Goal: Task Accomplishment & Management: Complete application form

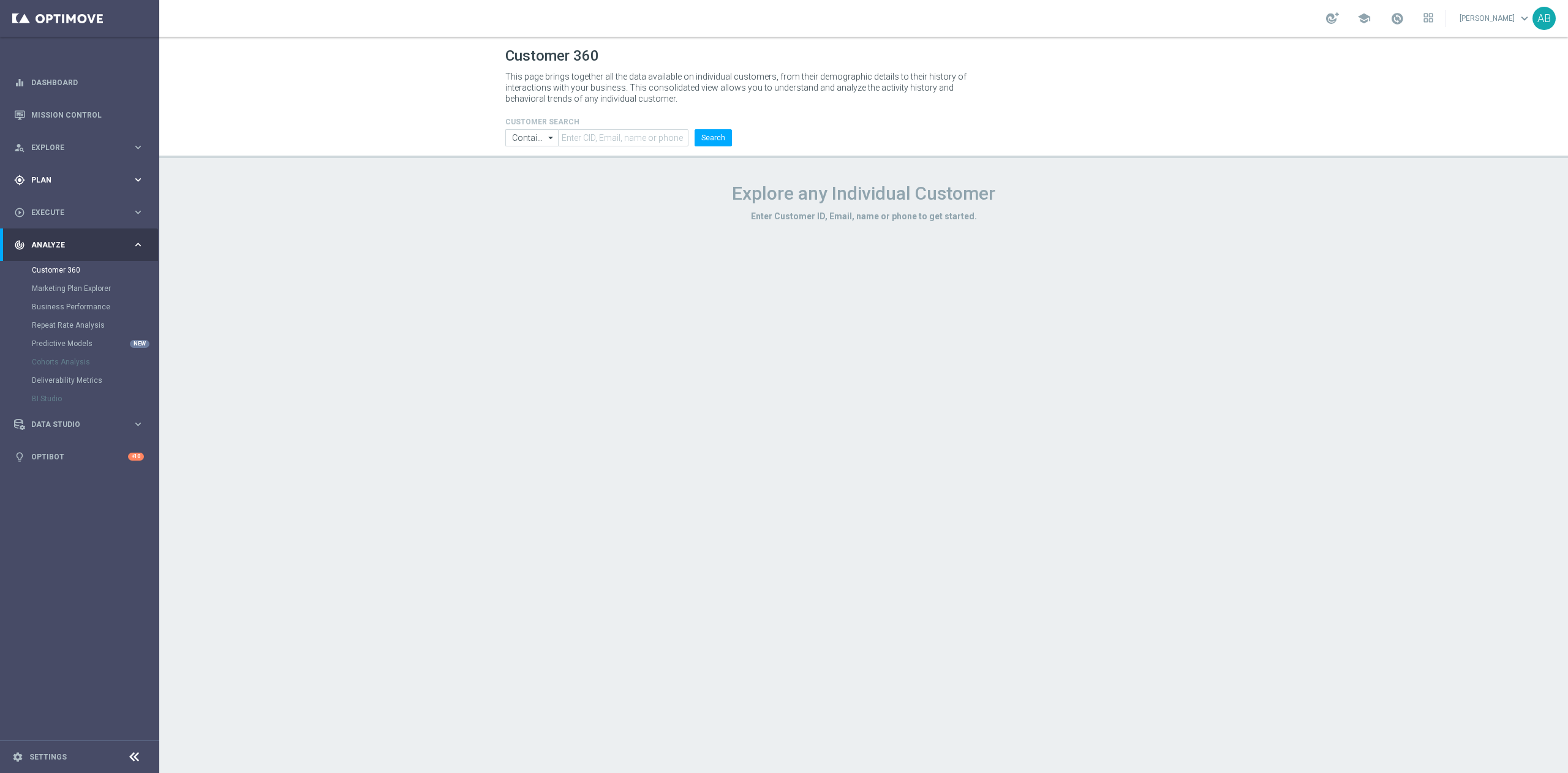
click at [49, 179] on span "Plan" at bounding box center [82, 180] width 101 height 8
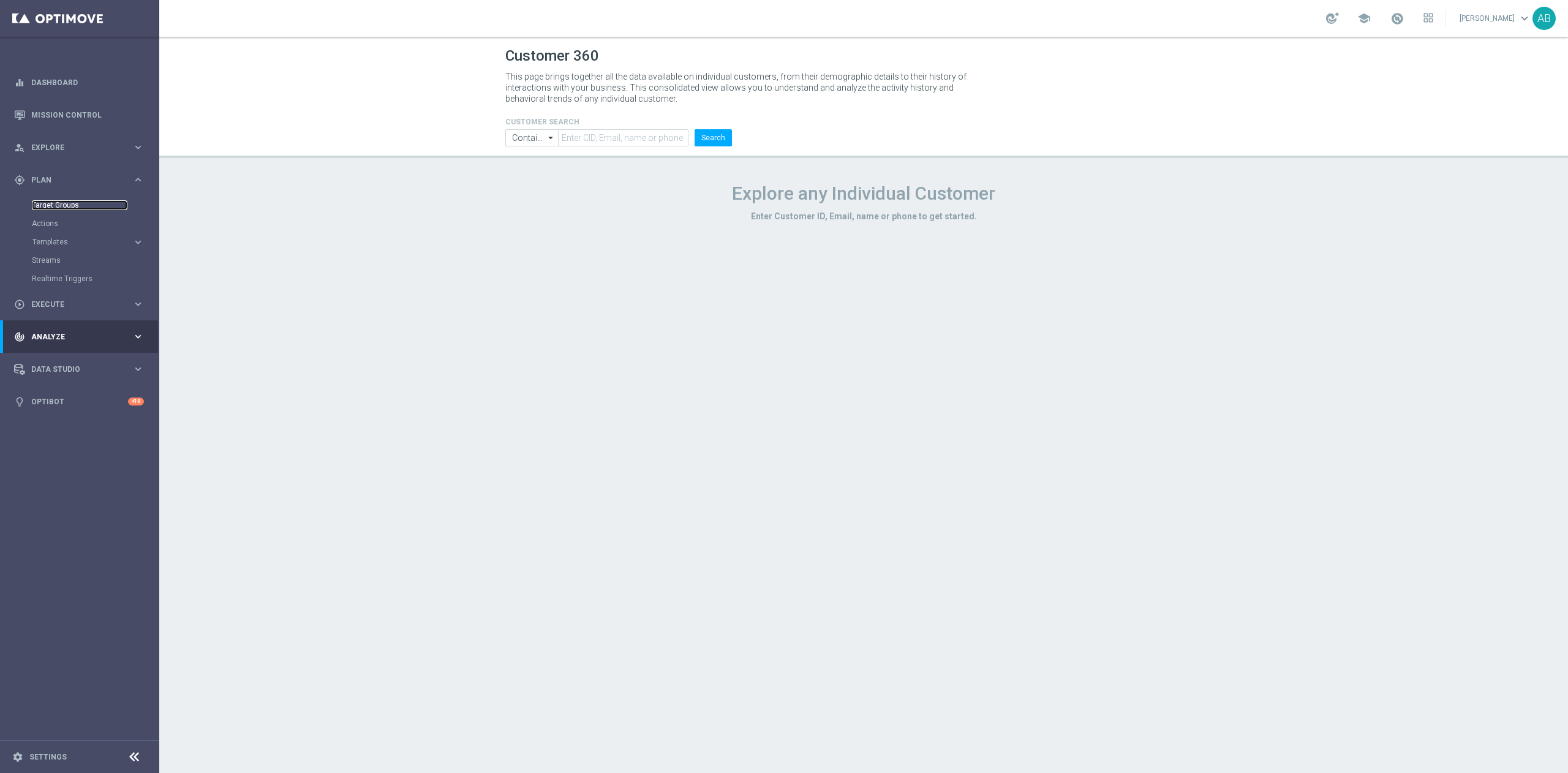
click at [79, 205] on link "Target Groups" at bounding box center [79, 205] width 96 height 10
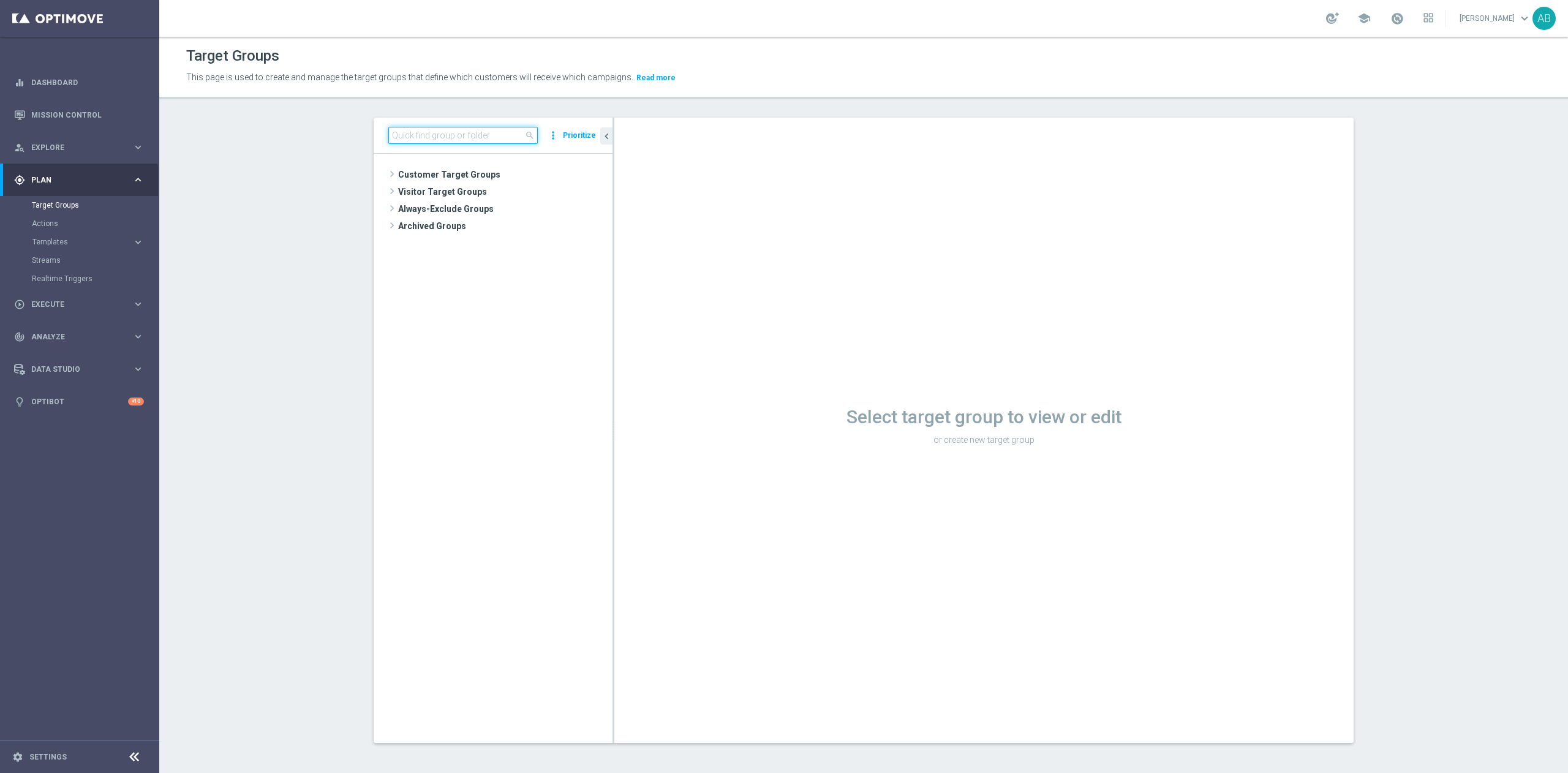
click at [398, 139] on input at bounding box center [463, 135] width 149 height 17
paste input "E_ALL_TARGET_DEPO_FTDSREPKA EXTRA50DOWO_011025"
type input "E_ALL_TARGET_DEPO_FTDSREPKA EXTRA50DOWO_011025"
click at [530, 281] on span "E_ALL_TARGET_DEPO_FTDSREPKA EXTRA50DOWO_011025" at bounding box center [535, 278] width 101 height 11
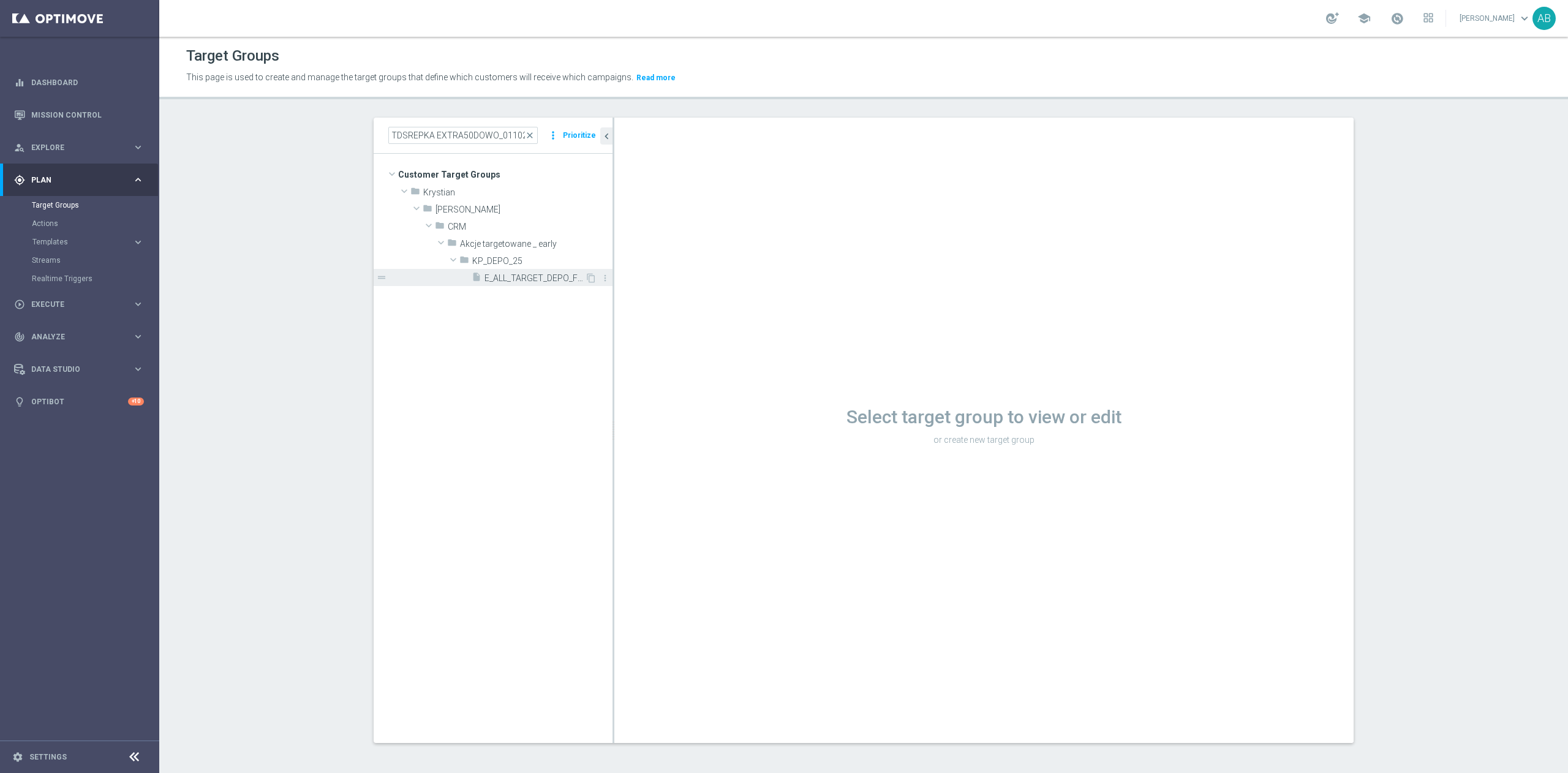
scroll to position [0, 0]
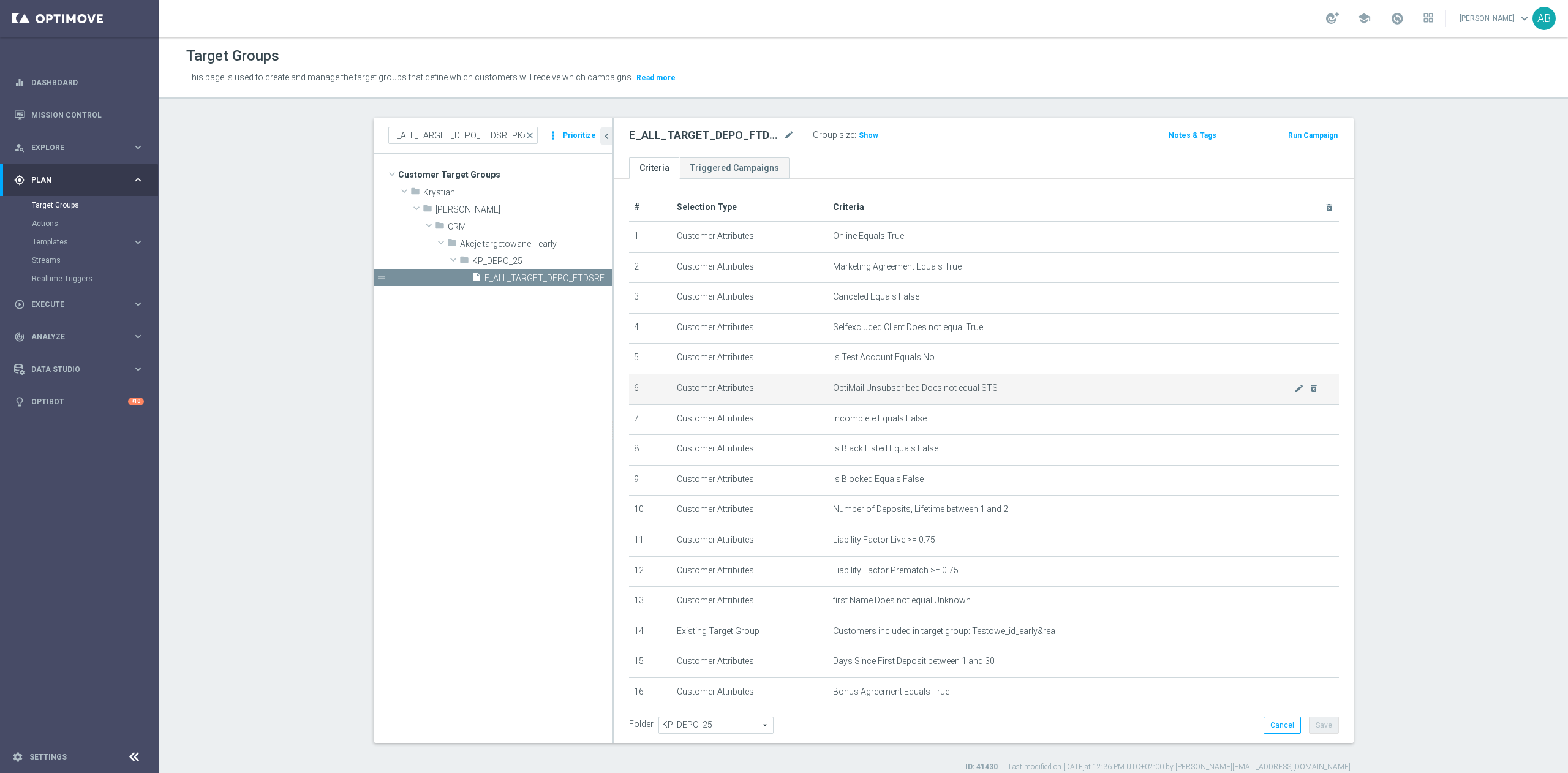
scroll to position [273, 0]
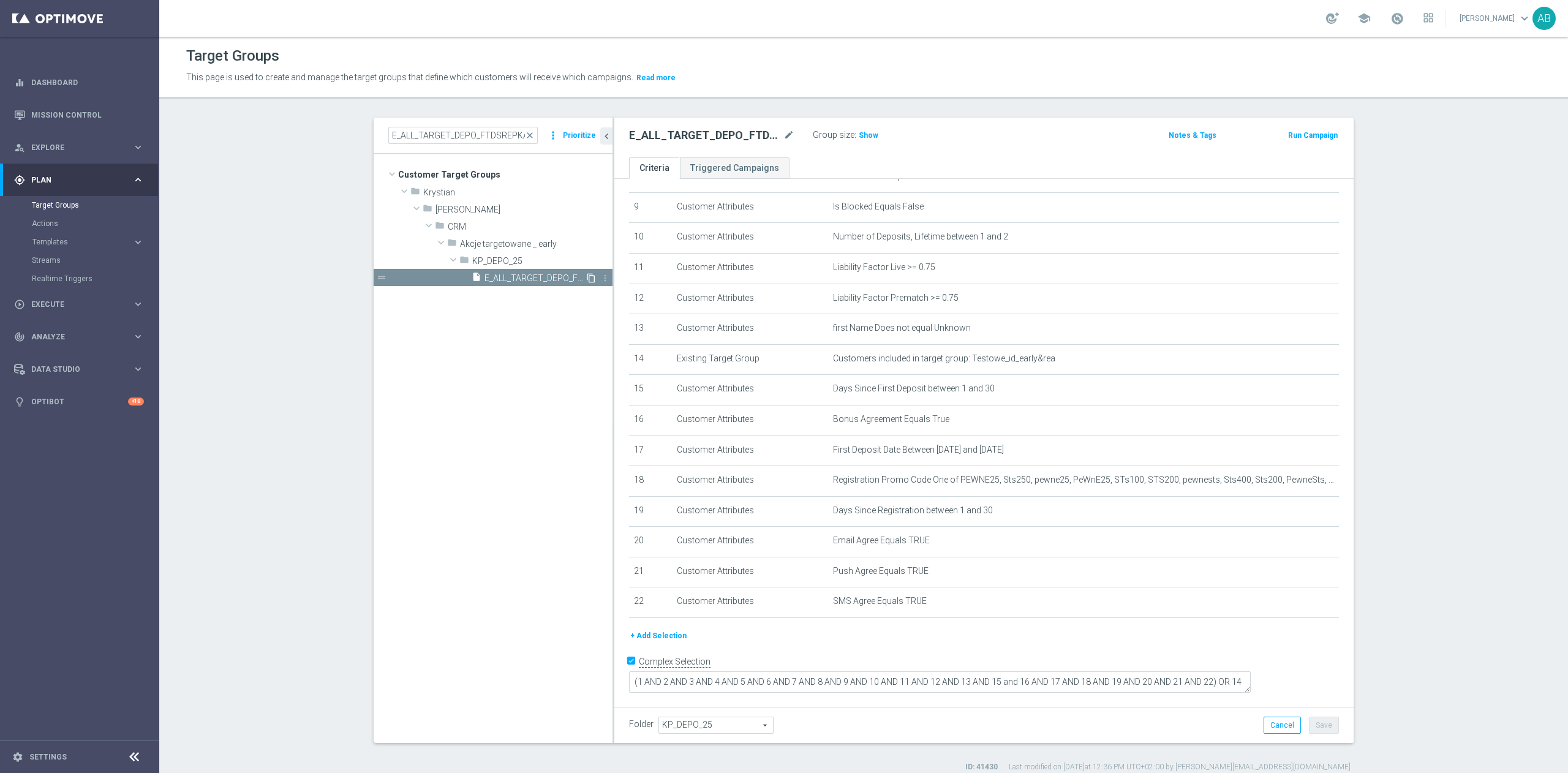
click at [586, 278] on icon "content_copy" at bounding box center [591, 278] width 10 height 10
click at [783, 134] on icon "mode_edit" at bounding box center [789, 136] width 11 height 15
click at [656, 142] on input "Copy of E_ALL_TARGET_DEPO_FTDSREPKA EXTRA50DOWO_011025" at bounding box center [711, 136] width 166 height 17
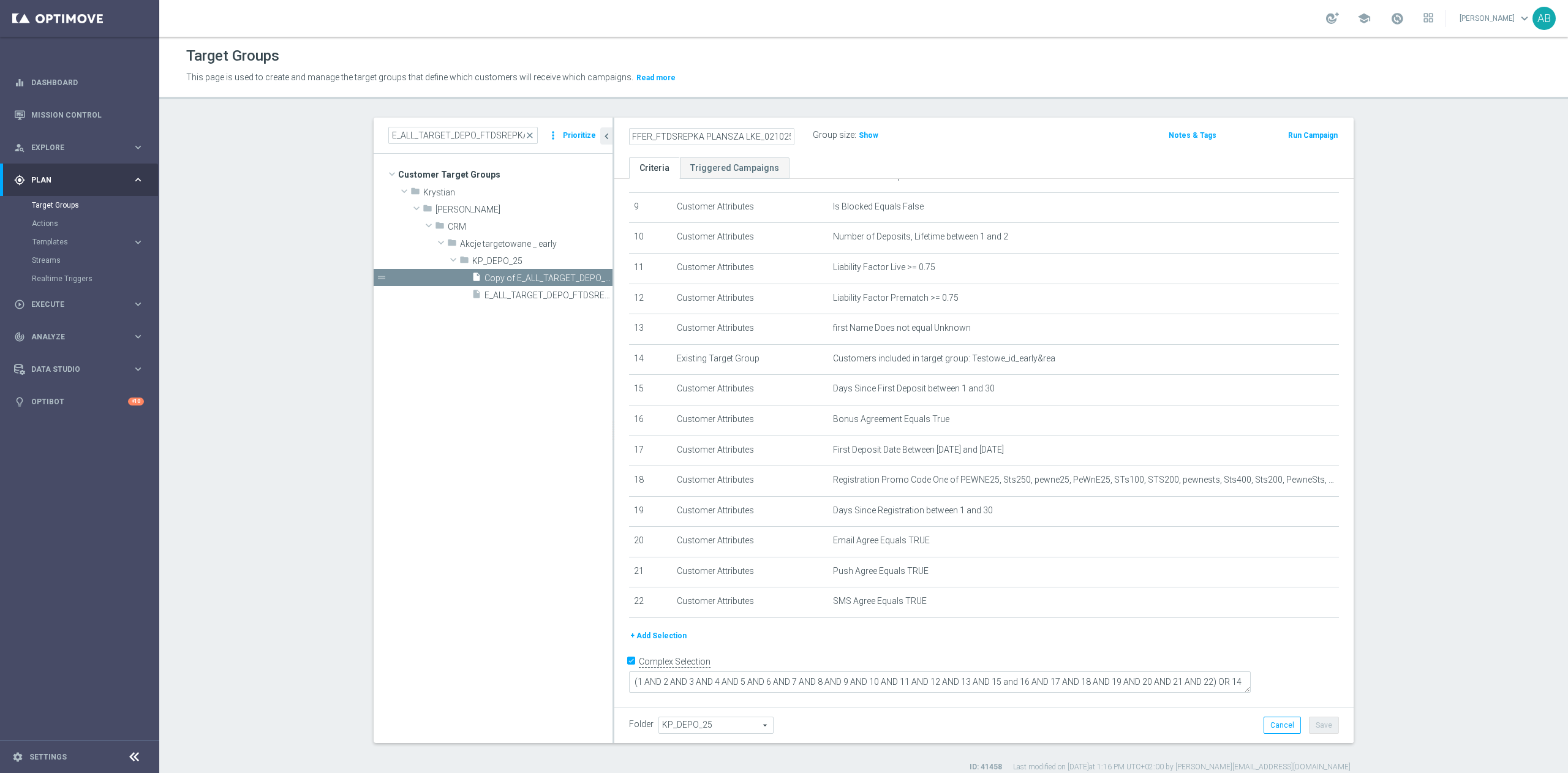
type input "E_ALL_TARGET_OFFER_FTDSREPKA PLANSZA LKE_021025"
click at [961, 142] on div "E_ALL_TARGET_OFFER_FTDSREPKA PLANSZA LKE_021025 Group size : Show" at bounding box center [862, 136] width 486 height 18
click at [1318, 720] on button "Save" at bounding box center [1324, 725] width 30 height 17
drag, startPoint x: 856, startPoint y: 132, endPoint x: 813, endPoint y: 132, distance: 43.0
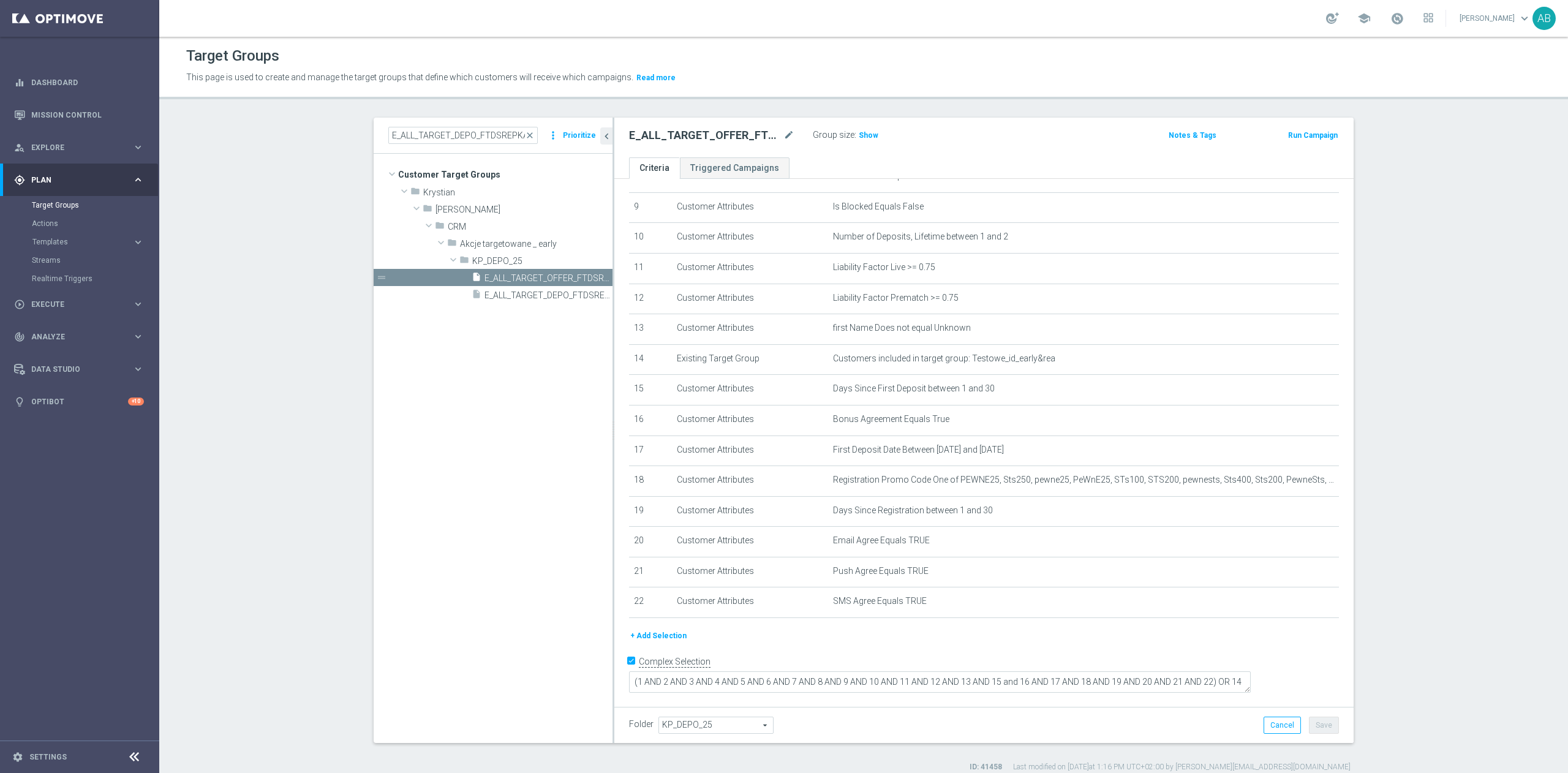
click at [859, 132] on span "Show" at bounding box center [868, 136] width 19 height 9
click at [674, 136] on h2 "E_ALL_TARGET_OFFER_FTDSREPKA PLANSZA LKE_021025" at bounding box center [705, 136] width 152 height 15
copy div "E_ALL_TARGET_OFFER_FTDSREPKA PLANSZA LKE_021025"
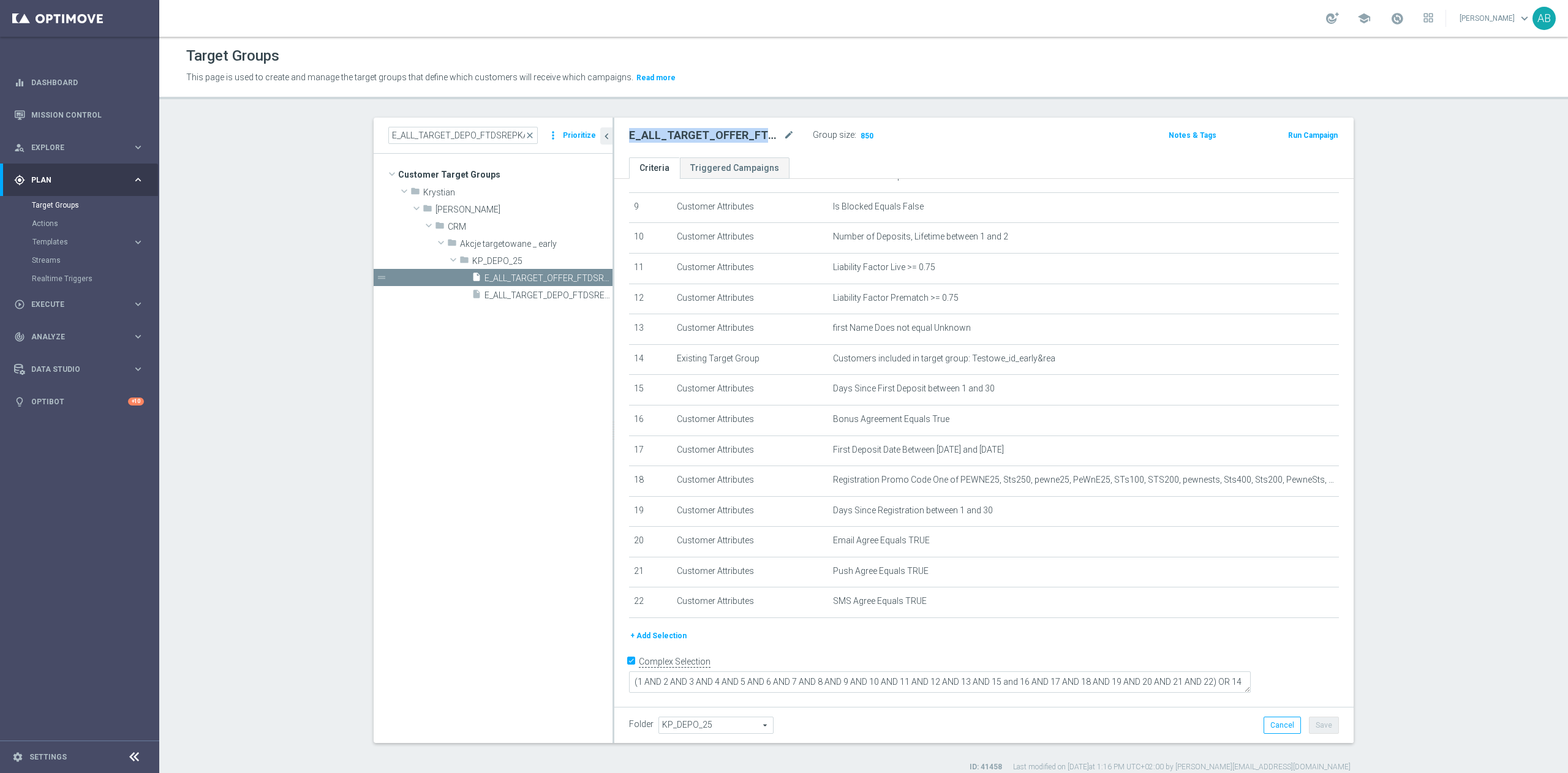
click at [1459, 277] on section "E_ALL_TARGET_DEPO_FTDSREPKA EXTRA50DOWO_011025 close more_vert Prioritize Custo…" at bounding box center [863, 445] width 1409 height 655
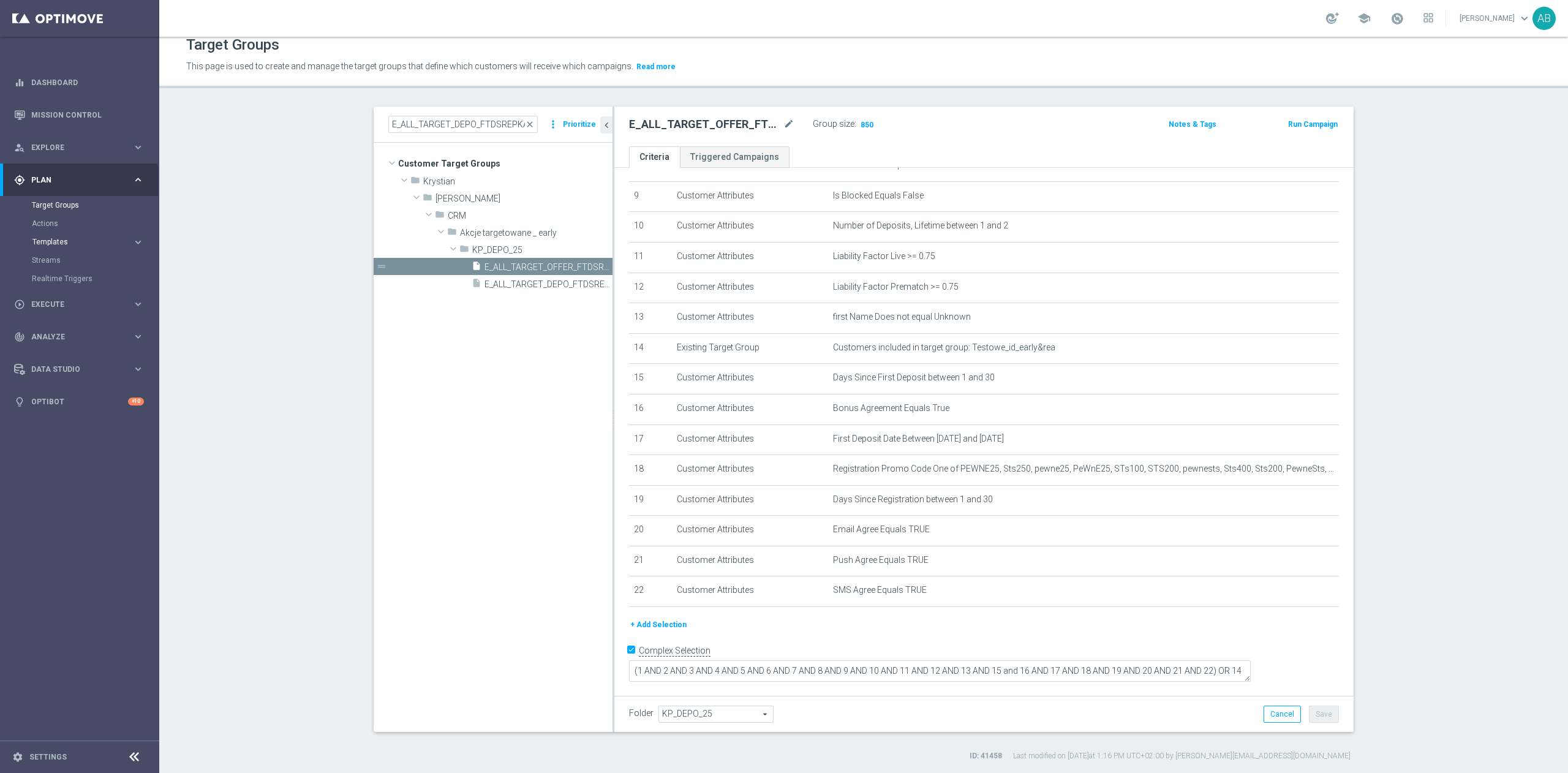
click at [67, 243] on span "Templates" at bounding box center [76, 242] width 88 height 8
click at [65, 264] on link "Optimail" at bounding box center [83, 261] width 89 height 10
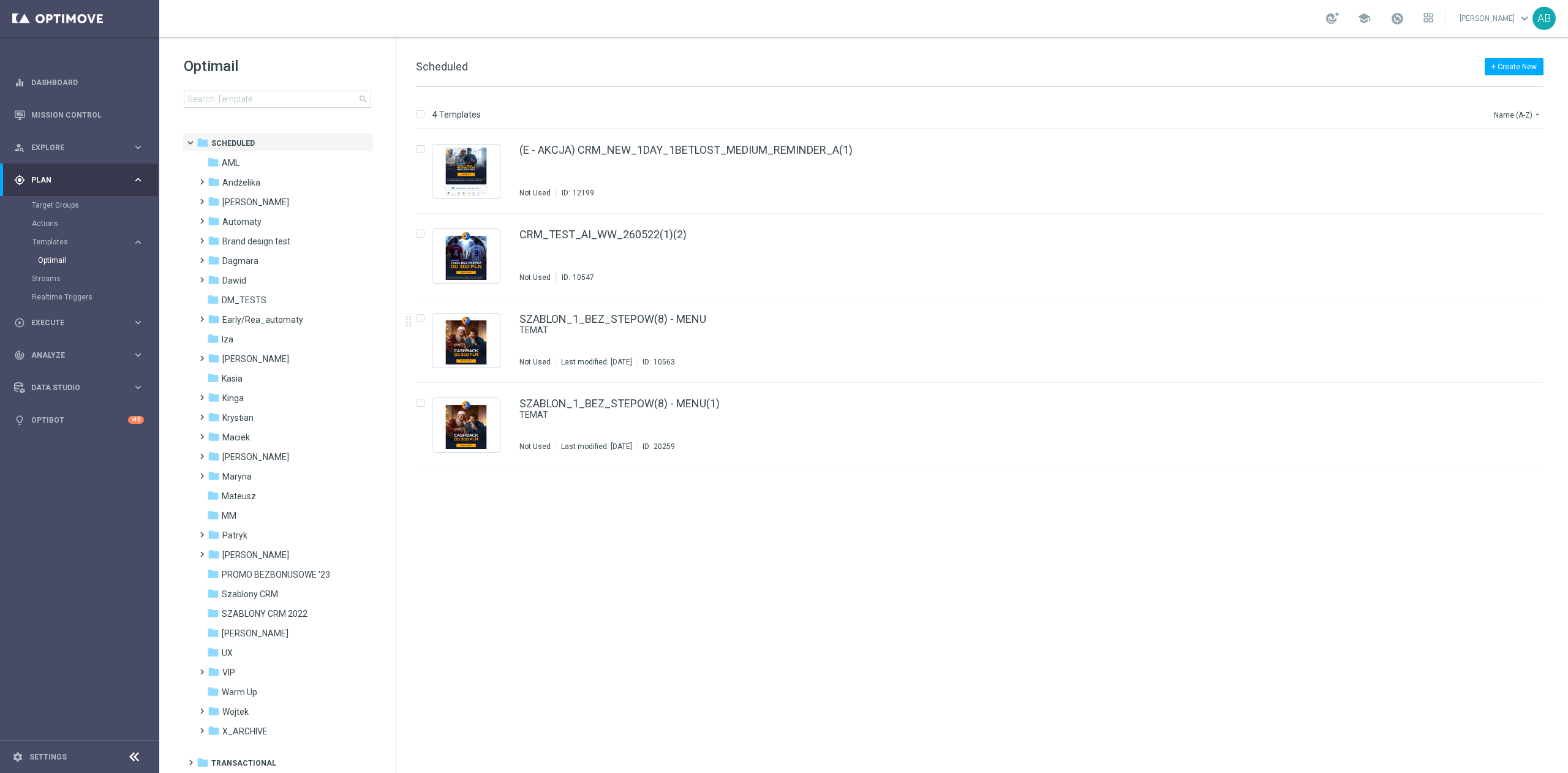
click at [344, 87] on div "Optimail search" at bounding box center [289, 82] width 212 height 51
click at [338, 94] on input at bounding box center [278, 99] width 188 height 17
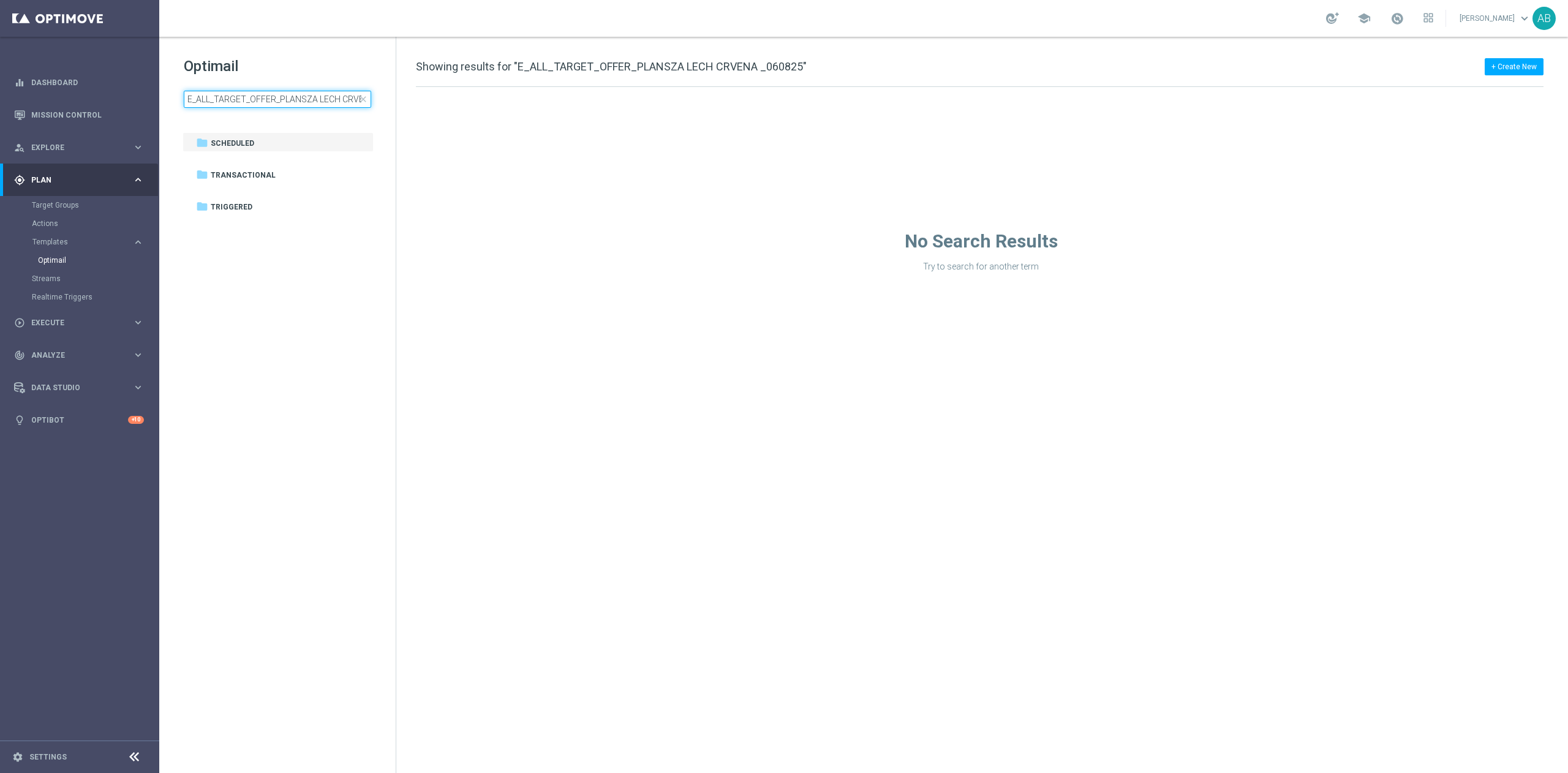
click at [298, 97] on input "E_ALL_TARGET_OFFER_PLANSZA LECH CRVENA _060825" at bounding box center [278, 99] width 188 height 17
click at [297, 97] on input "E_ALL_TARGET_OFFER_PLANSZA LECH CRVENA _060825" at bounding box center [278, 99] width 188 height 17
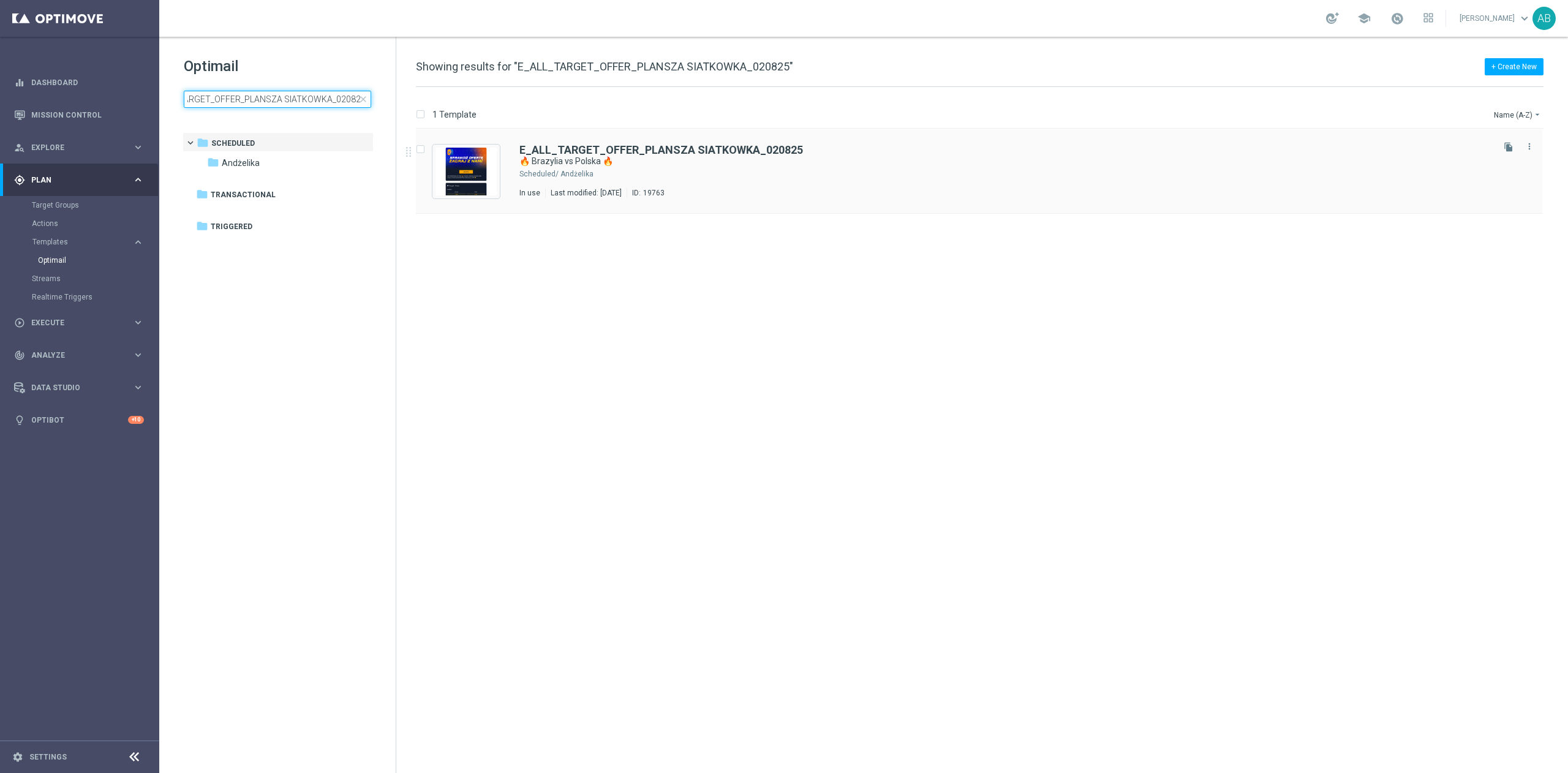
type input "E_ALL_TARGET_OFFER_PLANSZA SIATKOWKA_020825"
click at [740, 171] on div "Andżelika" at bounding box center [1025, 174] width 930 height 10
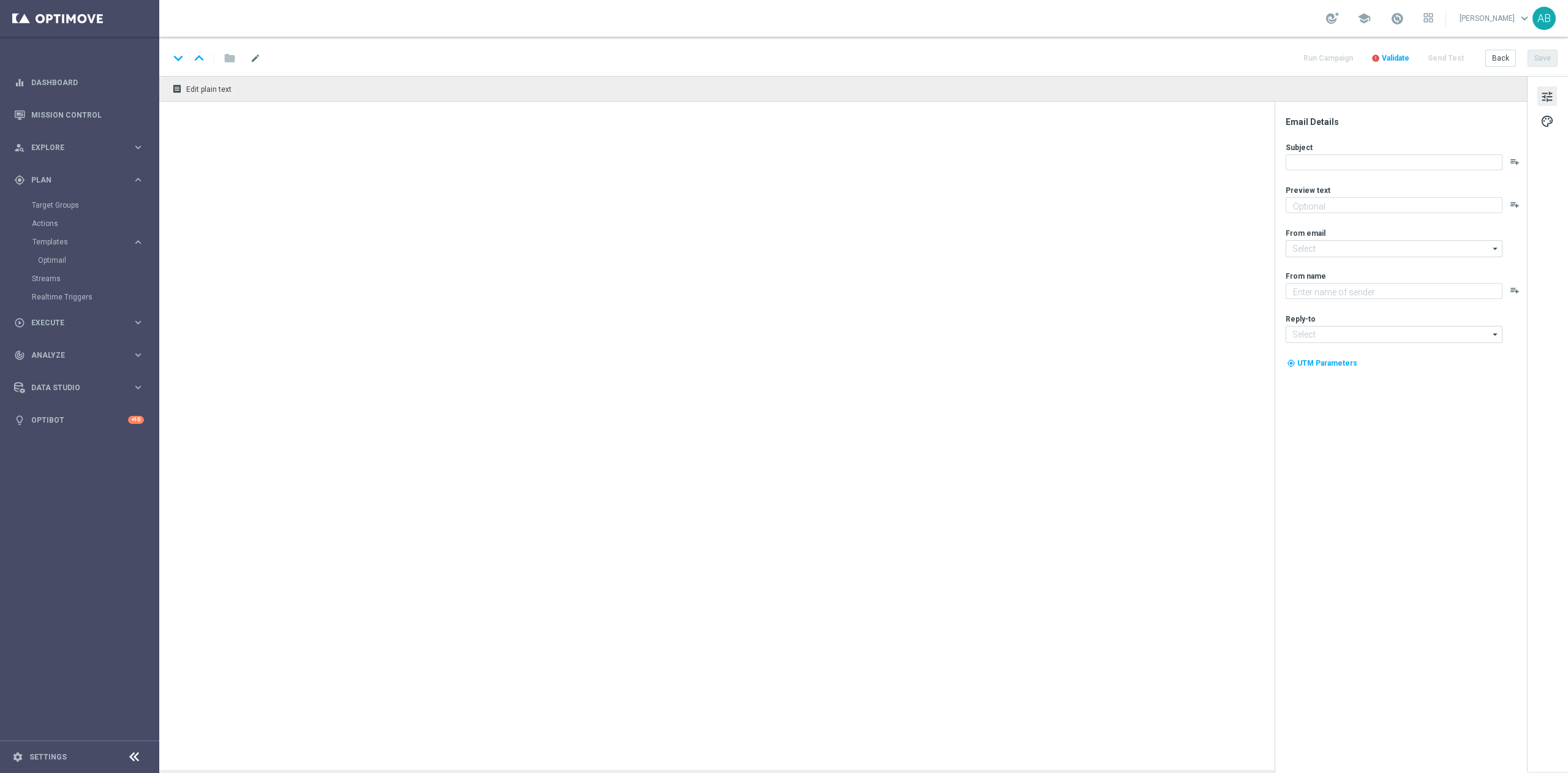
type textarea "Łap kursy na półfinał siatkarskiej Ligi Narodów 🏐👉"
type textarea "STS"
type input "[EMAIL_ADDRESS][DOMAIN_NAME]"
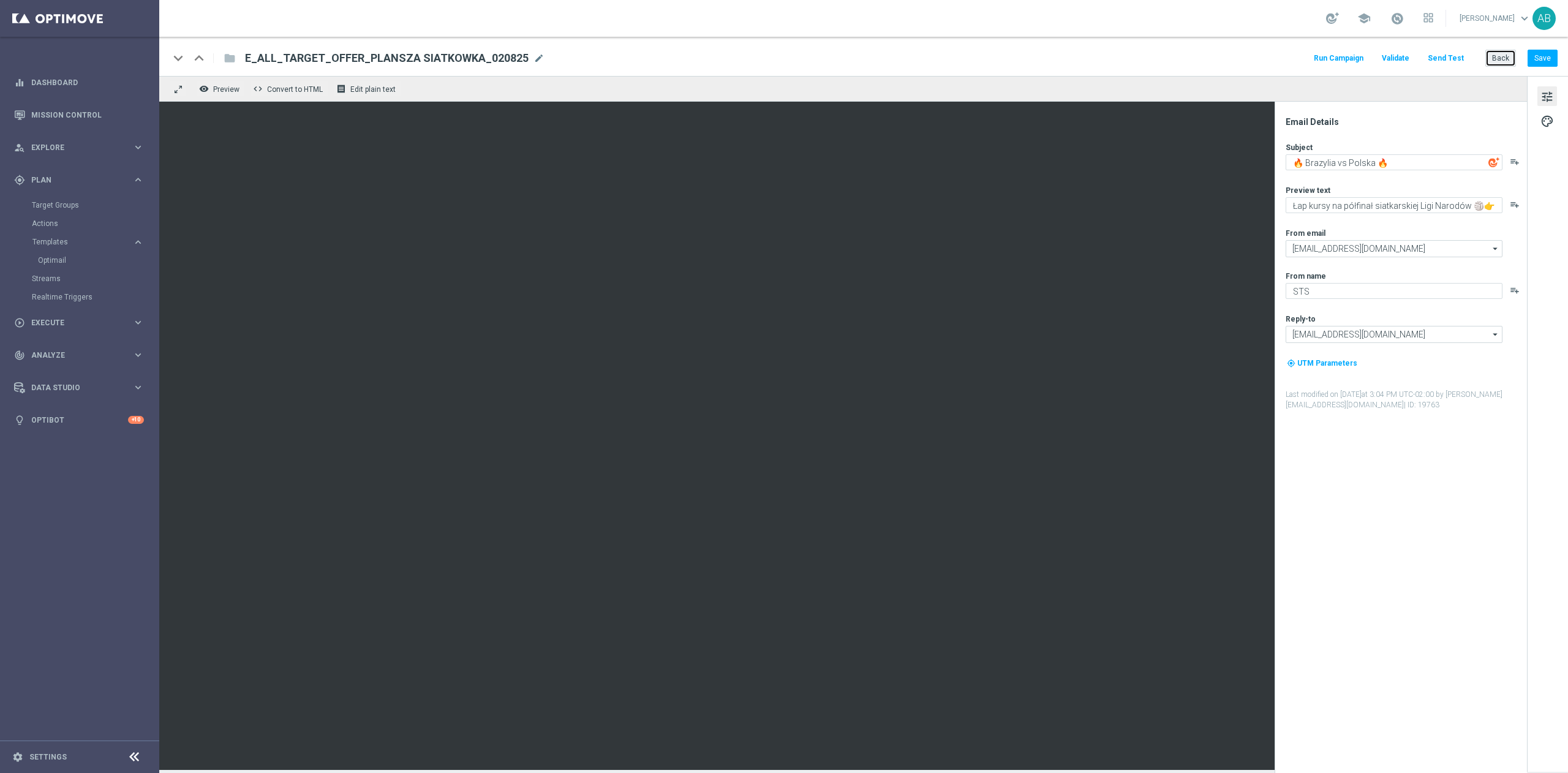
click at [1497, 59] on button "Back" at bounding box center [1500, 58] width 31 height 17
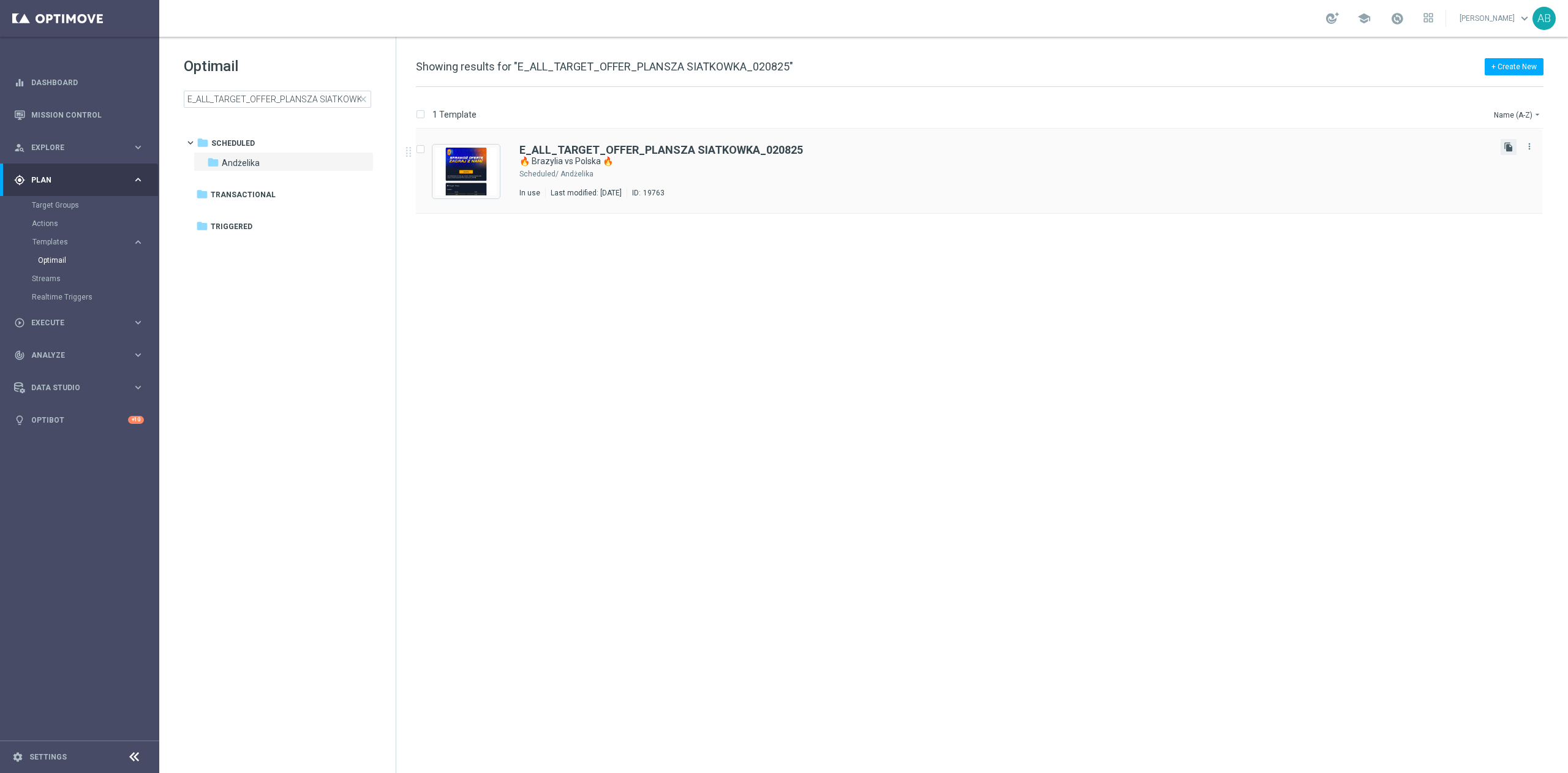
click at [1507, 149] on icon "file_copy" at bounding box center [1509, 147] width 10 height 10
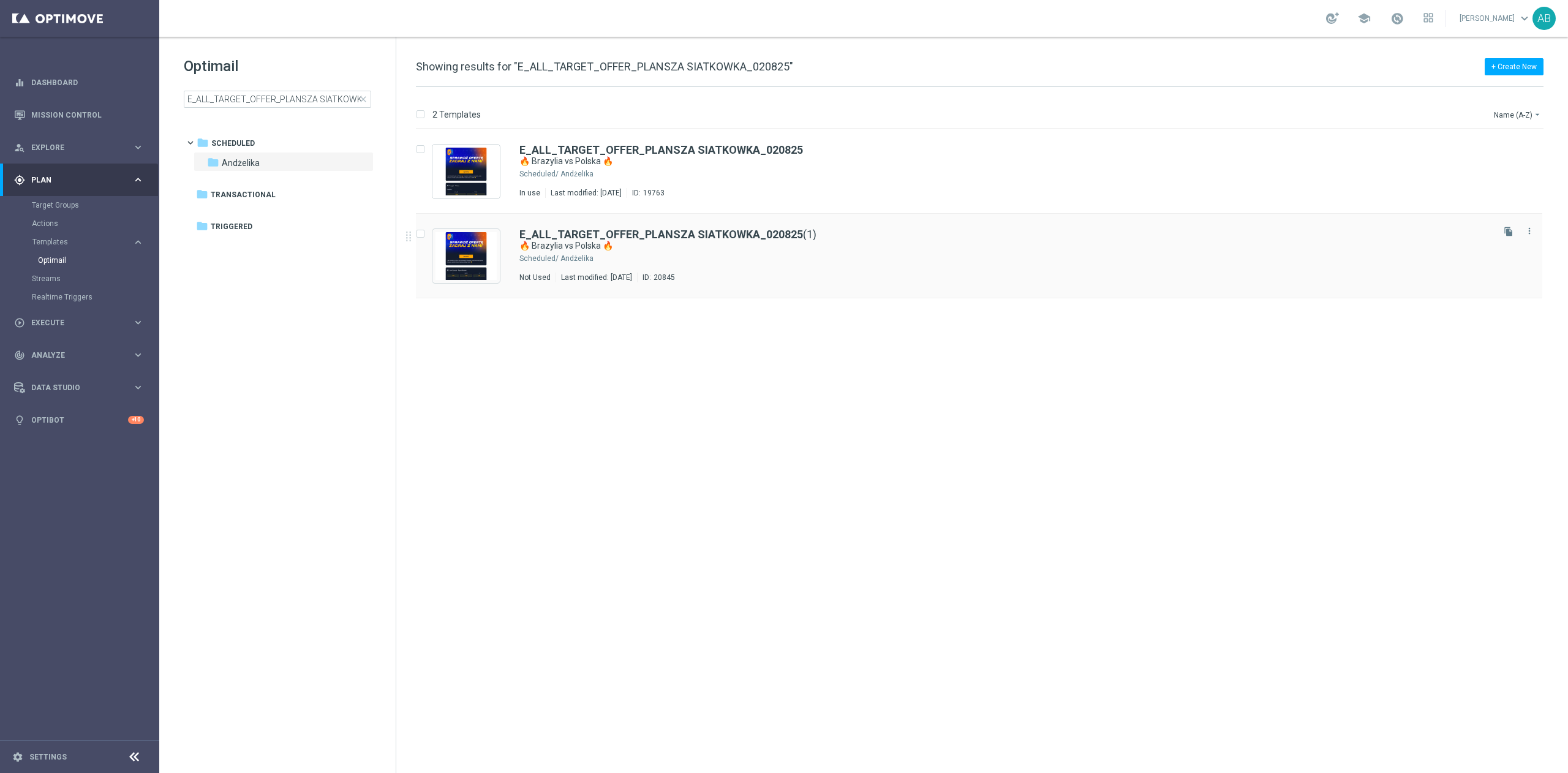
click at [902, 230] on div "E_ALL_TARGET_OFFER_PLANSZA SIATKOWKA_020825 (1)" at bounding box center [1005, 235] width 972 height 11
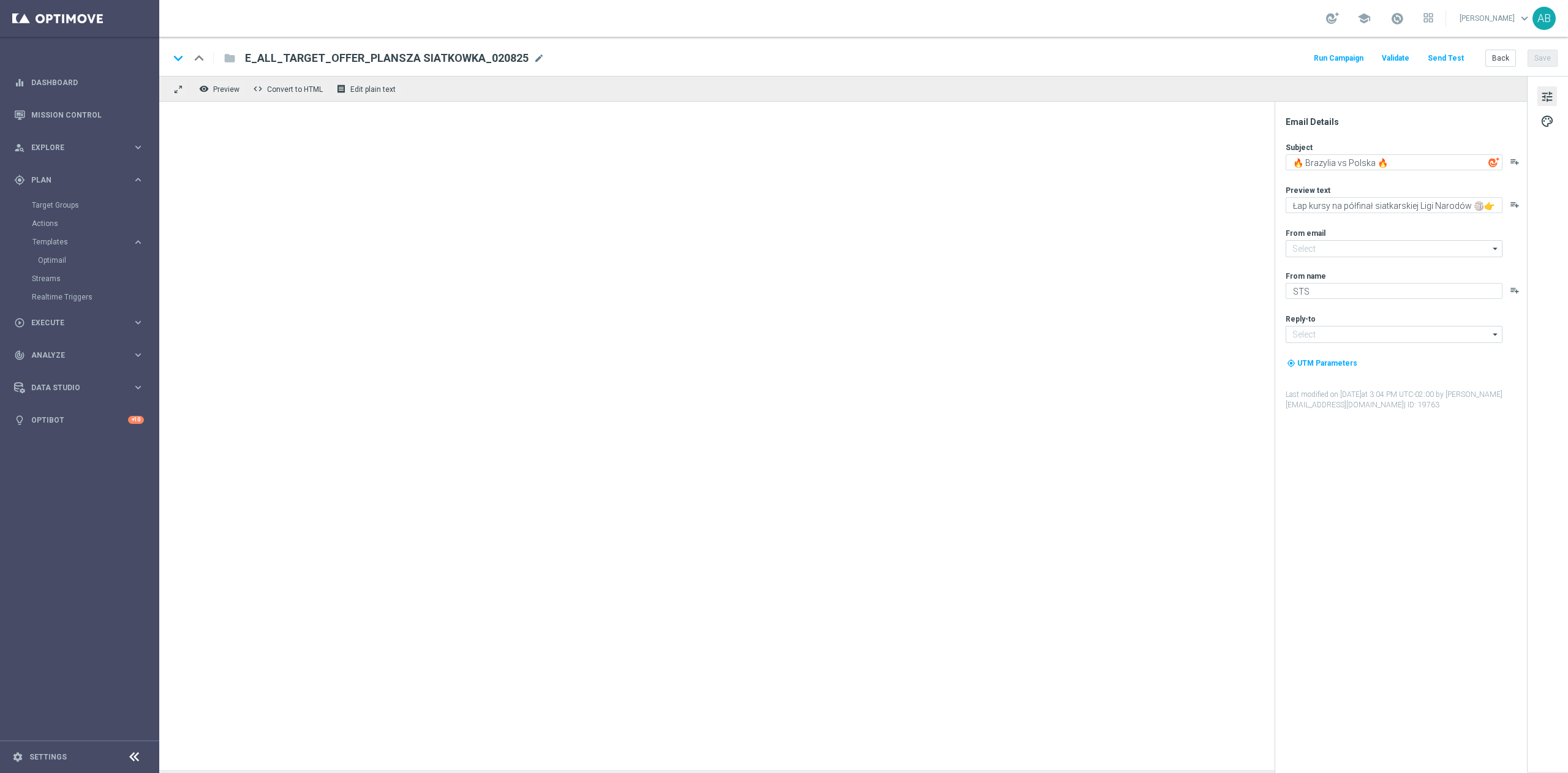
type input "[EMAIL_ADDRESS][DOMAIN_NAME]"
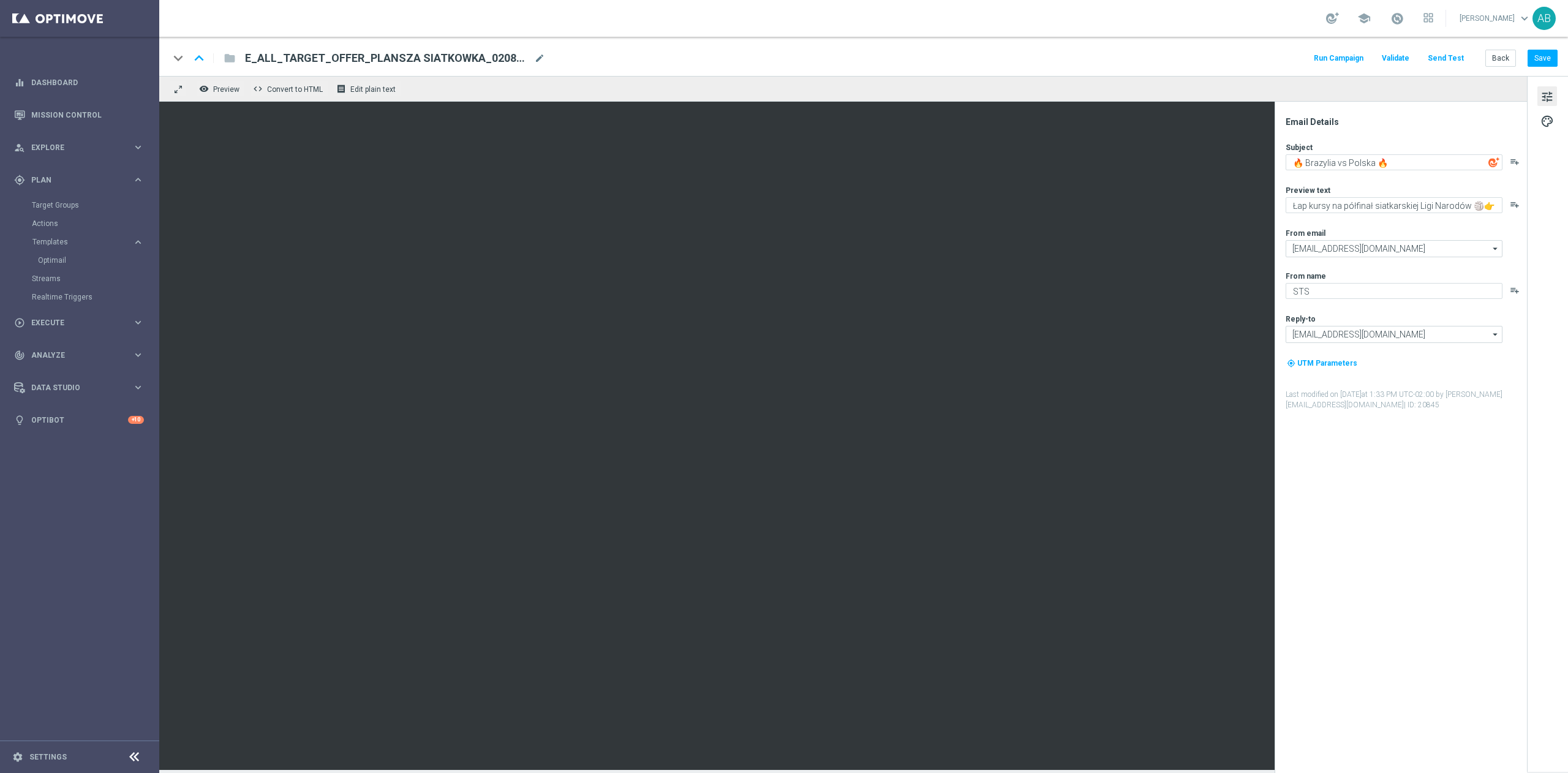
click at [537, 54] on span "mode_edit" at bounding box center [540, 58] width 11 height 11
paste input "E_ALL_TARGET_OFFER_FTDSREPKA PLANSZA LKE_021025"
type input "E_ALL_TARGET_OFFER_FTDSREPKA PLANSZA LKE_021025"
click at [687, 51] on div "keyboard_arrow_down keyboard_arrow_up folder E_ALL_TARGET_OFFER_FTDSREPKA PLANS…" at bounding box center [863, 58] width 1389 height 16
click at [1111, 71] on div "keyboard_arrow_down keyboard_arrow_up folder E_ALL_TARGET_OFFER_FTDSREPKA PLANS…" at bounding box center [863, 56] width 1409 height 39
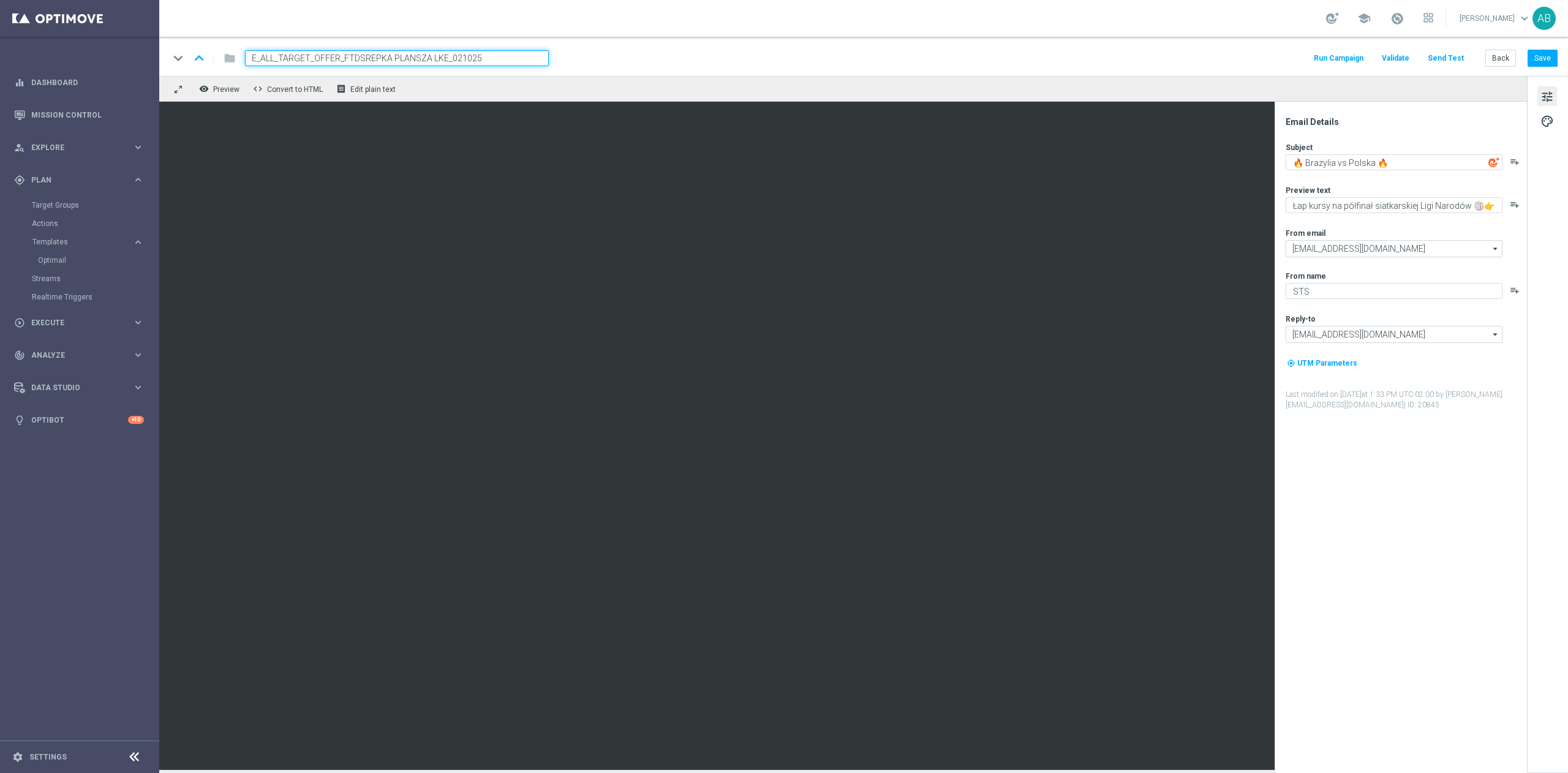
click at [1564, 61] on div "keyboard_arrow_down keyboard_arrow_up folder E_ALL_TARGET_OFFER_FTDSREPKA PLANS…" at bounding box center [863, 56] width 1409 height 39
click at [1552, 64] on button "Save" at bounding box center [1542, 58] width 30 height 17
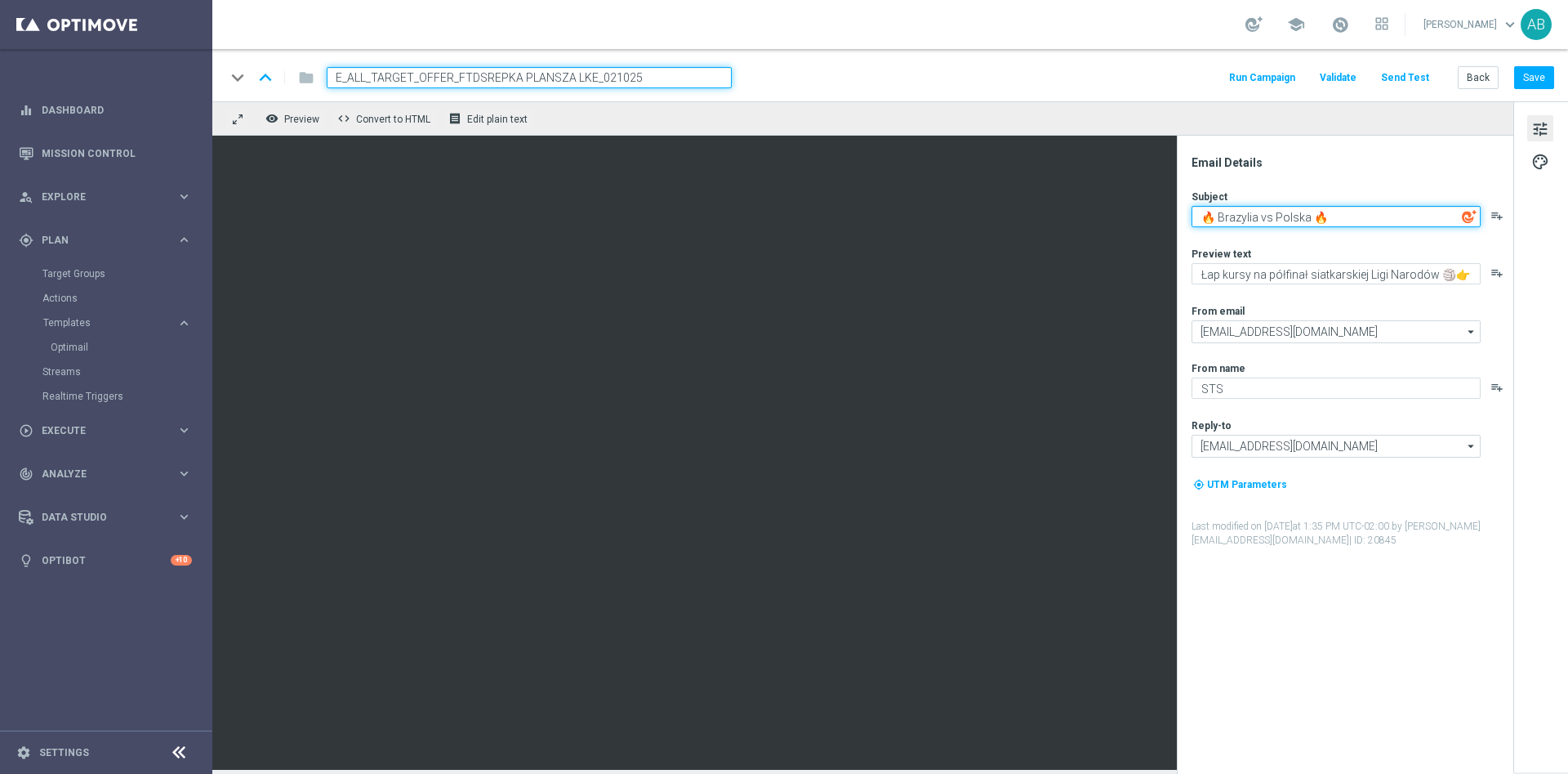
click at [1356, 216] on textarea "🔥 Brazylia vs Polska 🔥" at bounding box center [1335, 216] width 289 height 21
click at [1335, 213] on textarea "🔥 Brazylia vs Polska 🔥" at bounding box center [1335, 216] width 289 height 21
paste textarea "Nasza czwórka w LKE"
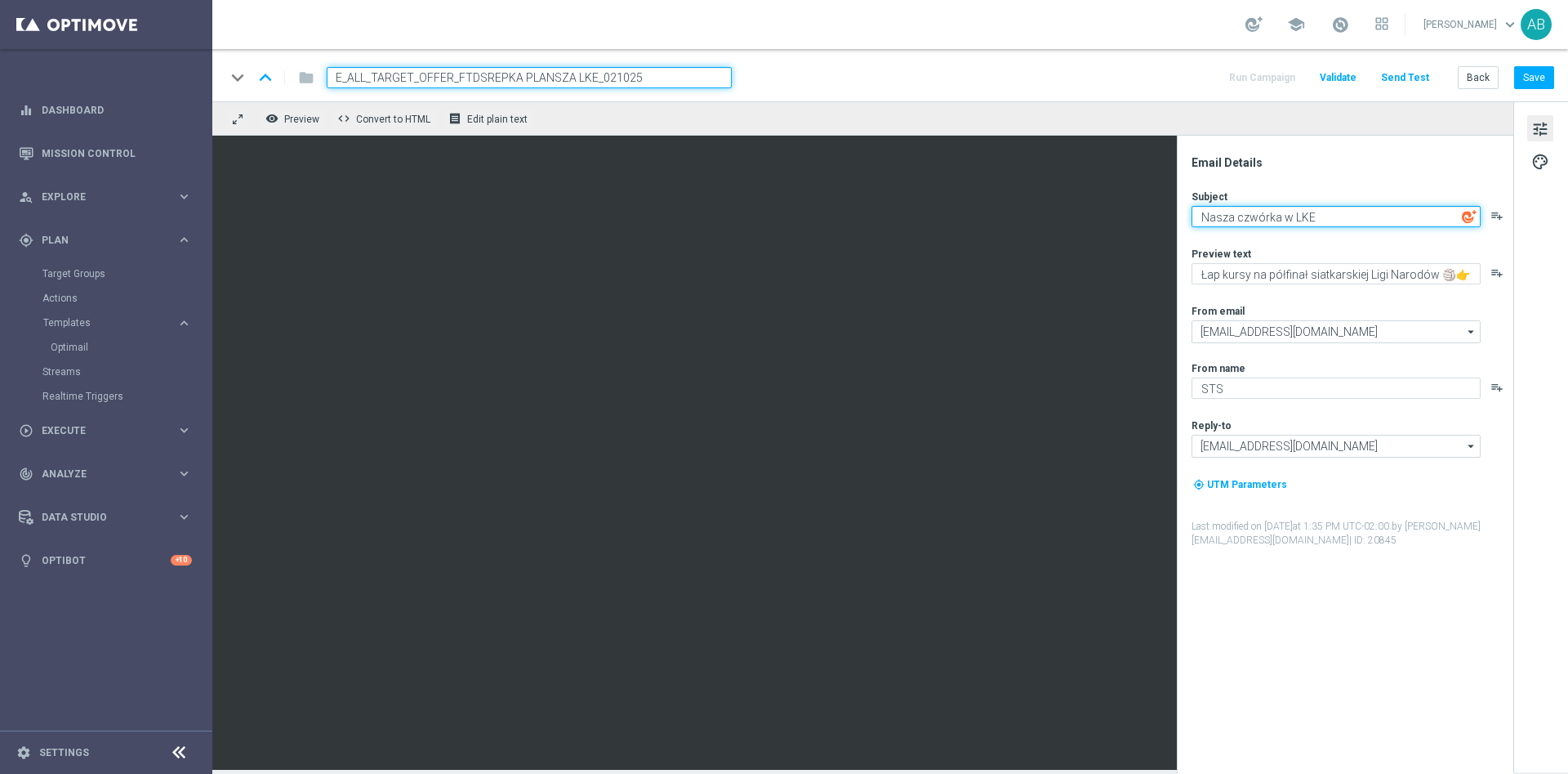
click at [1338, 211] on textarea "Nasza czwórka w LKE" at bounding box center [1335, 216] width 289 height 21
paste textarea "🏆"
type textarea "Nasza czwórka w LKE 🏆"
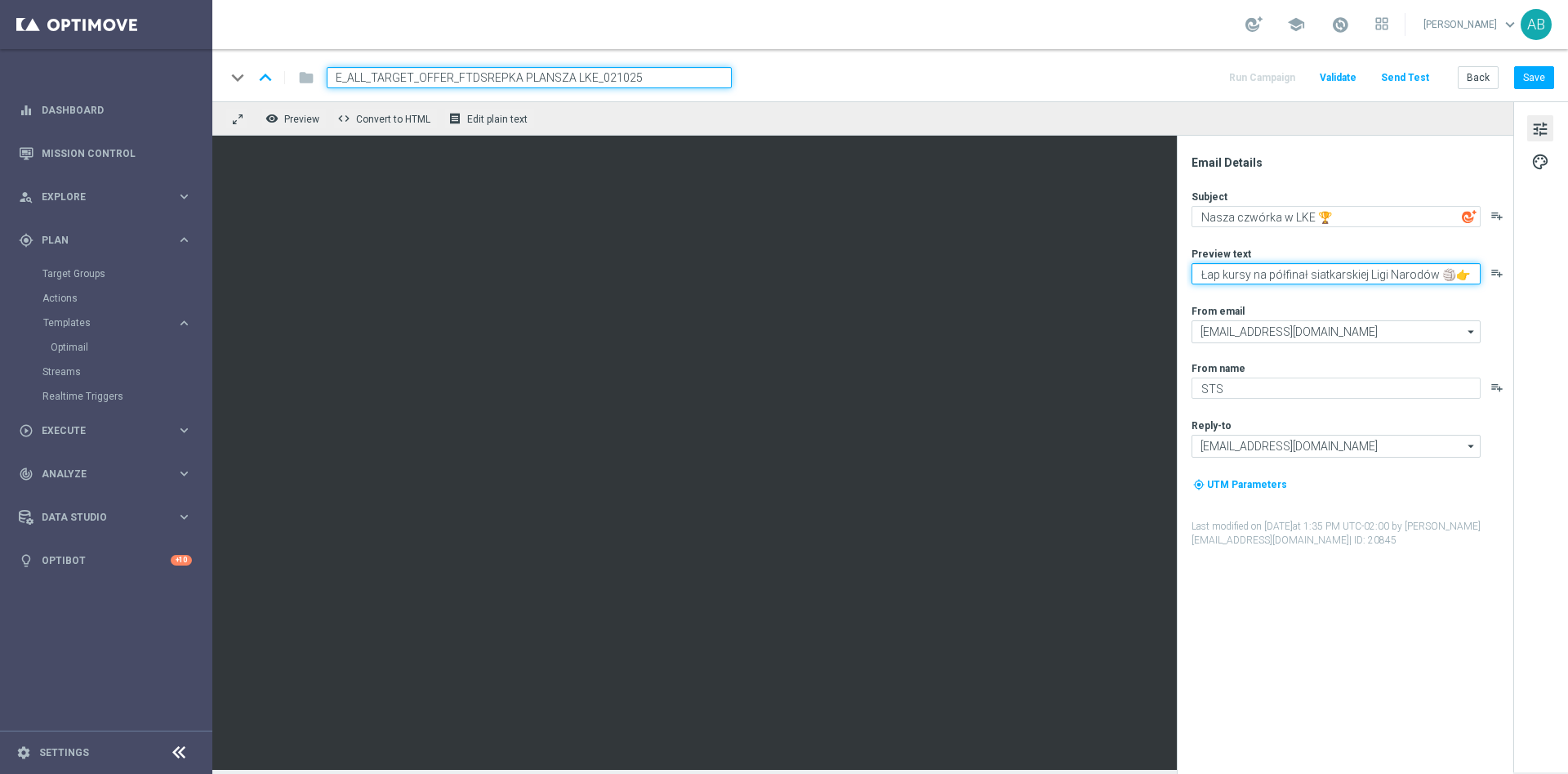
click at [1348, 275] on textarea "Łap kursy na półfinał siatkarskiej Ligi Narodów 🏐👉" at bounding box center [1335, 273] width 289 height 21
paste textarea "Sprawdź kursy na Lecha, [GEOGRAPHIC_DATA], [GEOGRAPHIC_DATA] oraz Jagę"
paste textarea "💪"
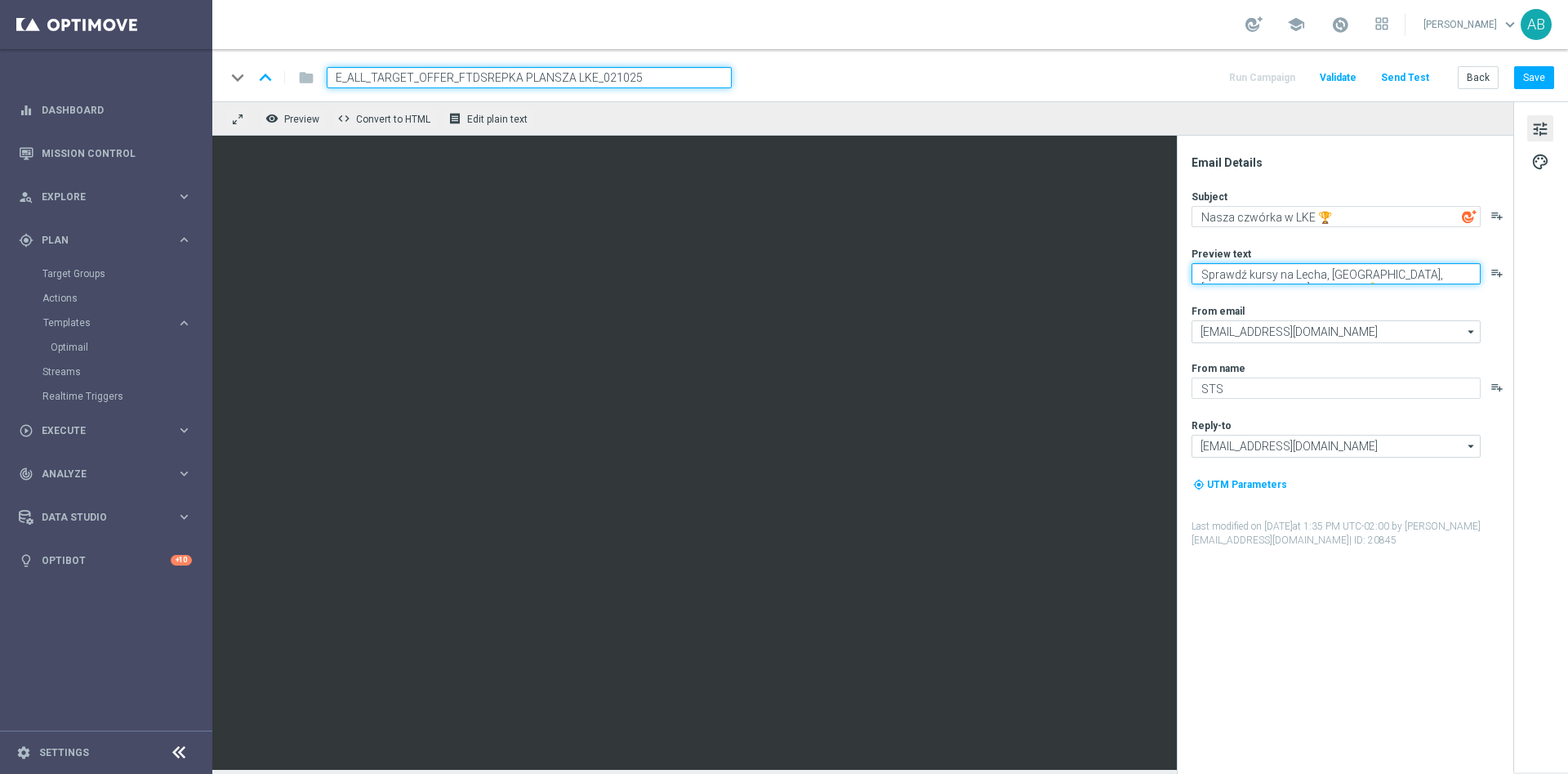
type textarea "Sprawdź kursy na Lecha, [GEOGRAPHIC_DATA], [GEOGRAPHIC_DATA] oraz Jagę 💪"
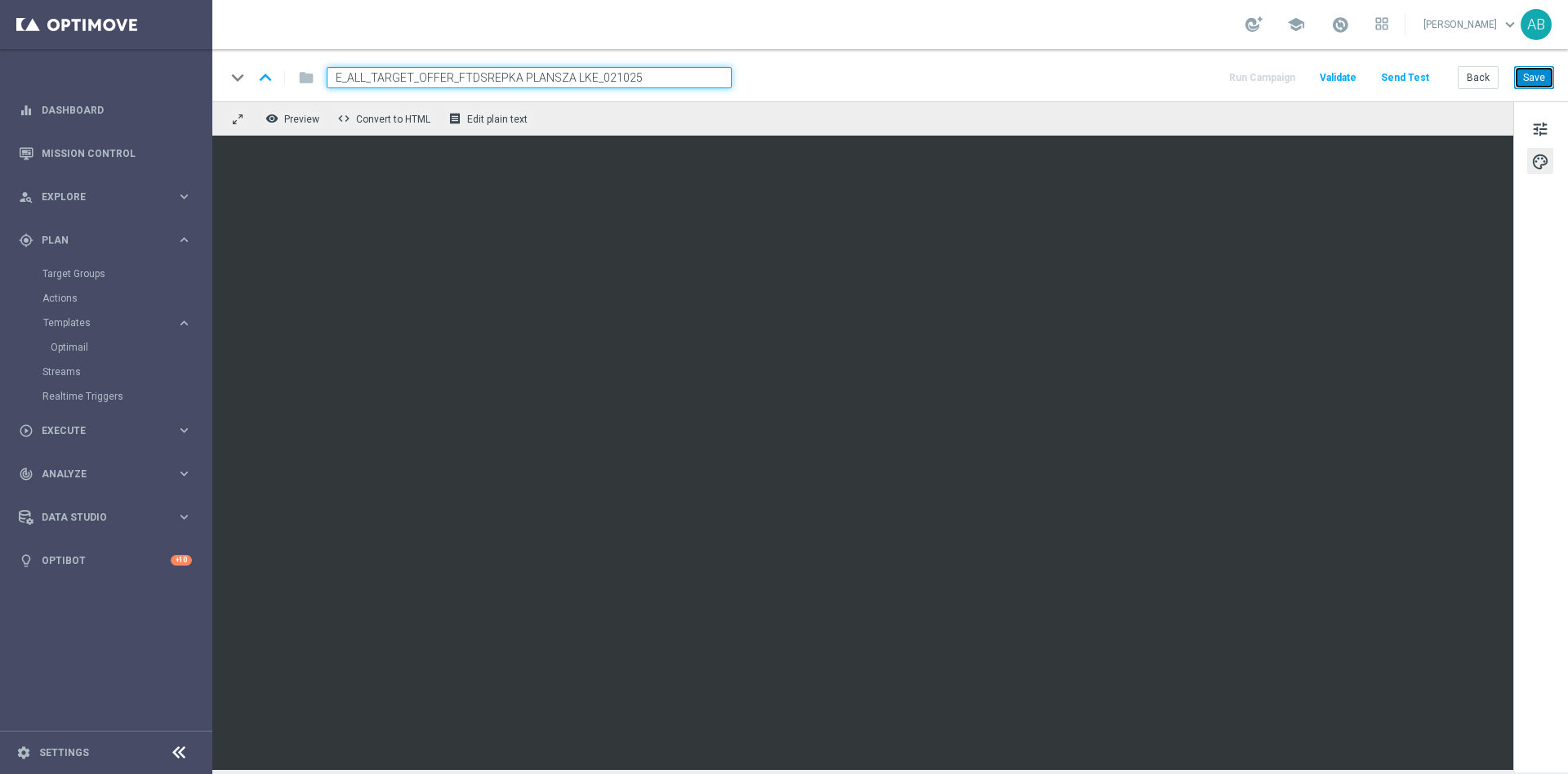
click at [1535, 66] on button "Save" at bounding box center [1534, 77] width 40 height 23
click at [1528, 75] on button "Save" at bounding box center [1534, 77] width 40 height 23
click at [1535, 123] on span "tune" at bounding box center [1540, 128] width 18 height 21
click at [1530, 78] on button "Save" at bounding box center [1534, 77] width 40 height 23
click at [1526, 83] on button "Save" at bounding box center [1534, 77] width 40 height 23
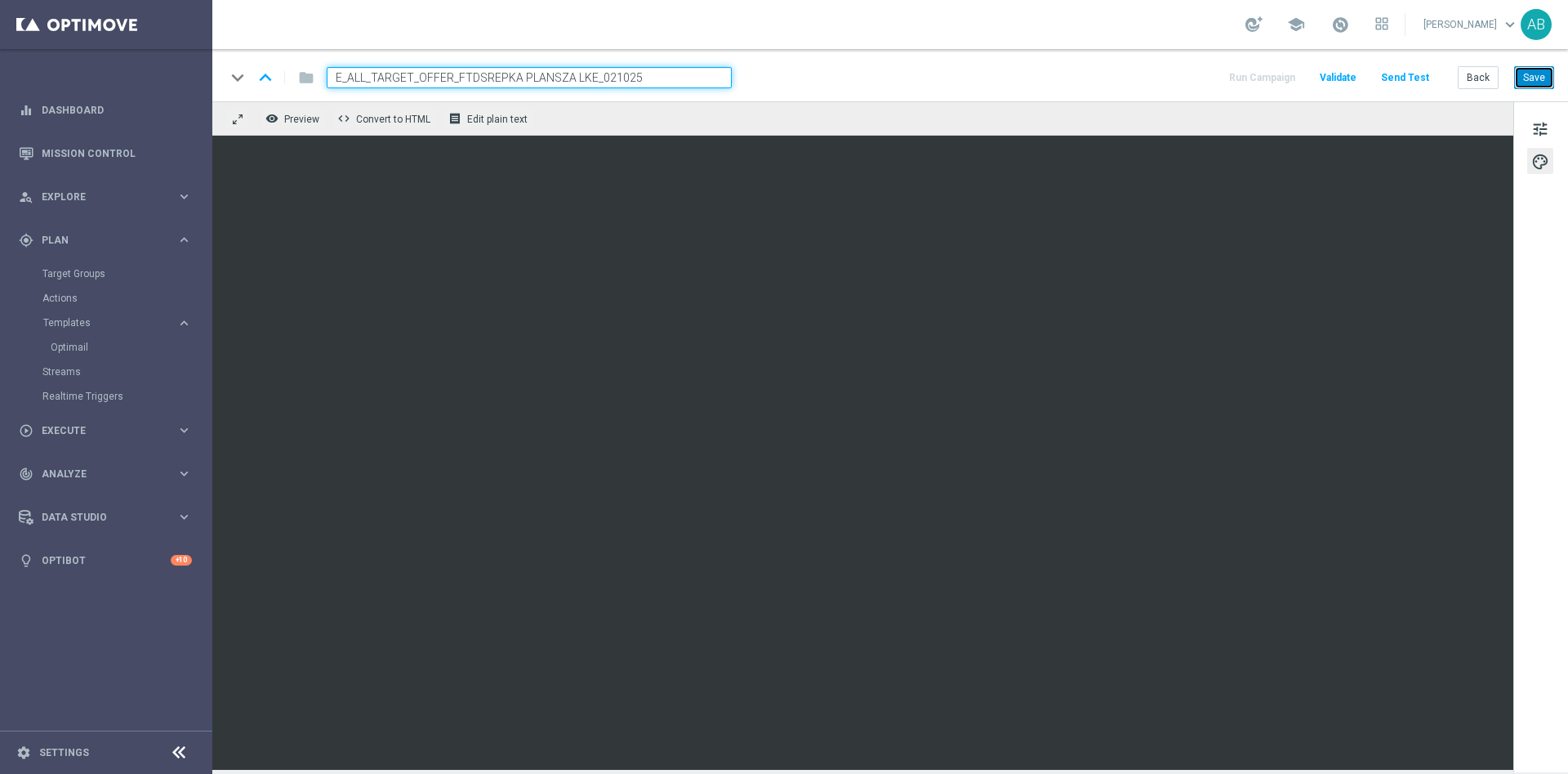
click at [1535, 81] on button "Save" at bounding box center [1534, 77] width 40 height 23
click at [1543, 73] on button "Save" at bounding box center [1534, 77] width 40 height 23
click at [1530, 123] on button "tune" at bounding box center [1540, 128] width 26 height 26
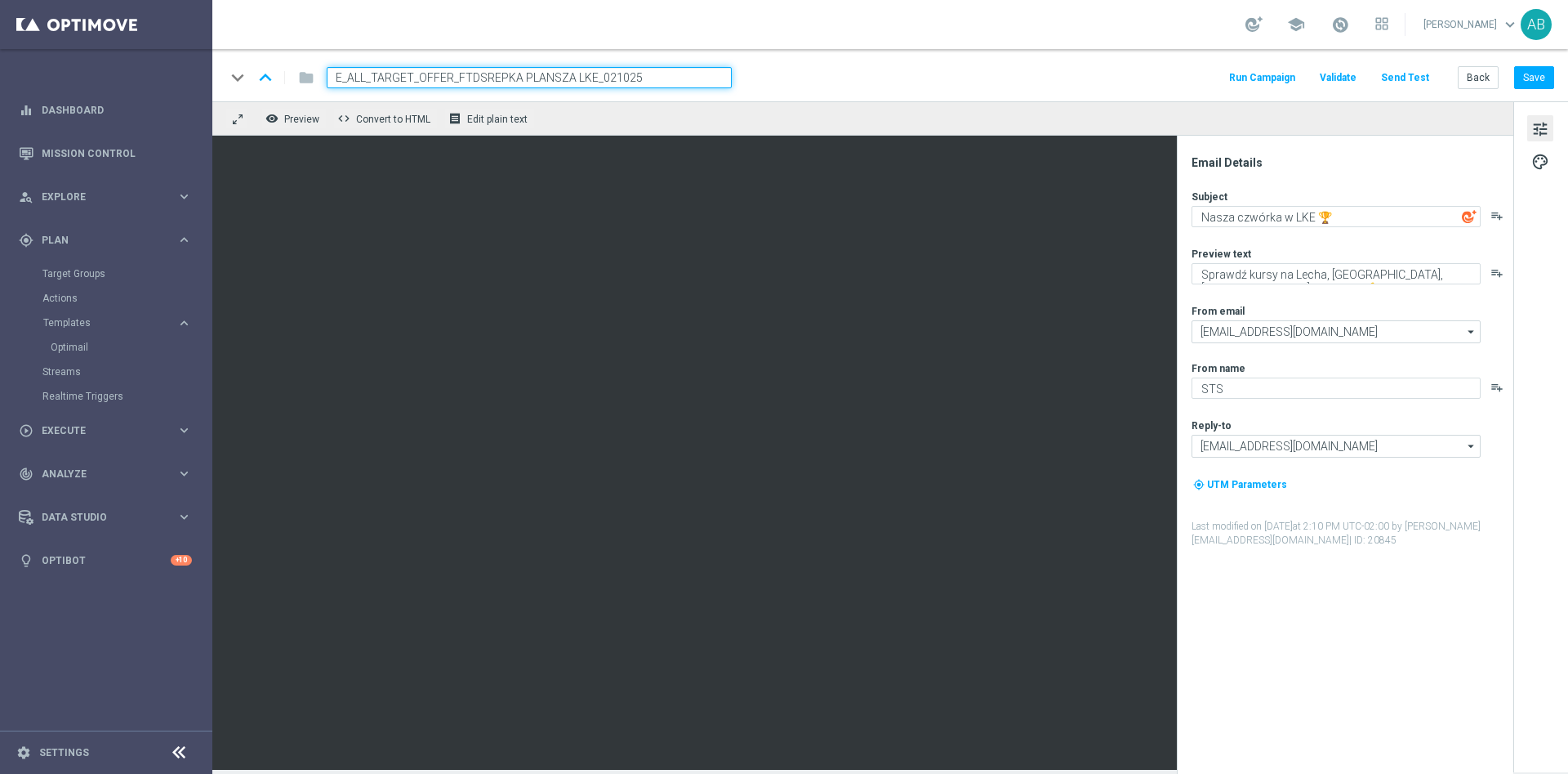
click at [1404, 85] on button "Send Test" at bounding box center [1405, 78] width 53 height 22
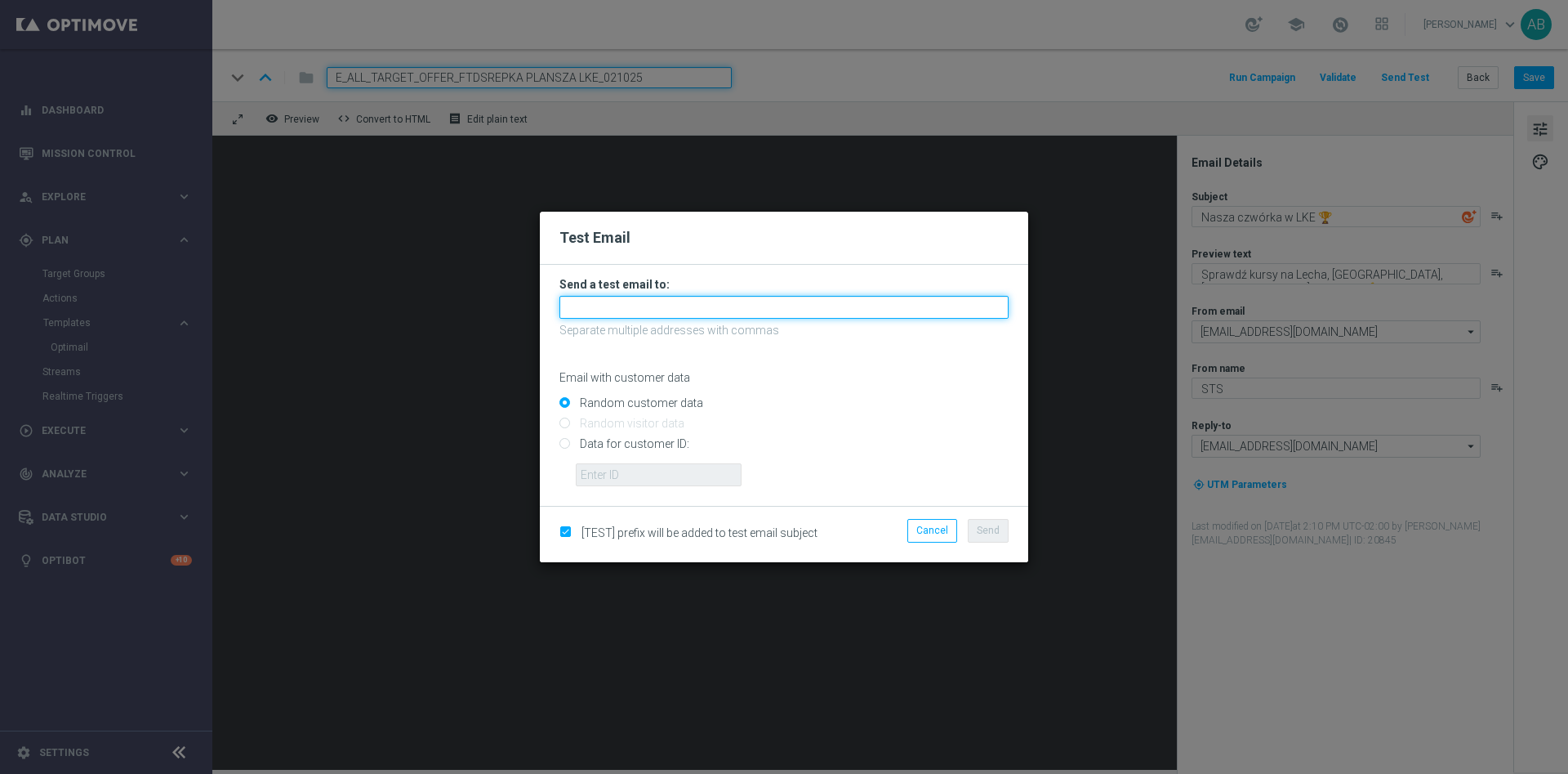
click at [636, 296] on input "text" at bounding box center [784, 307] width 449 height 23
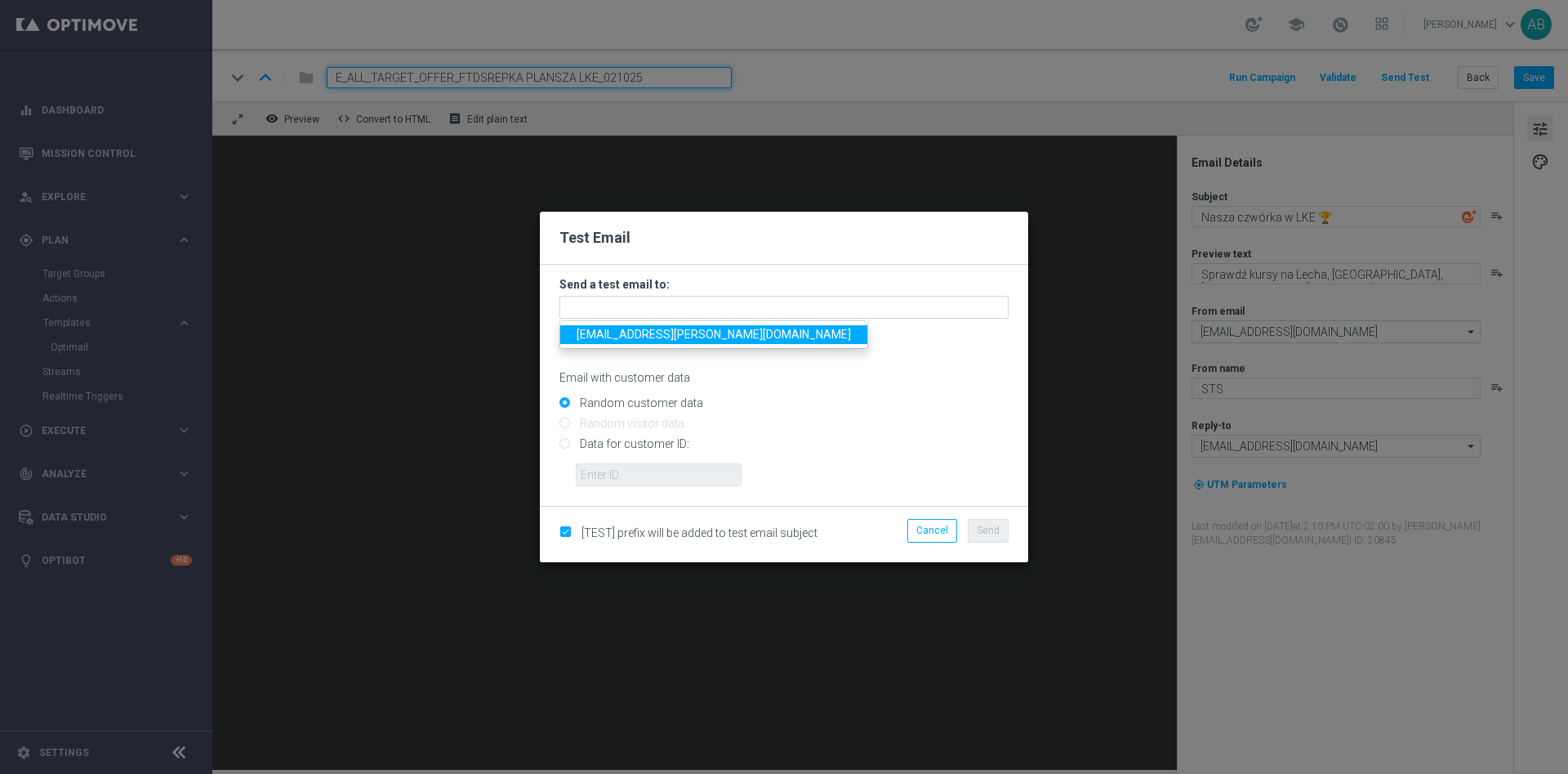
click at [629, 333] on span "[EMAIL_ADDRESS][PERSON_NAME][DOMAIN_NAME]" at bounding box center [714, 334] width 274 height 13
type input "[EMAIL_ADDRESS][PERSON_NAME][DOMAIN_NAME]"
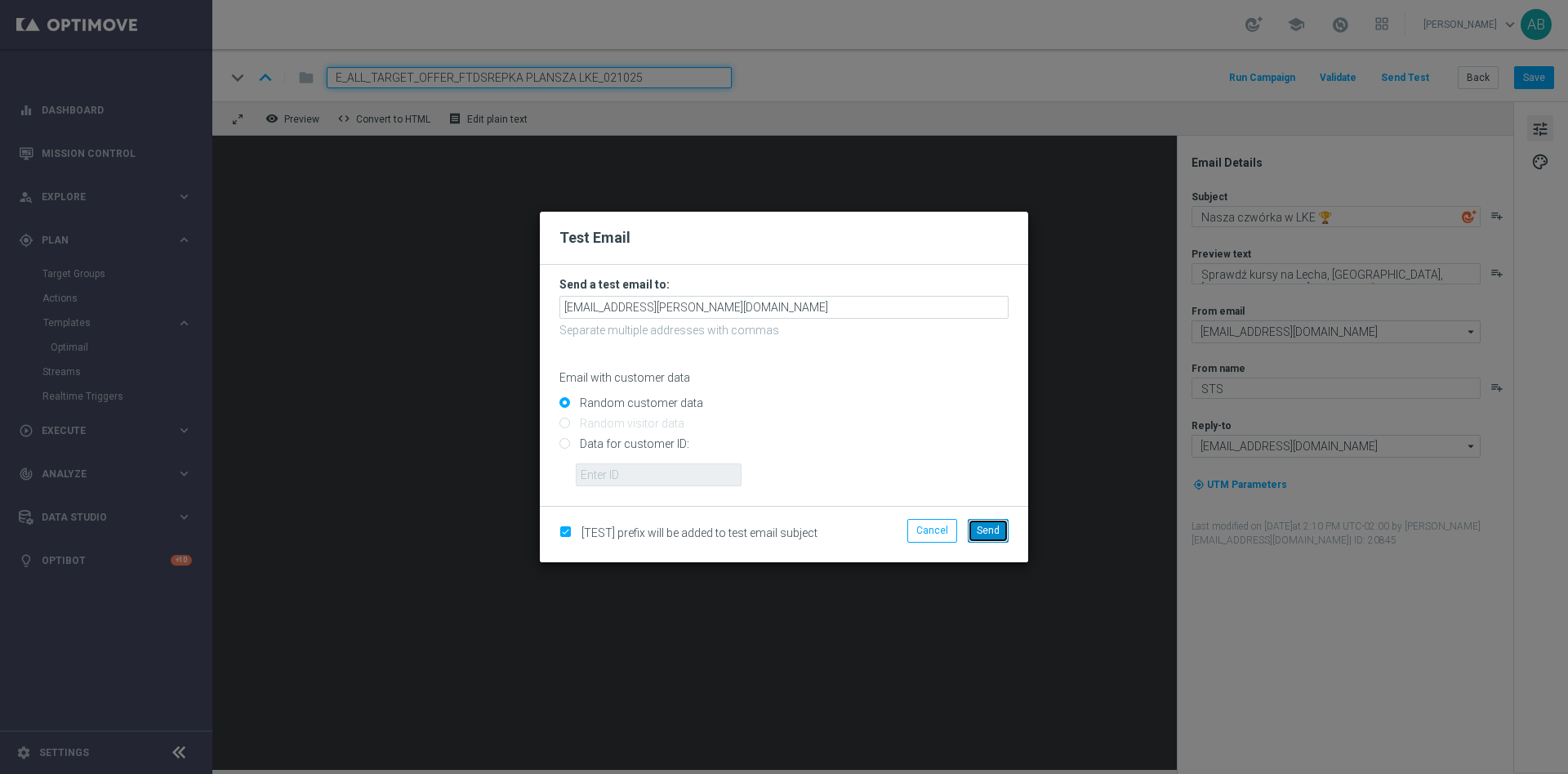
click at [995, 529] on span "Send" at bounding box center [988, 530] width 23 height 12
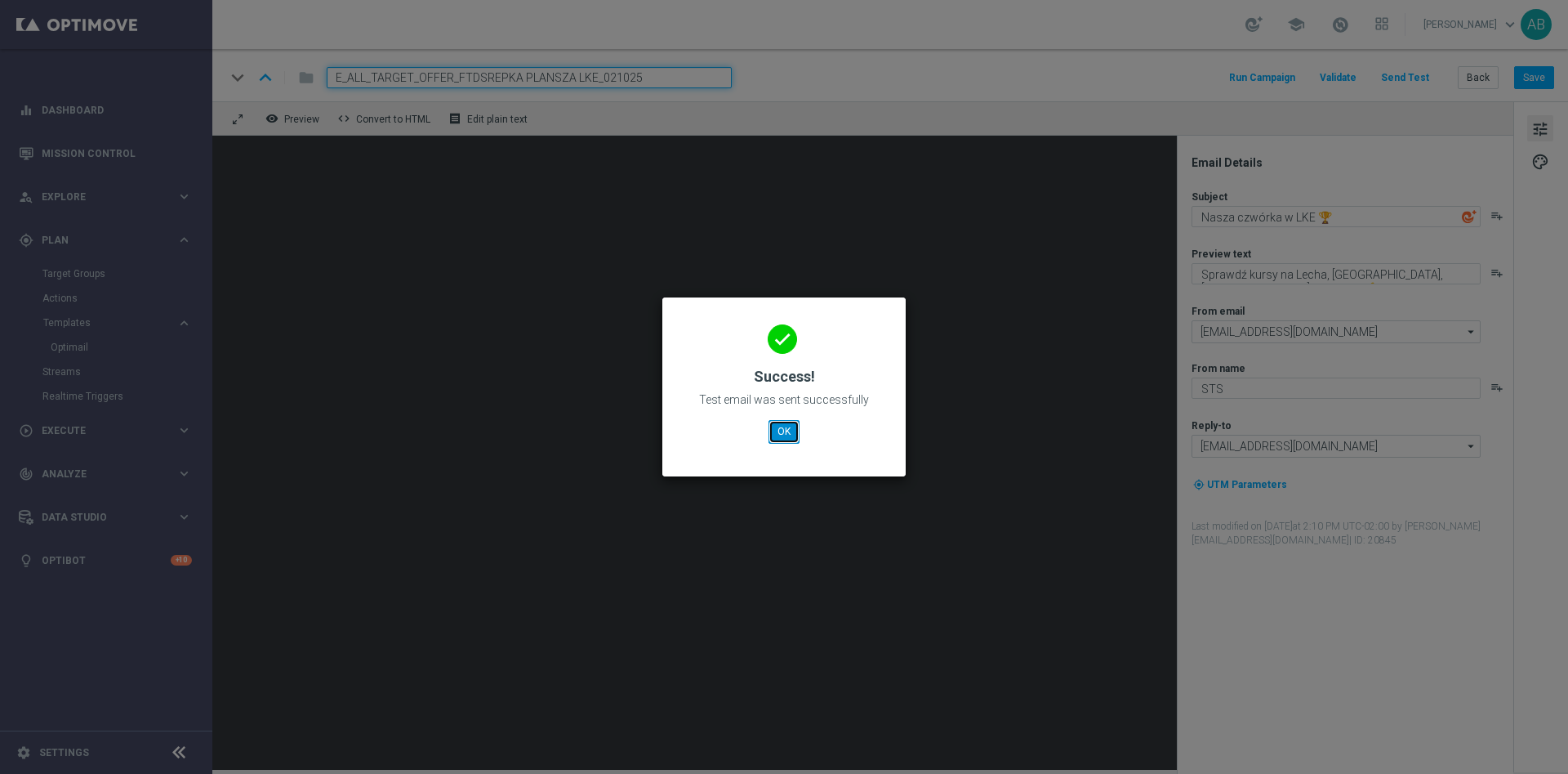
click at [785, 432] on button "OK" at bounding box center [784, 431] width 31 height 23
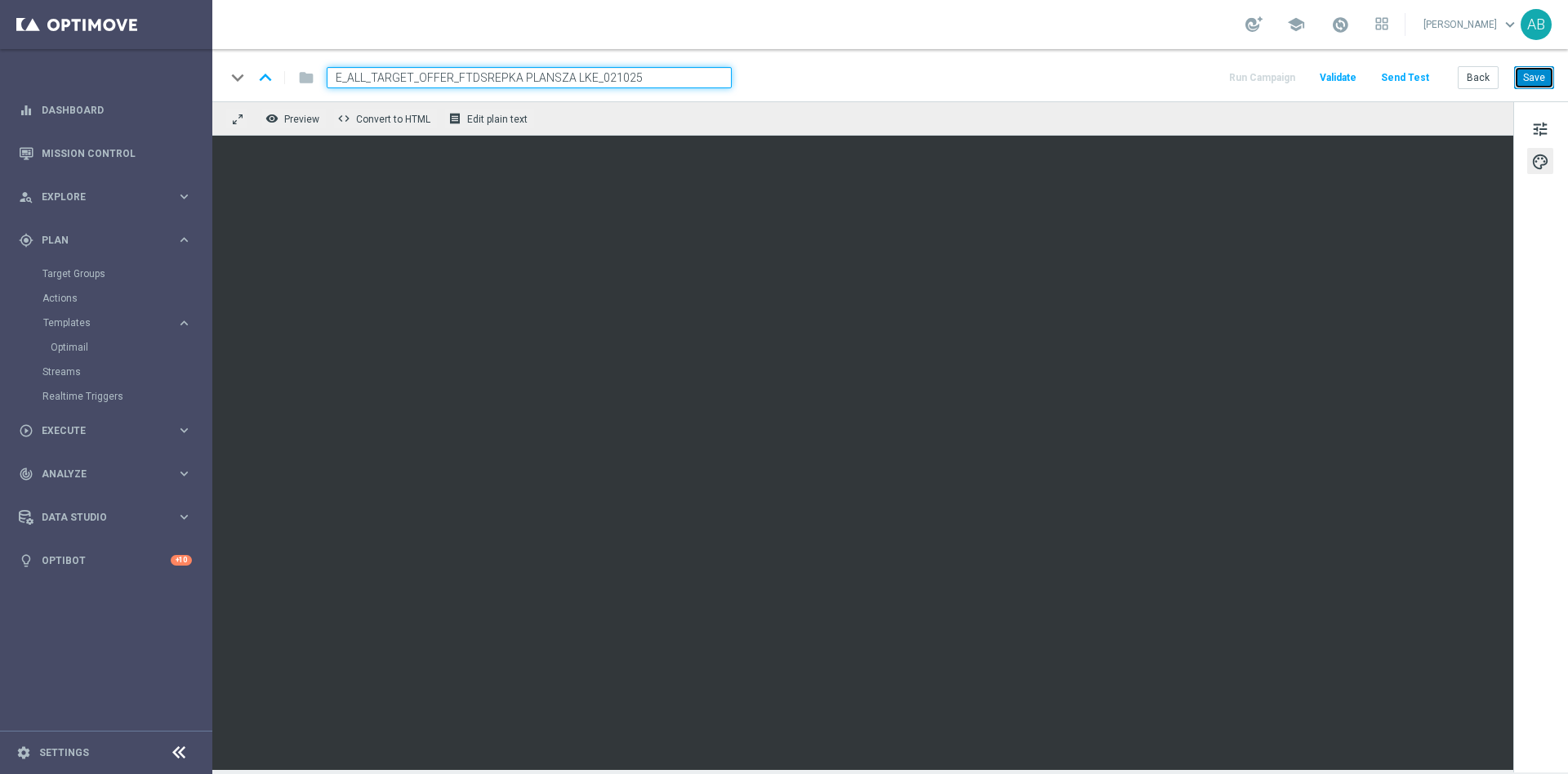
click at [1534, 74] on button "Save" at bounding box center [1534, 77] width 40 height 23
click at [1542, 69] on button "Save" at bounding box center [1534, 77] width 40 height 23
click at [1407, 75] on button "Send Test" at bounding box center [1405, 78] width 53 height 22
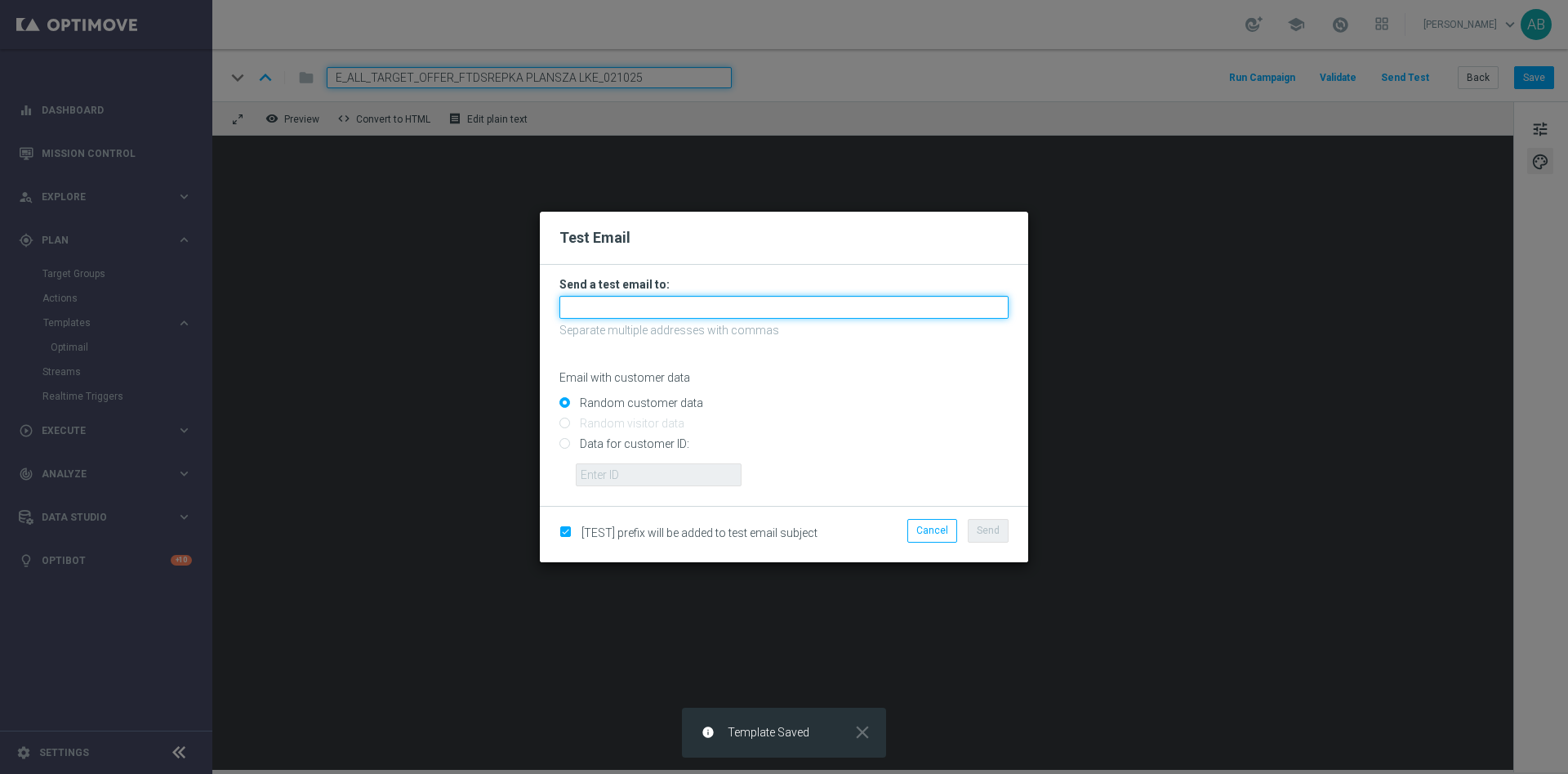
click at [628, 303] on input "text" at bounding box center [784, 307] width 449 height 23
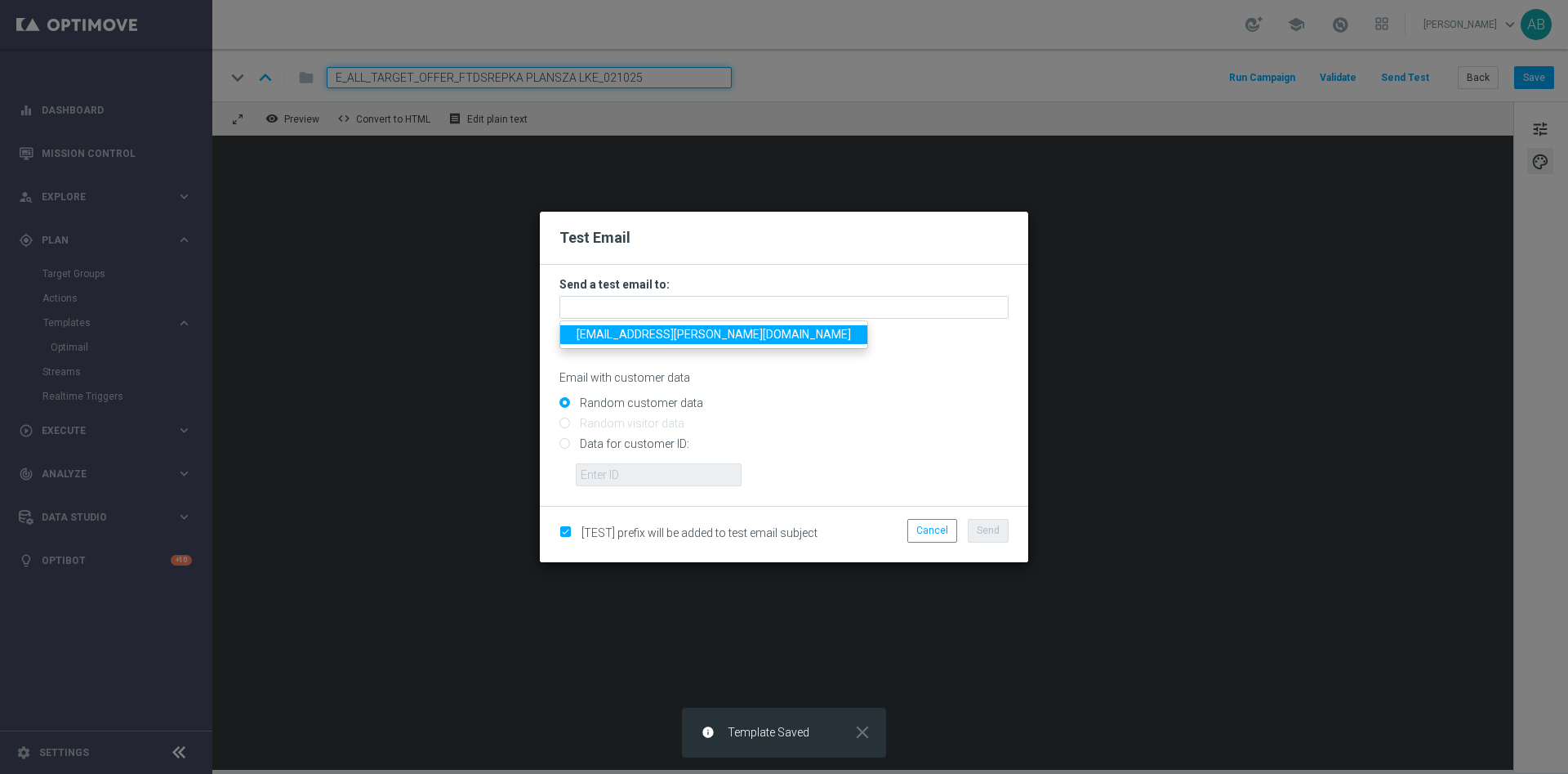
click at [634, 333] on span "[EMAIL_ADDRESS][PERSON_NAME][DOMAIN_NAME]" at bounding box center [714, 334] width 274 height 13
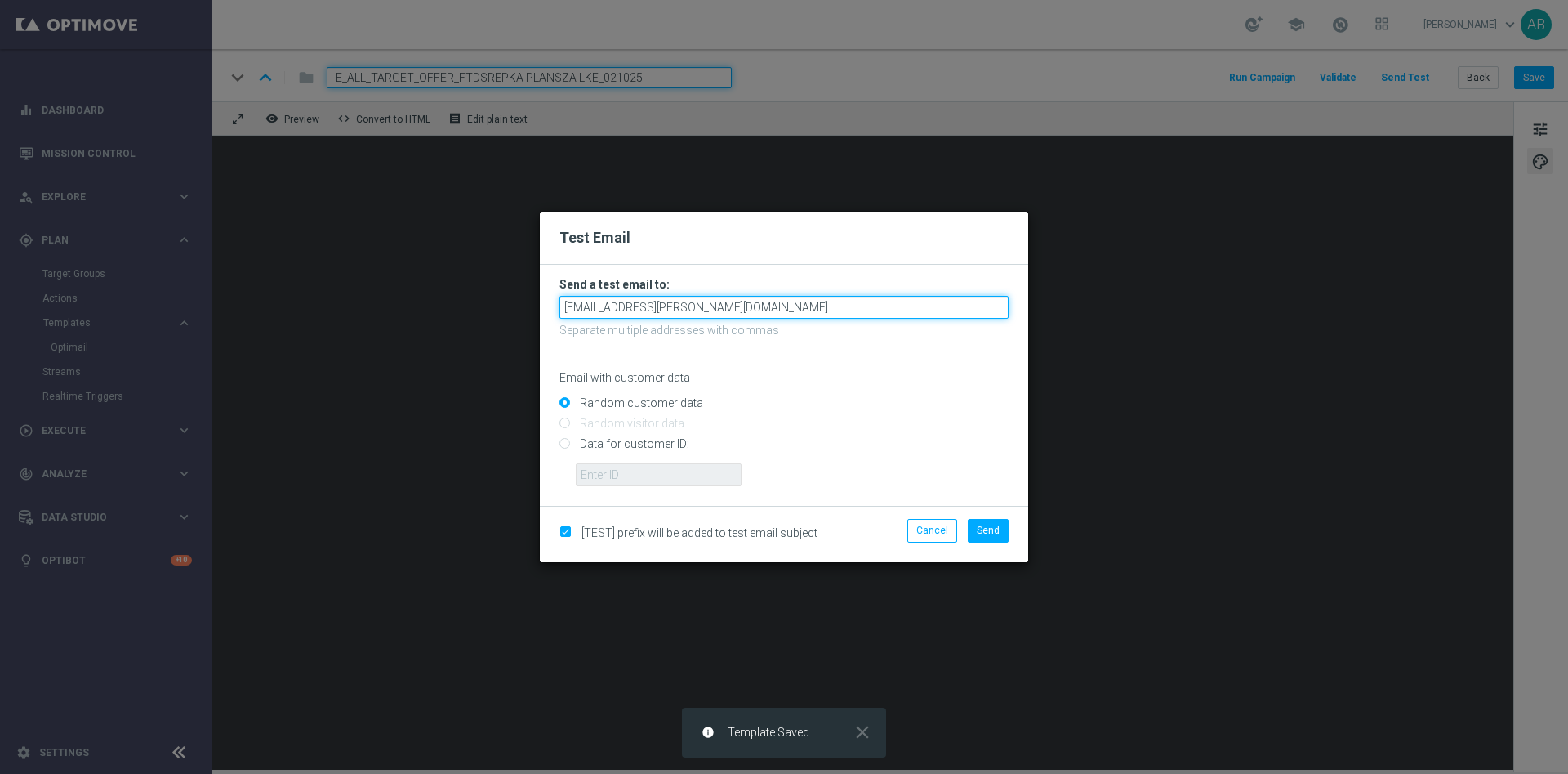
click at [684, 306] on input "[EMAIL_ADDRESS][PERSON_NAME][DOMAIN_NAME]" at bounding box center [784, 307] width 449 height 23
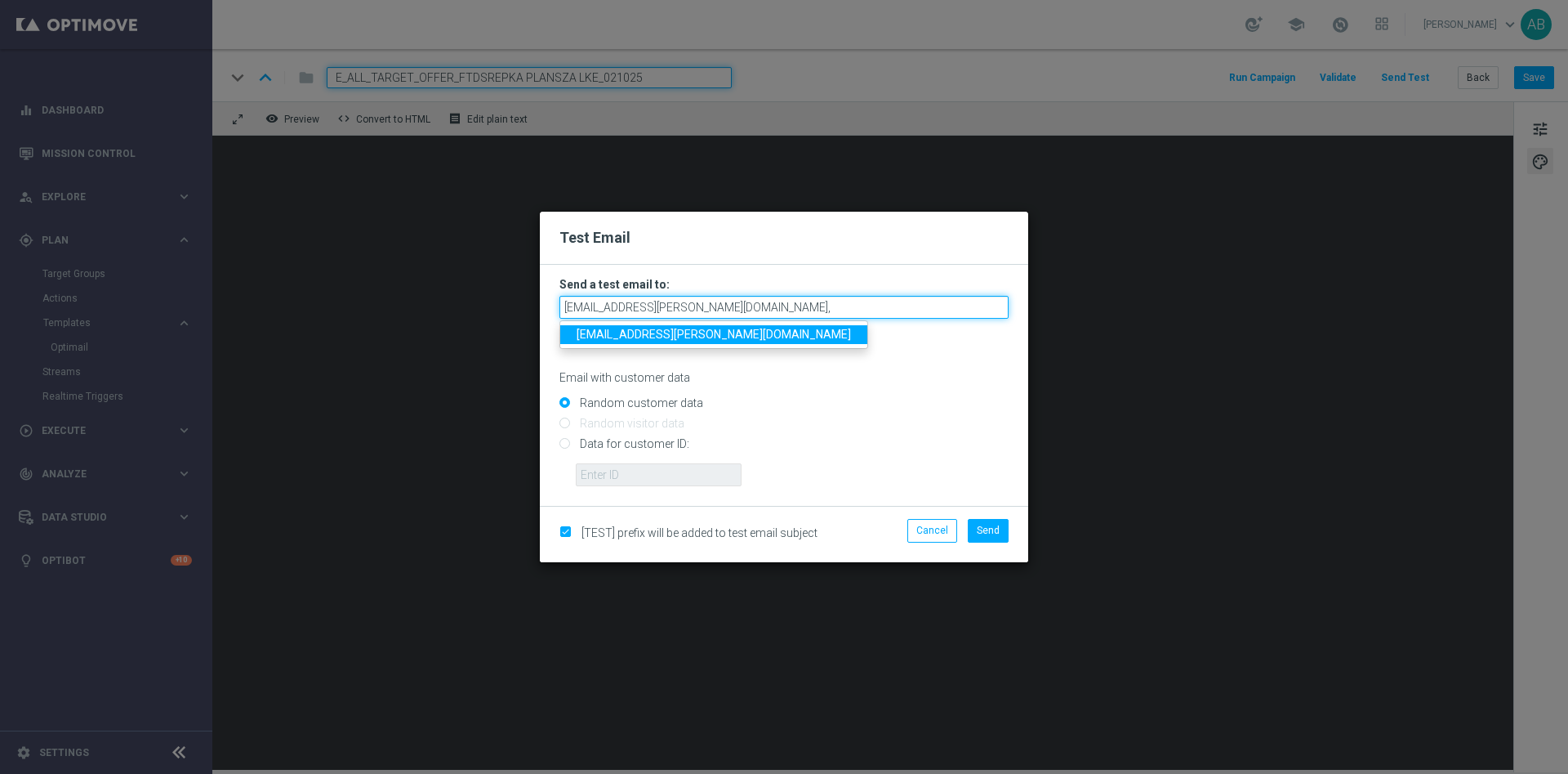
paste input "[PERSON_NAME][EMAIL_ADDRESS][PERSON_NAME][DOMAIN_NAME]"
paste input "[EMAIL_ADDRESS][PERSON_NAME][DOMAIN_NAME]"
paste input "[PERSON_NAME][EMAIL_ADDRESS][PERSON_NAME][DOMAIN_NAME]"
click at [981, 304] on input "[EMAIL_ADDRESS][PERSON_NAME][DOMAIN_NAME],[PERSON_NAME][DOMAIN_NAME][EMAIL_ADDR…" at bounding box center [784, 307] width 449 height 23
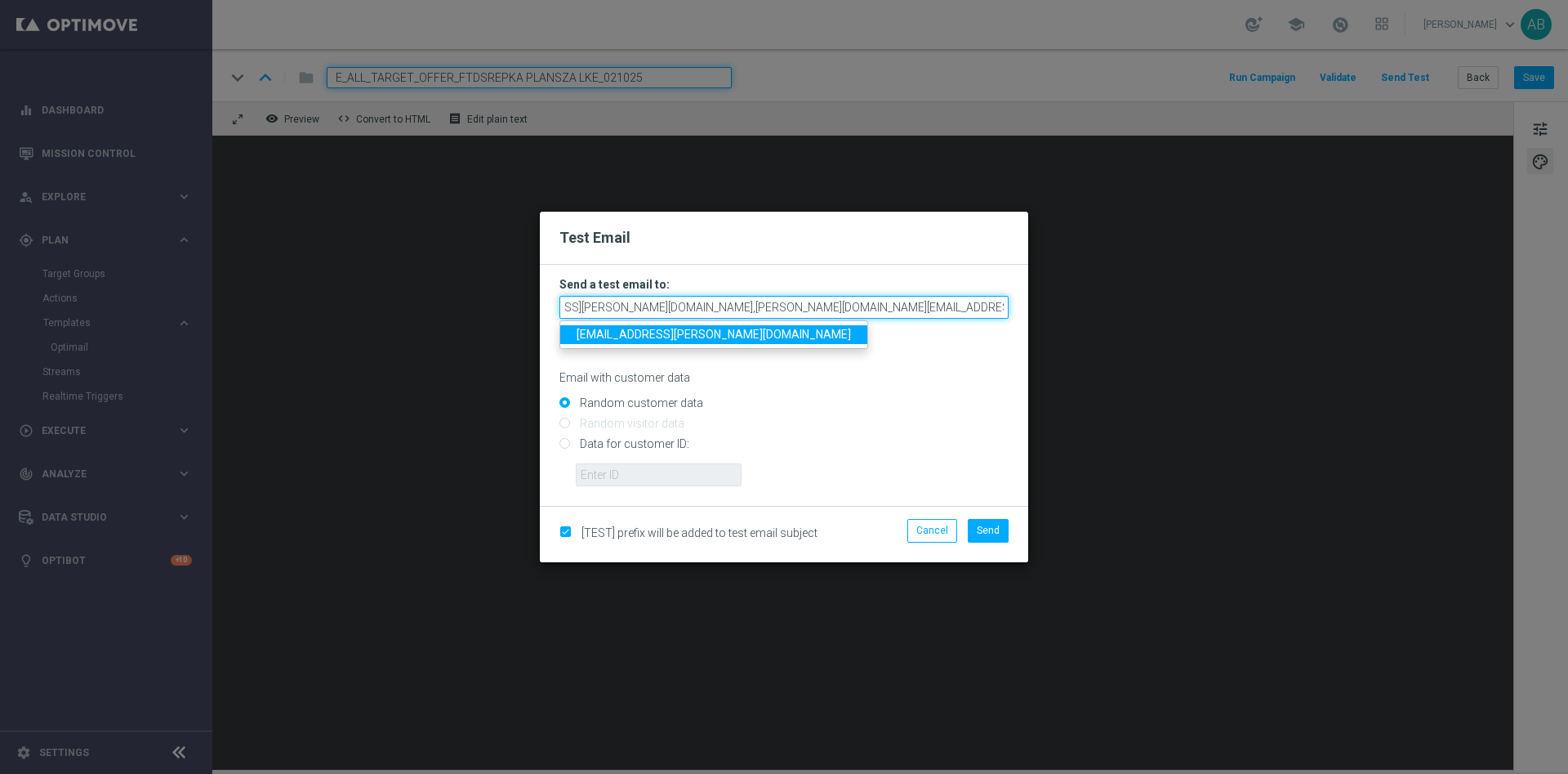
paste input "[PERSON_NAME][EMAIL_ADDRESS][DOMAIN_NAME]"
type input "[EMAIL_ADDRESS][PERSON_NAME][DOMAIN_NAME],[PERSON_NAME][DOMAIN_NAME][EMAIL_ADDR…"
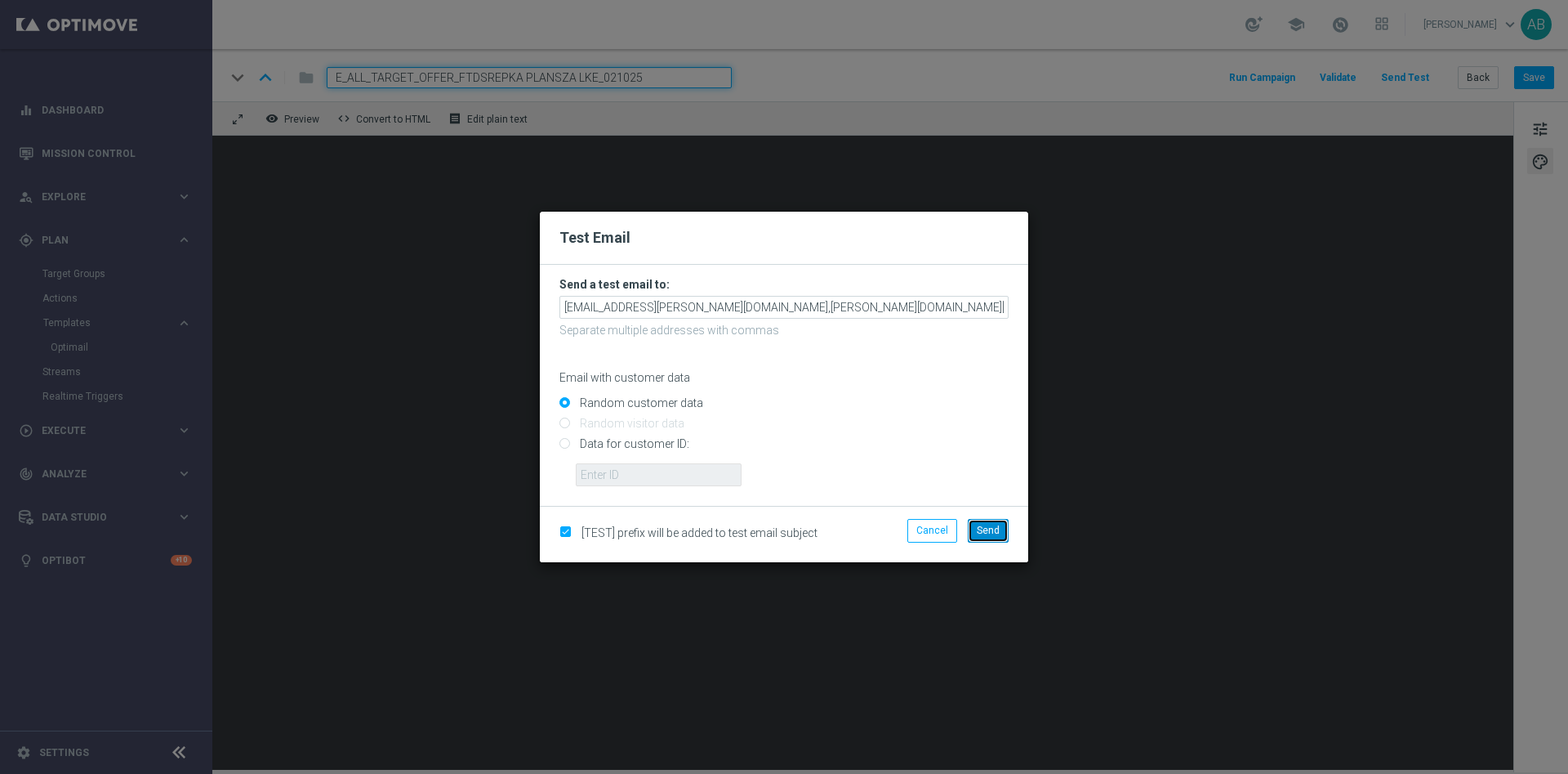
click at [985, 535] on span "Send" at bounding box center [988, 530] width 23 height 12
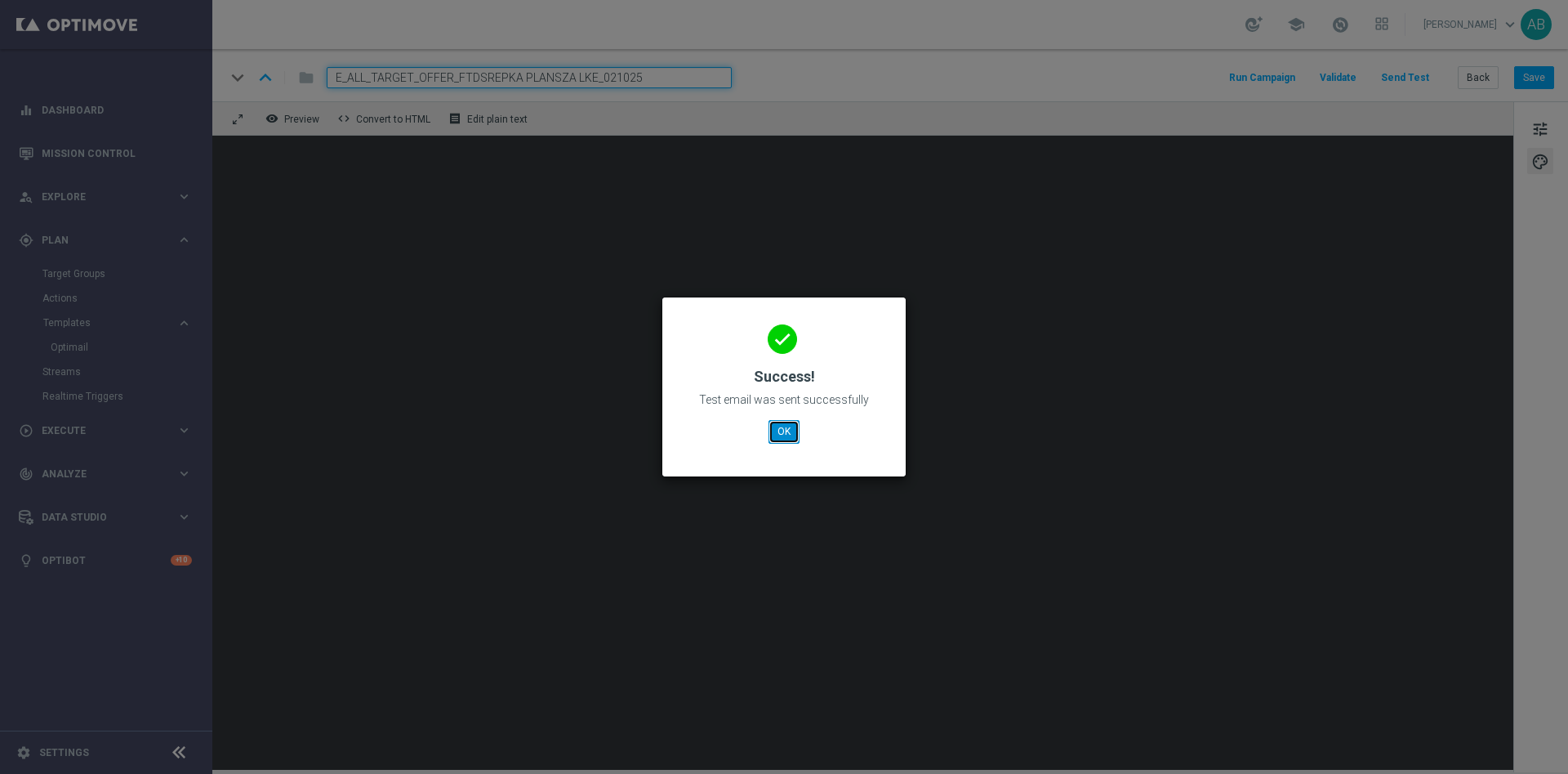
click at [794, 428] on button "OK" at bounding box center [784, 431] width 31 height 23
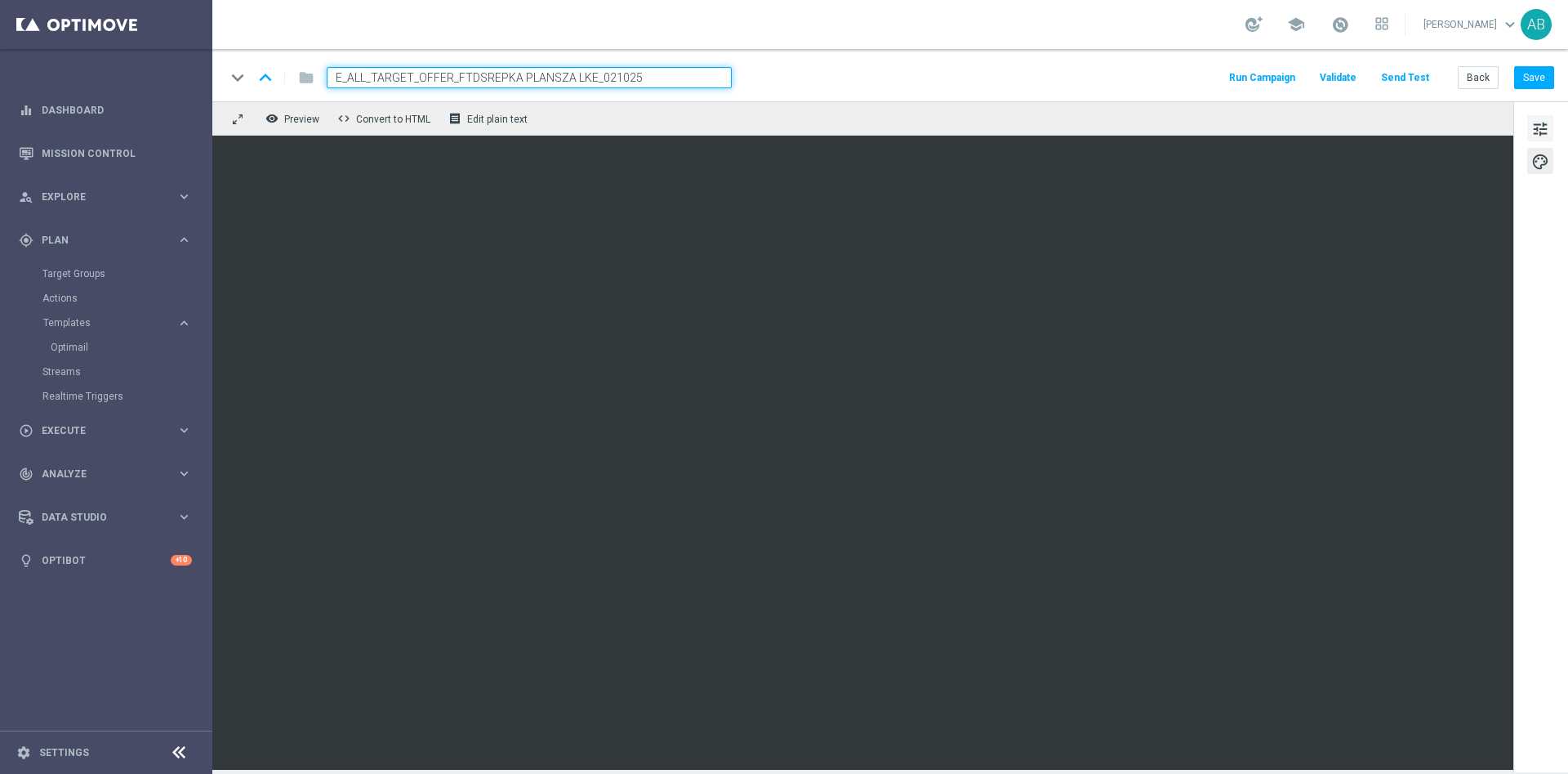
click at [1545, 135] on span "tune" at bounding box center [1540, 128] width 18 height 21
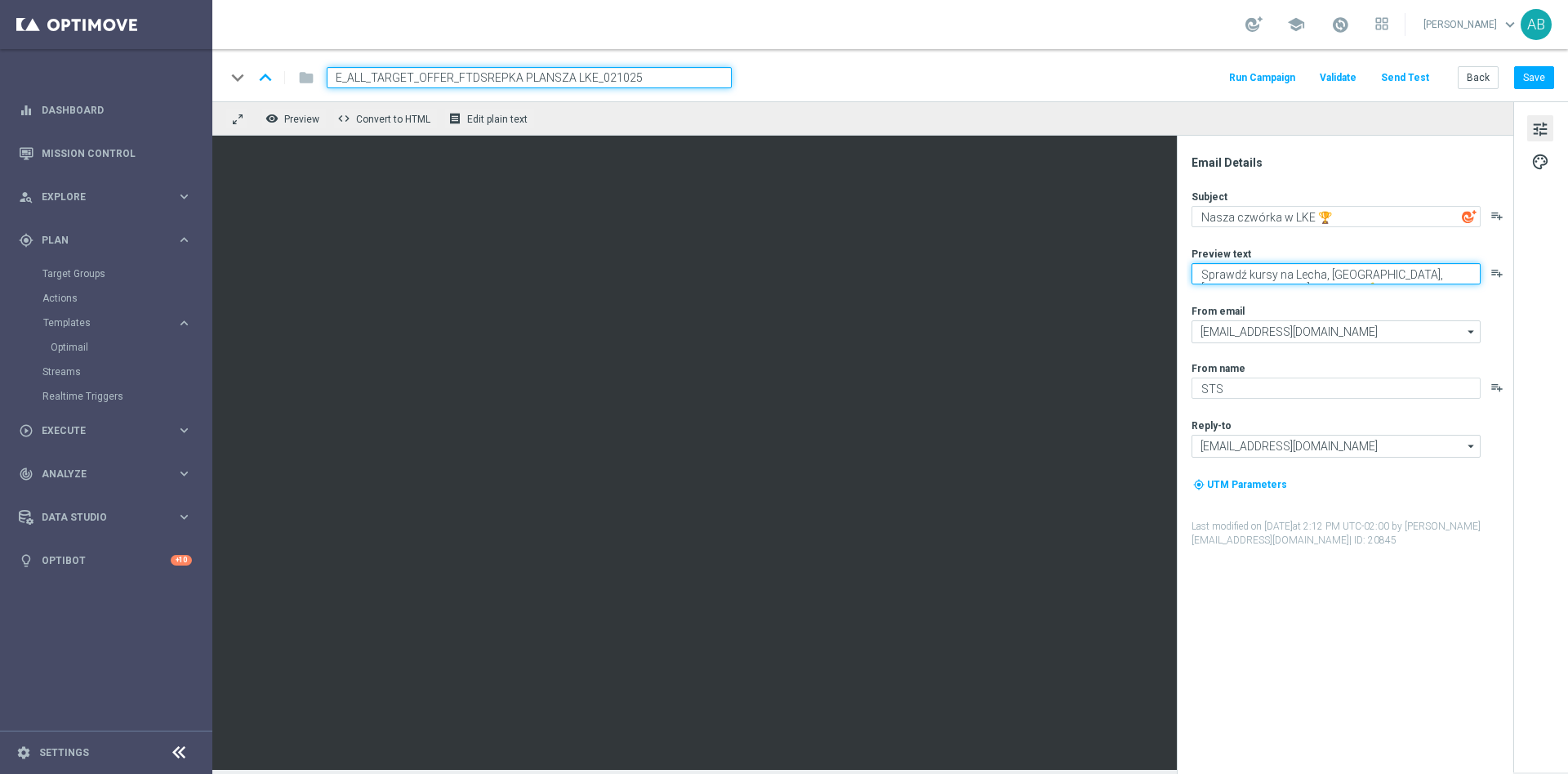
click at [1373, 267] on textarea "Sprawdź kursy na Lecha, [GEOGRAPHIC_DATA], [GEOGRAPHIC_DATA] oraz Jagę 💪" at bounding box center [1335, 273] width 289 height 21
click at [1430, 274] on textarea "Sprawdź kursy na Lecha, [GEOGRAPHIC_DATA], [GEOGRAPHIC_DATA] oraz Jagę 💪" at bounding box center [1335, 273] width 289 height 21
paste textarea "z kursy na polskie drużyny"
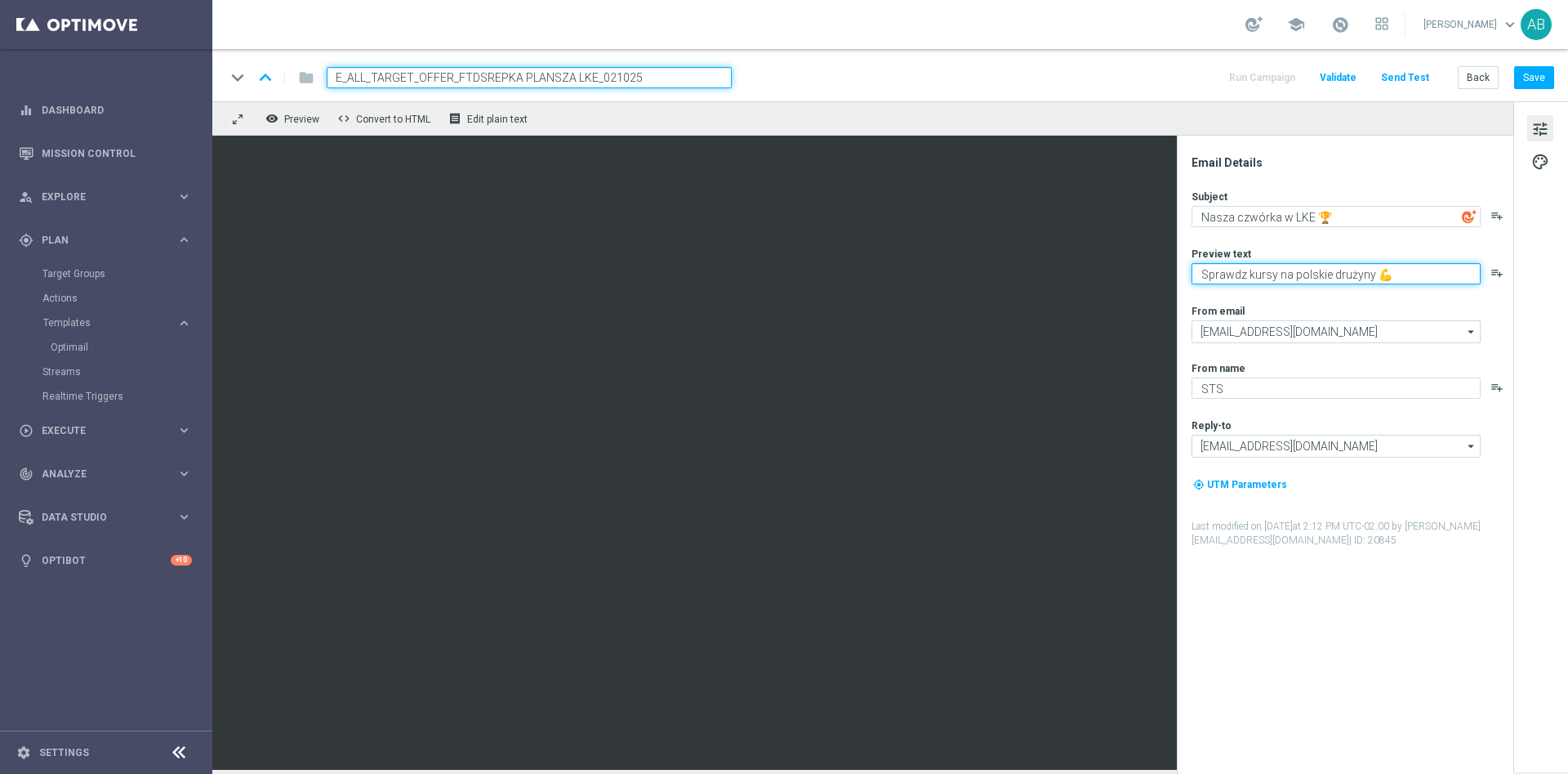
click at [1248, 269] on textarea "Sprawdz kursy na polskie drużyny 💪" at bounding box center [1335, 273] width 289 height 21
click at [1216, 281] on textarea "Sprawdz kursy na polskie drużyny 💪" at bounding box center [1335, 273] width 289 height 21
type textarea "Sprawdź kursy na polskie drużyny 💪"
click at [1534, 84] on button "Save" at bounding box center [1534, 77] width 40 height 23
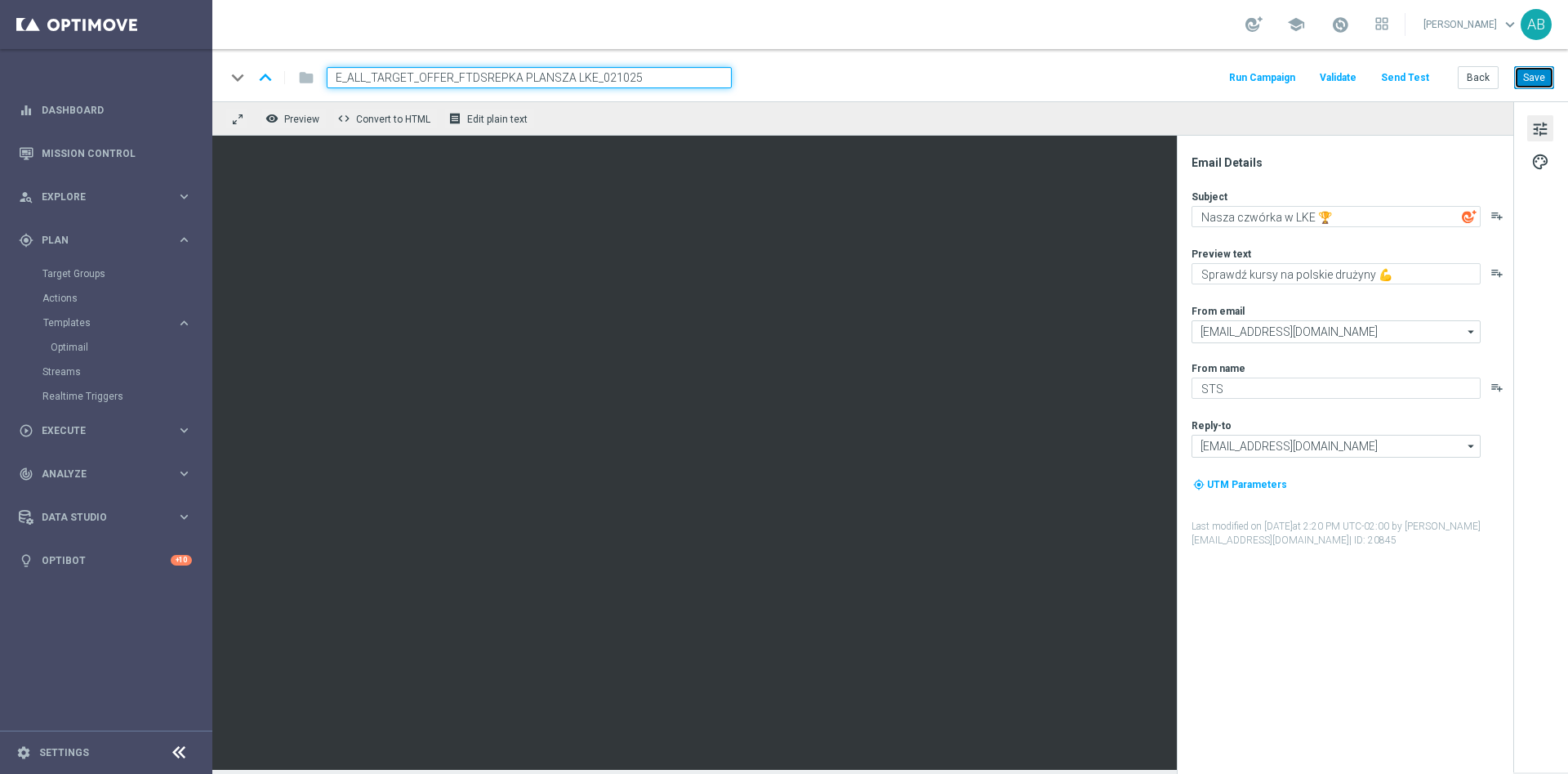
click at [1526, 83] on button "Save" at bounding box center [1534, 77] width 40 height 23
click at [86, 269] on link "Target Groups" at bounding box center [106, 274] width 128 height 13
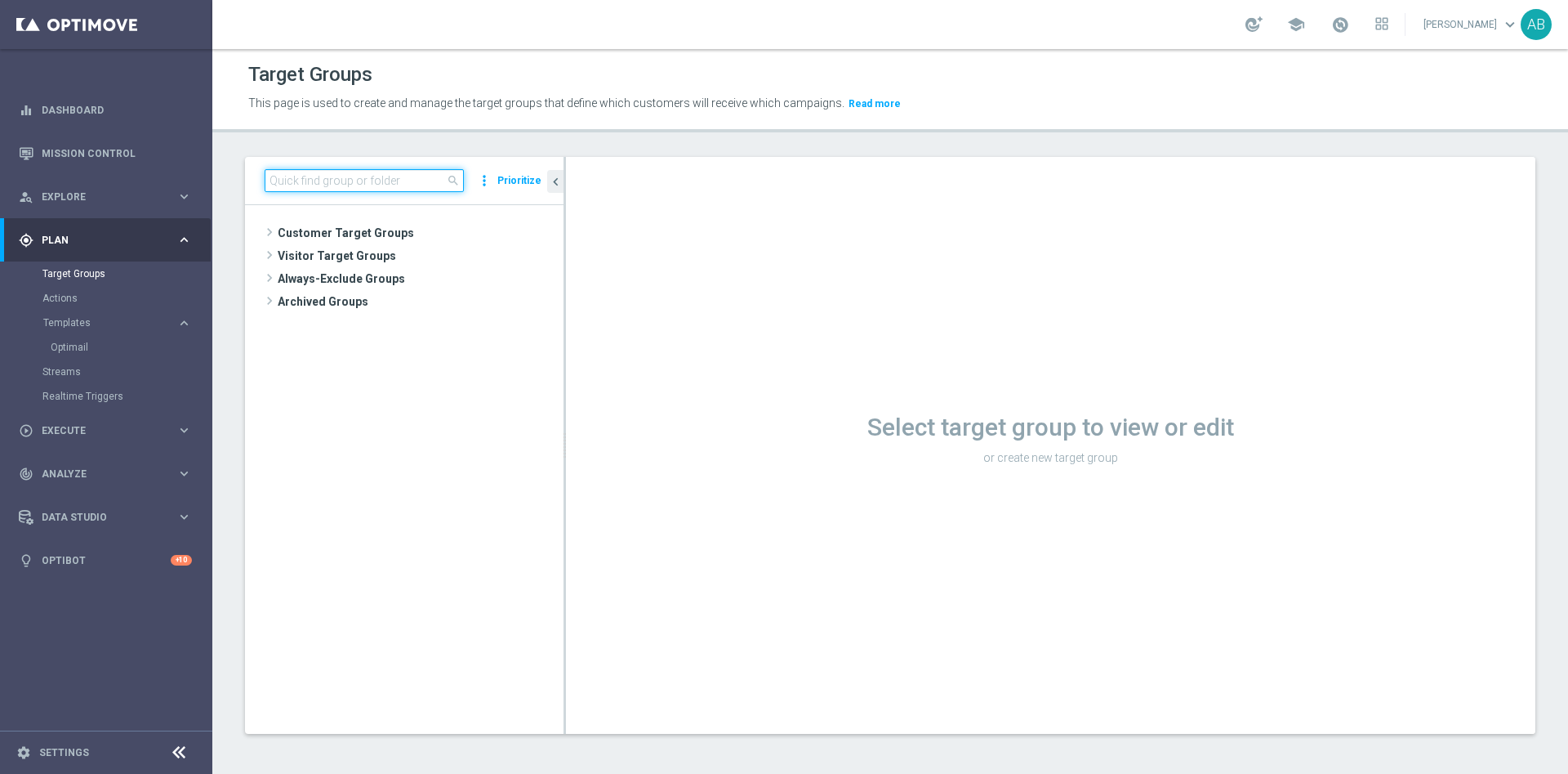
click at [341, 183] on input at bounding box center [363, 180] width 199 height 23
paste input "E_ALL_TARGET_OFFER_FTDSREPKA PLANSZA LKE_021025"
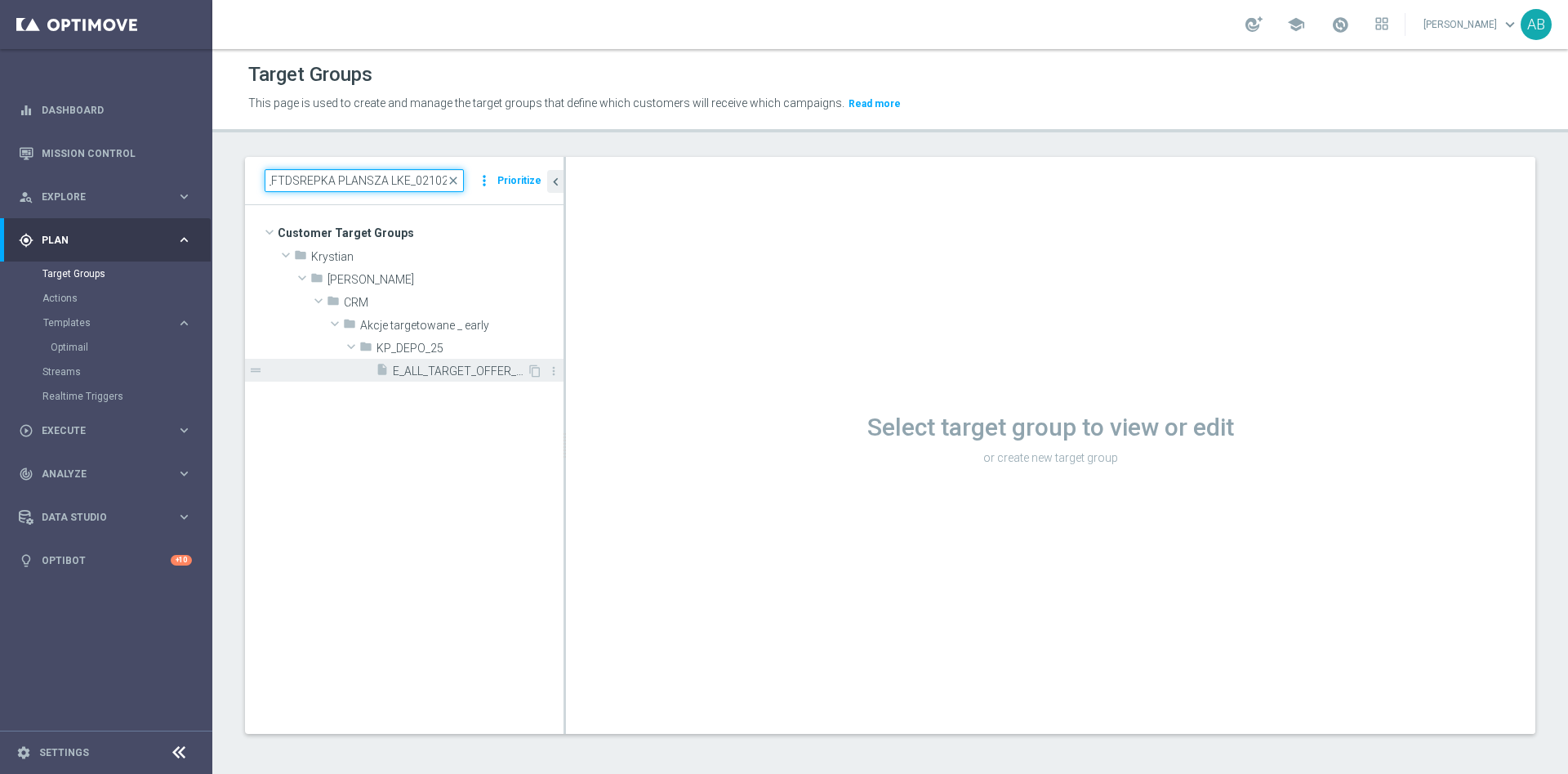
type input "E_ALL_TARGET_OFFER_FTDSREPKA PLANSZA LKE_021025"
click at [432, 362] on div "insert_drive_file E_ALL_TARGET_OFFER_FTDSREPKA PLANSZA LKE_021025" at bounding box center [451, 369] width 151 height 23
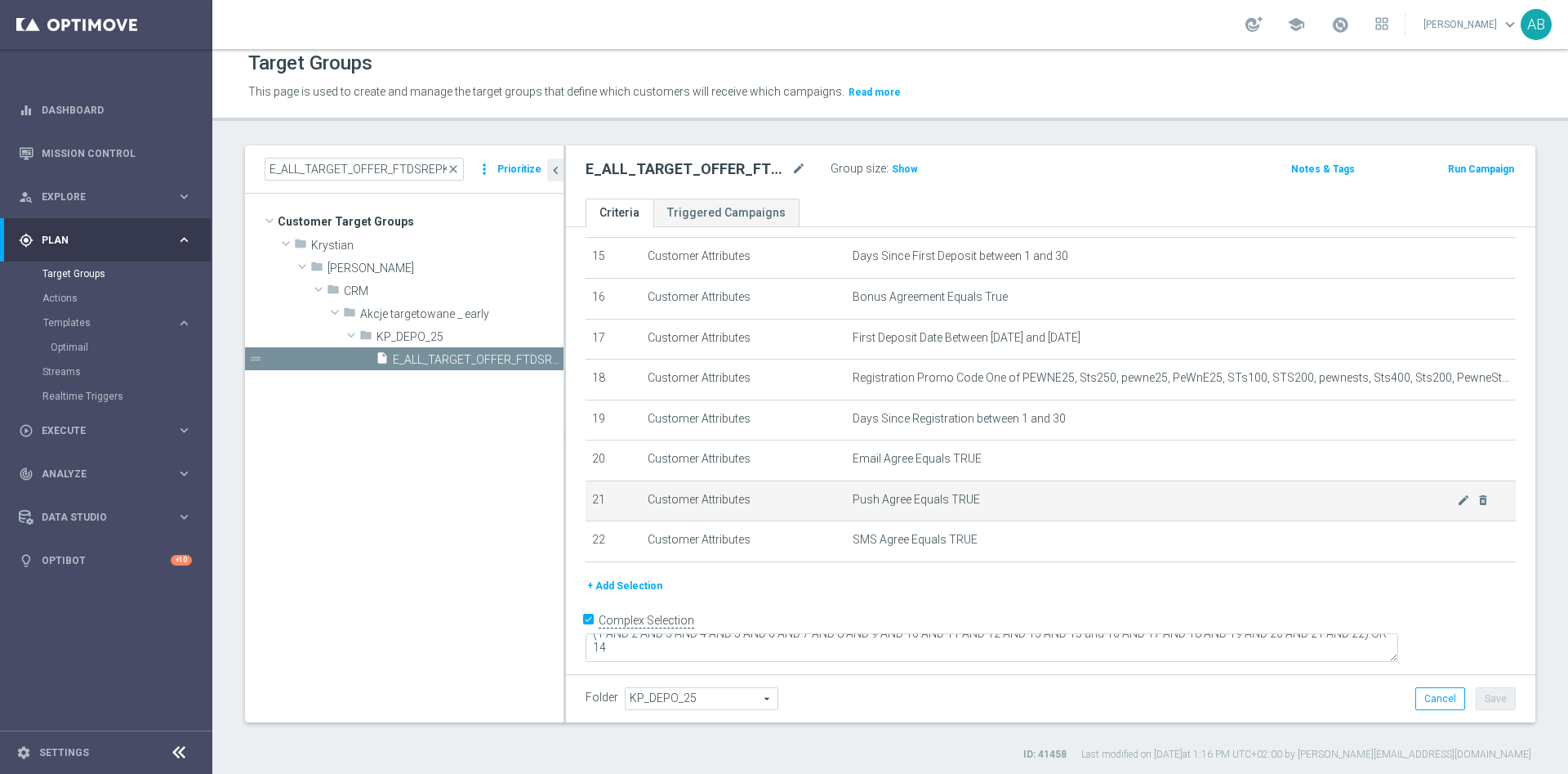
scroll to position [15, 0]
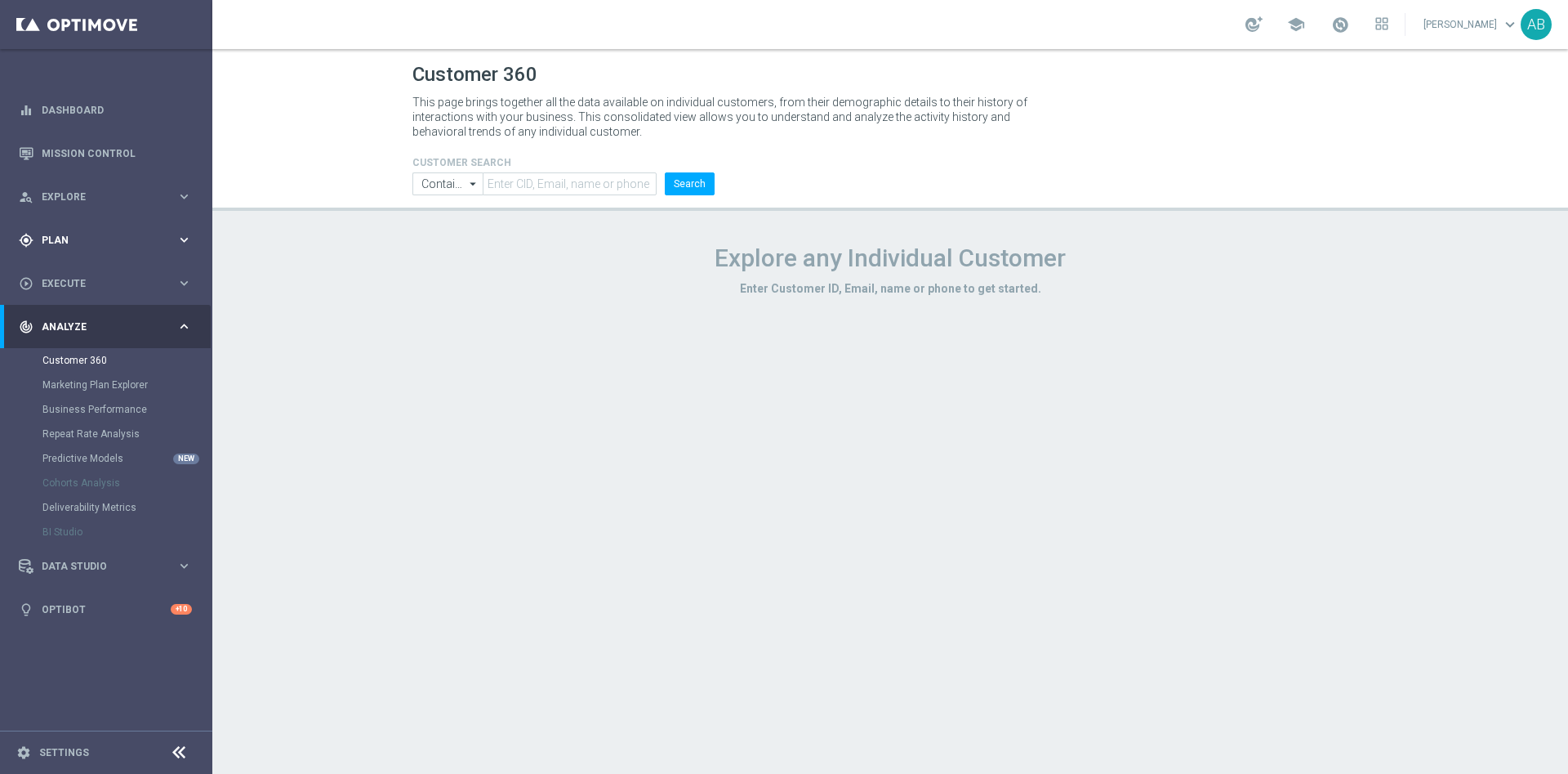
click at [73, 229] on div "gps_fixed Plan keyboard_arrow_right" at bounding box center [105, 240] width 211 height 43
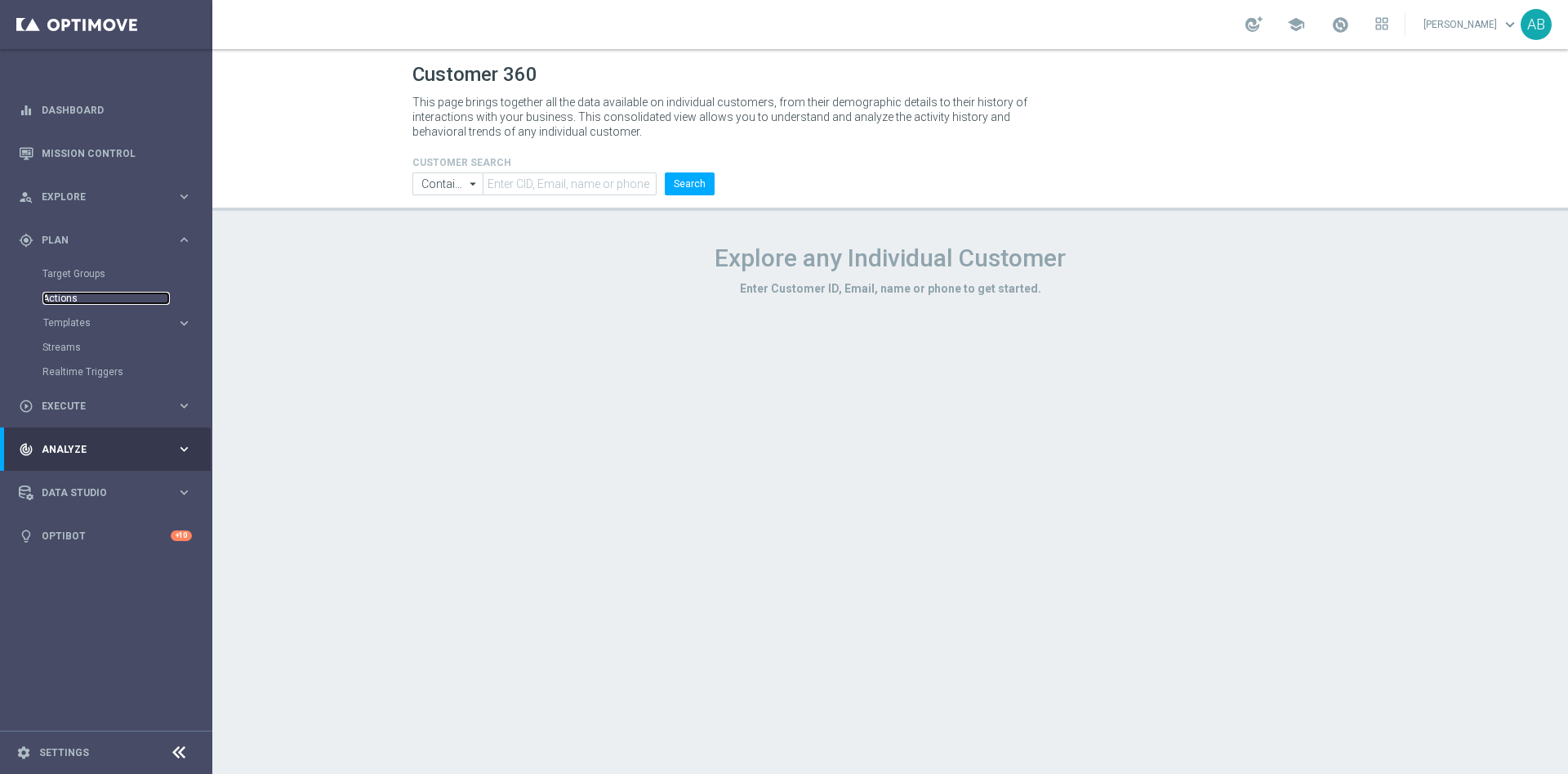
click at [72, 298] on link "Actions" at bounding box center [106, 299] width 128 height 13
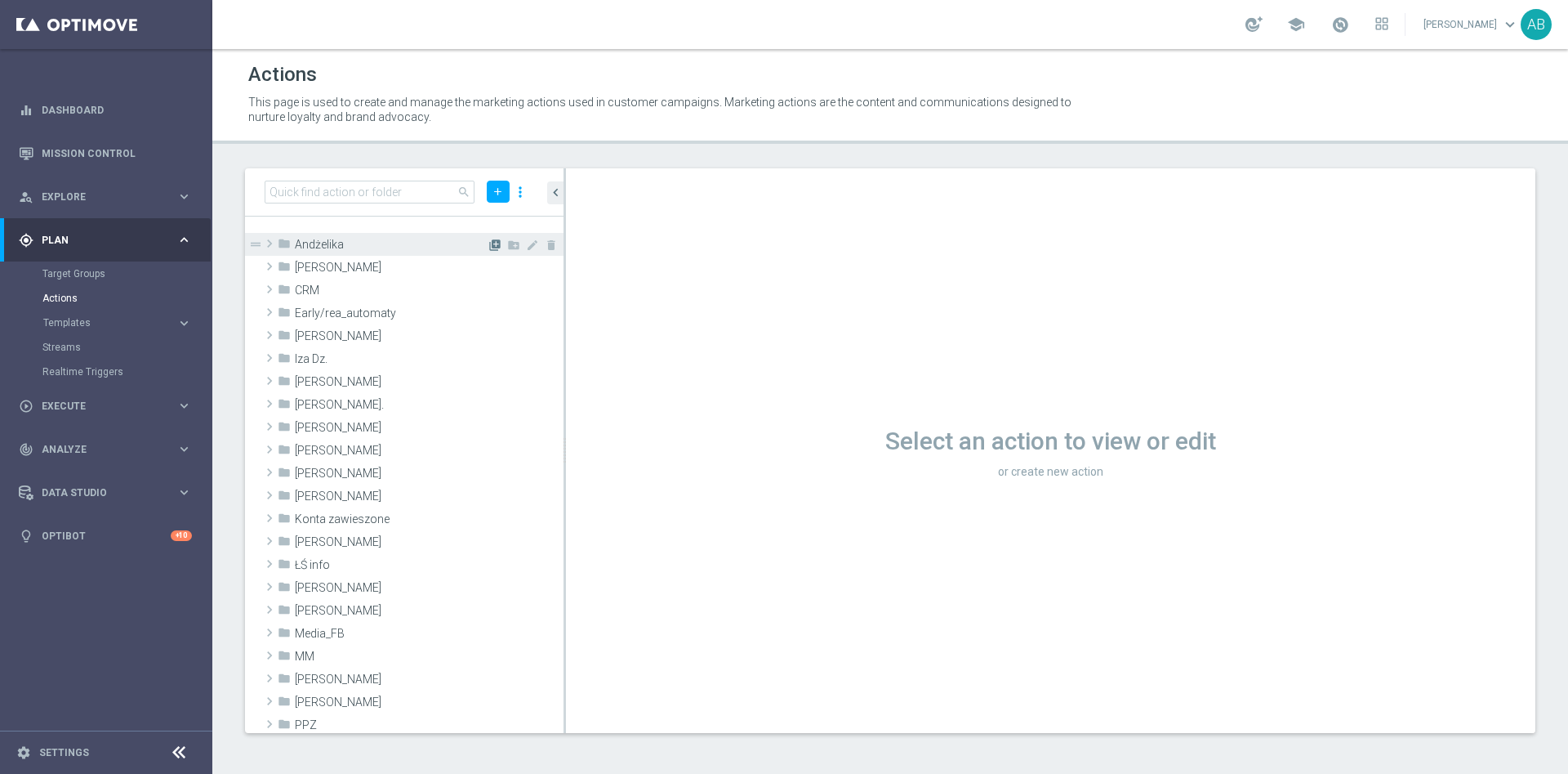
click at [488, 241] on icon "library_add" at bounding box center [495, 245] width 13 height 13
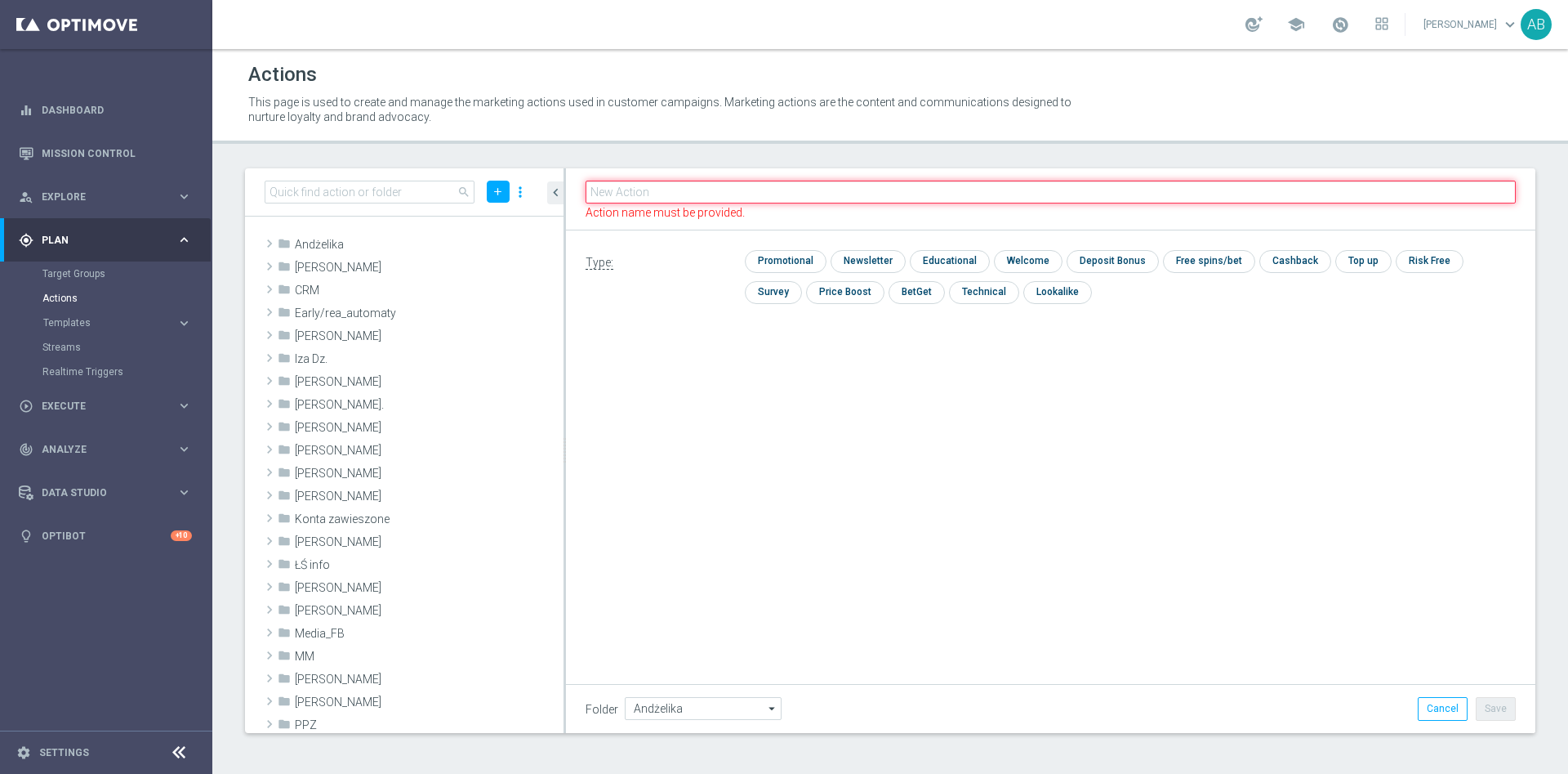
click at [713, 194] on input "text" at bounding box center [1050, 192] width 930 height 23
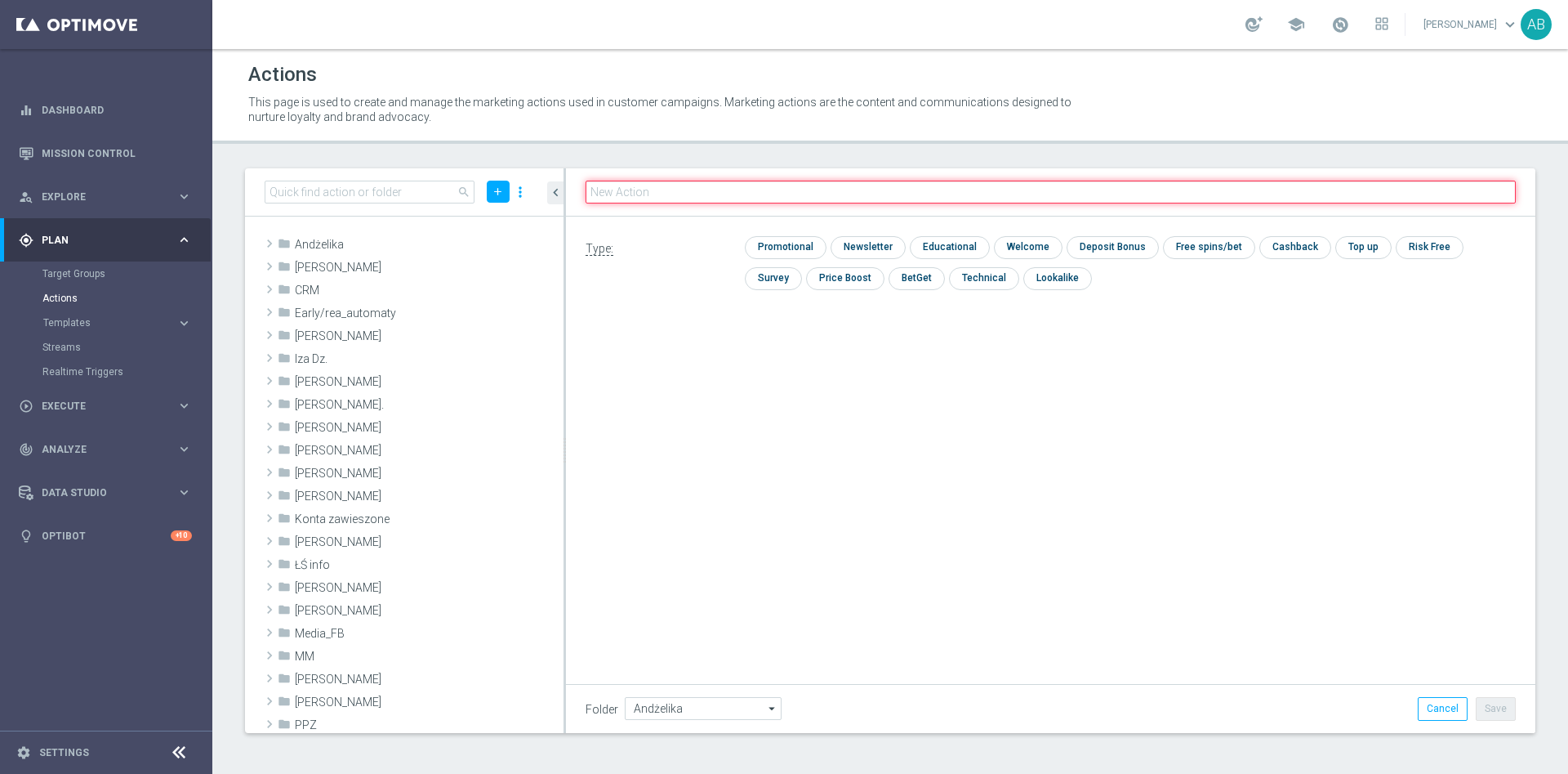
paste input "E_ALL_TARGET_OFFER_FTDSREPKA PLANSZA LKE_021025"
type input "E_ALL_TARGET_OFFER_FTDSREPKA PLANSZA LKE_021025"
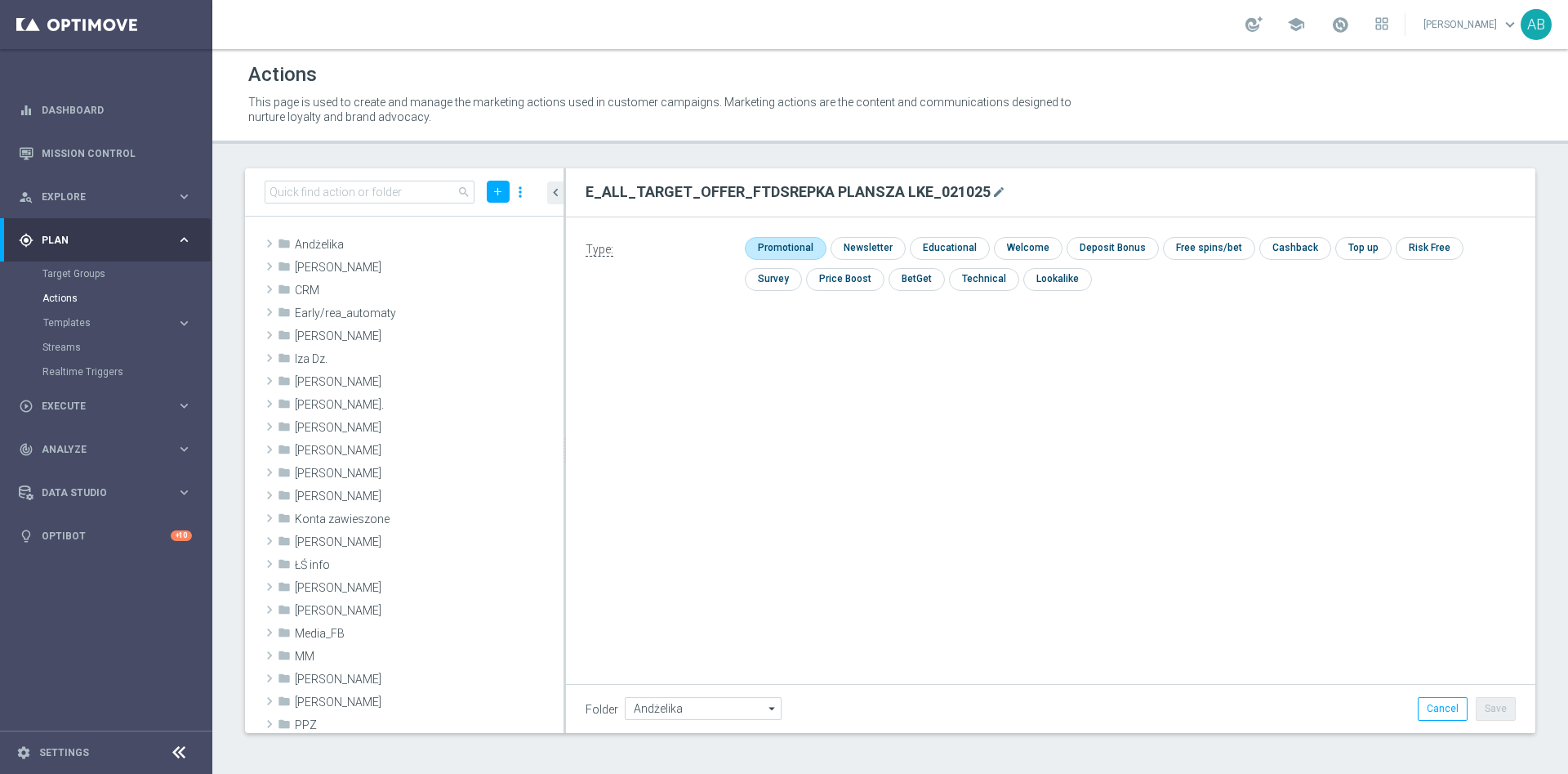
click at [785, 247] on input "checkbox" at bounding box center [784, 248] width 78 height 22
click at [806, 244] on input "checkbox" at bounding box center [792, 248] width 93 height 22
checkbox input "false"
click at [844, 243] on input "checkbox" at bounding box center [865, 248] width 71 height 22
checkbox input "true"
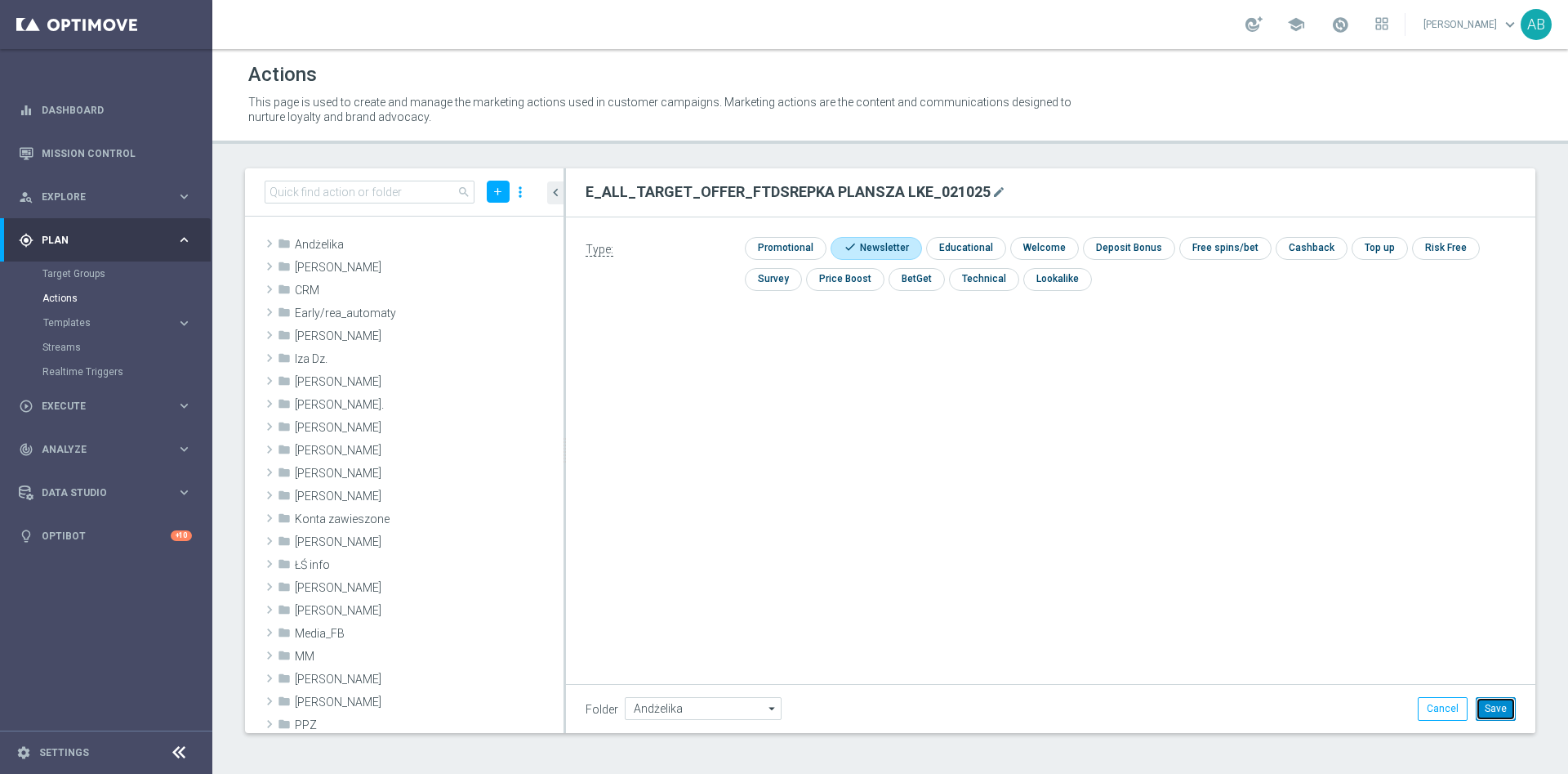
click at [1497, 706] on button "Save" at bounding box center [1495, 708] width 40 height 23
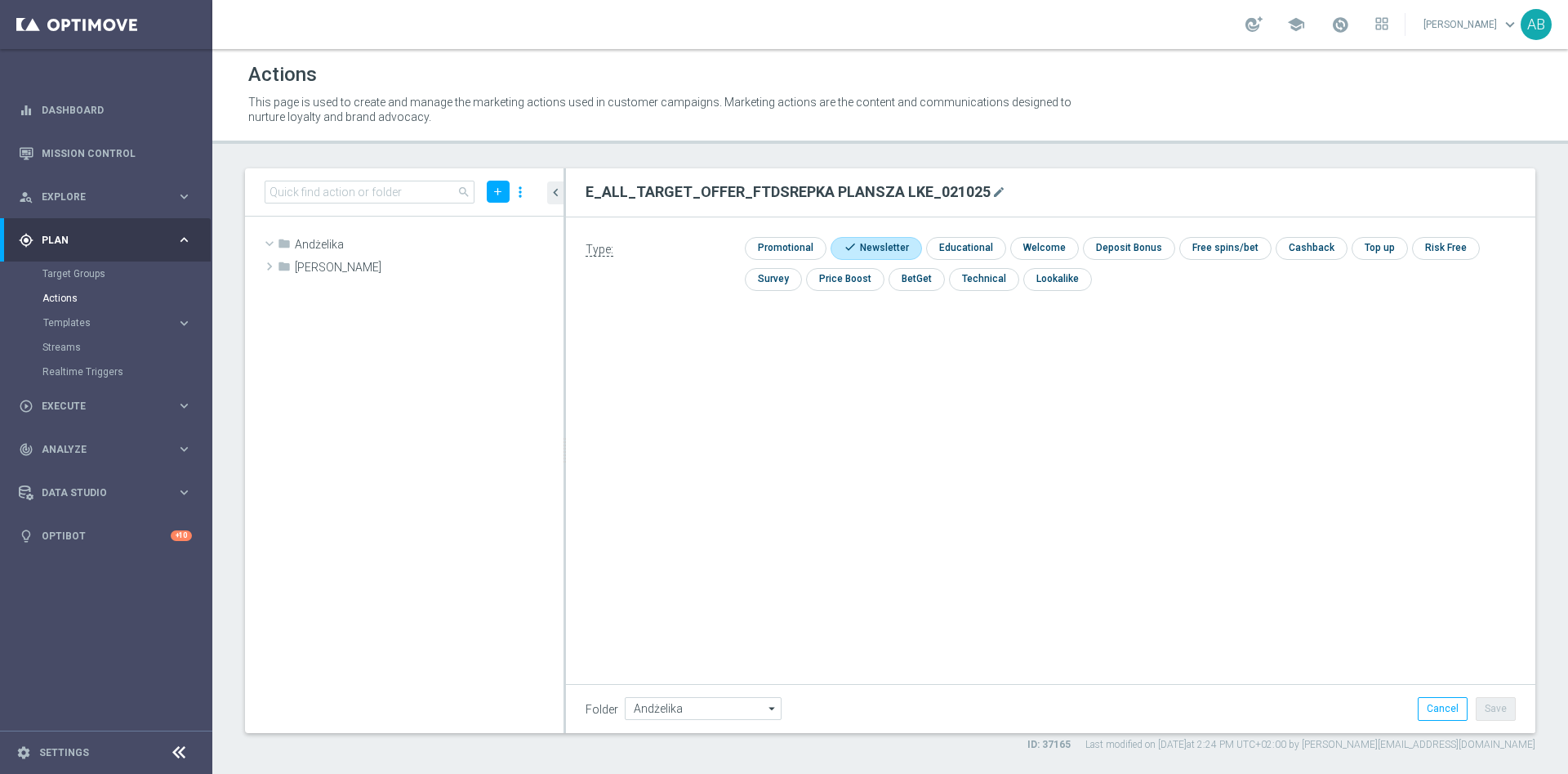
scroll to position [25661, 0]
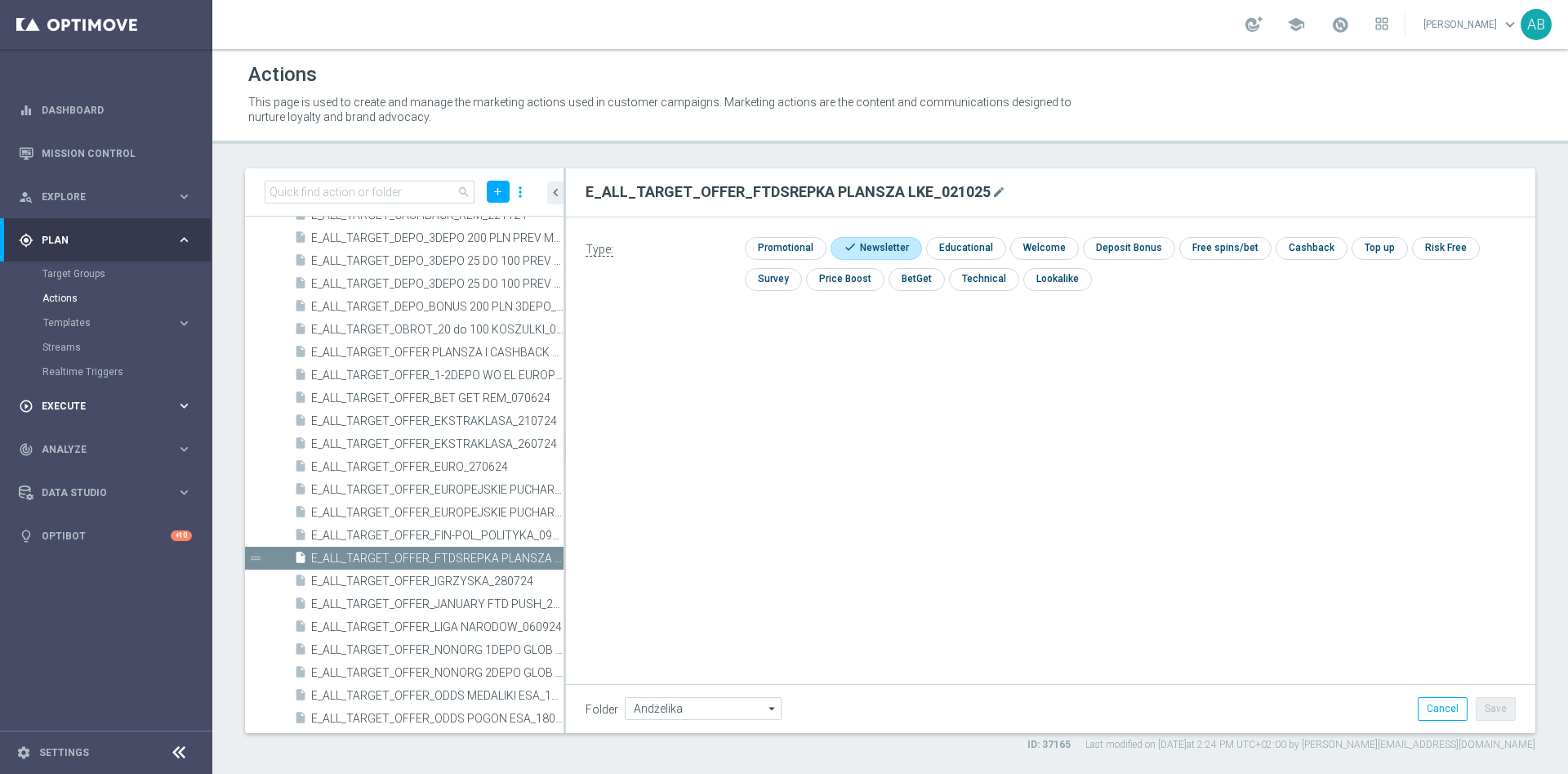
click at [97, 402] on span "Execute" at bounding box center [109, 406] width 135 height 10
click at [95, 316] on link "Campaign Builder" at bounding box center [106, 317] width 128 height 13
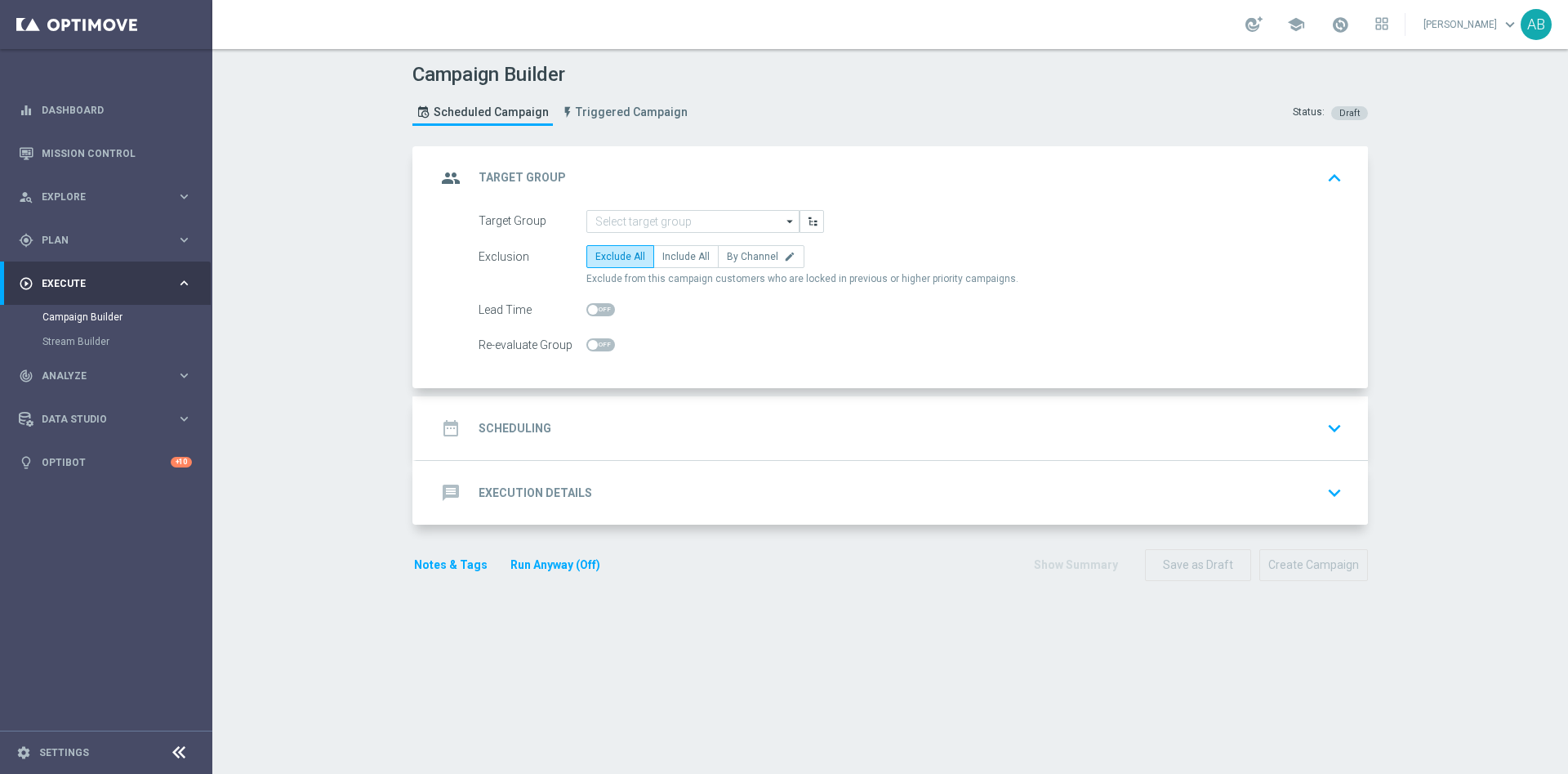
click at [1428, 247] on div "Campaign Builder Scheduled Campaign Triggered Campaign Status: Draft group Targ…" at bounding box center [890, 411] width 1355 height 725
click at [682, 221] on input at bounding box center [693, 221] width 213 height 23
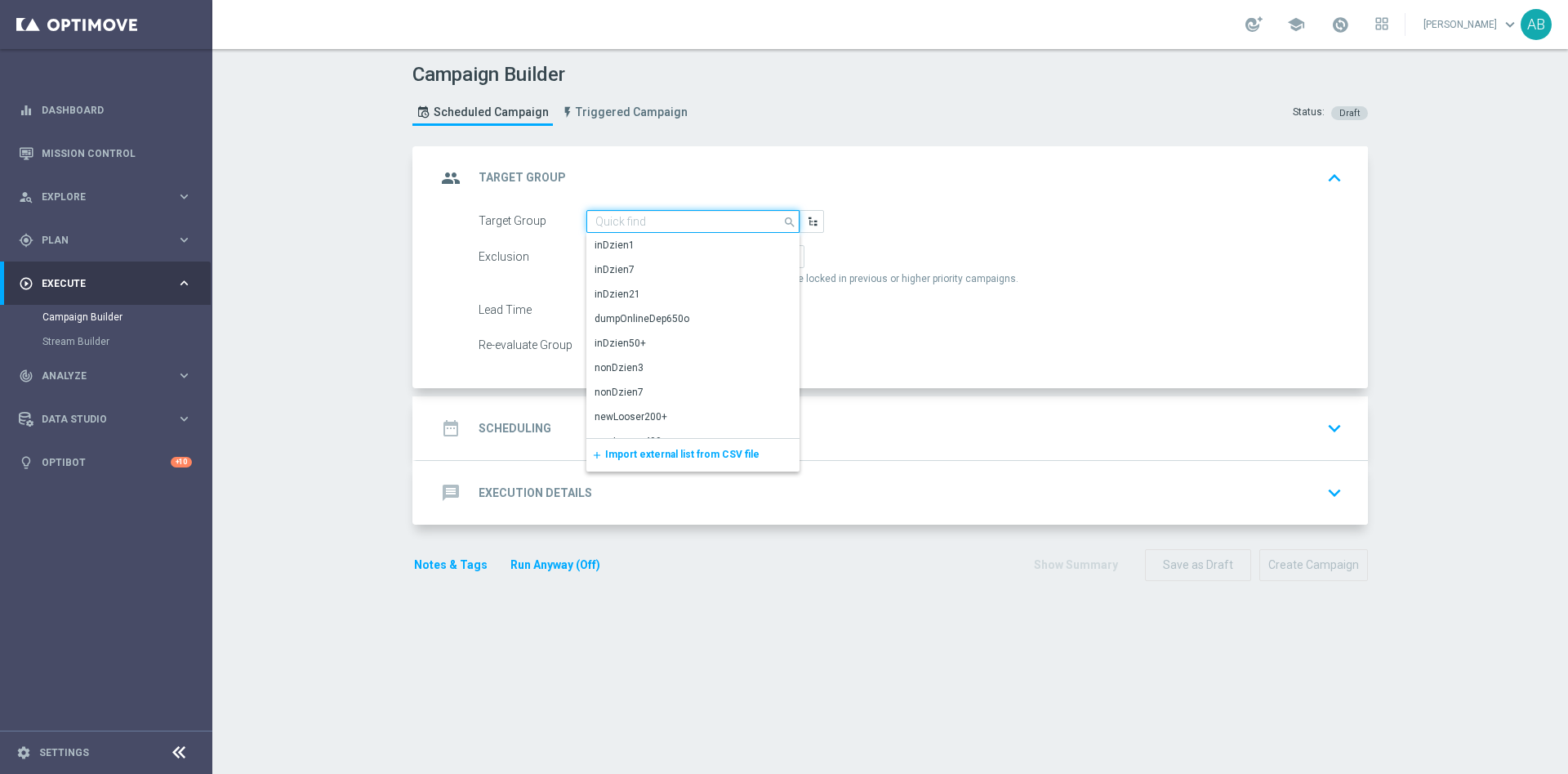
paste input "E_ALL_TARGET_OFFER_FTDSREPKA PLANSZA LKE_021025"
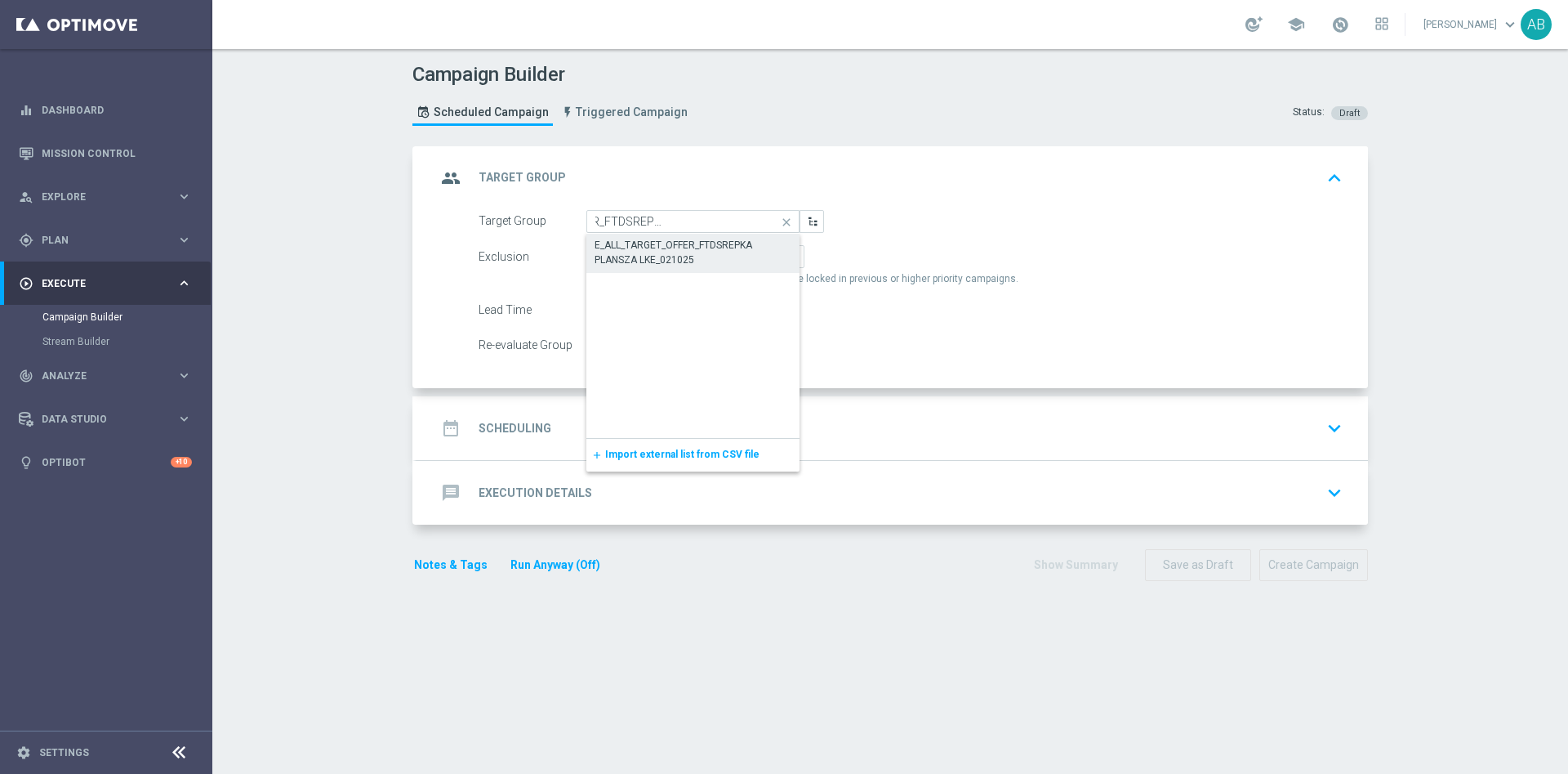
click at [667, 249] on div "E_ALL_TARGET_OFFER_FTDSREPKA PLANSZA LKE_021025" at bounding box center [693, 252] width 197 height 29
type input "E_ALL_TARGET_OFFER_FTDSREPKA PLANSZA LKE_021025"
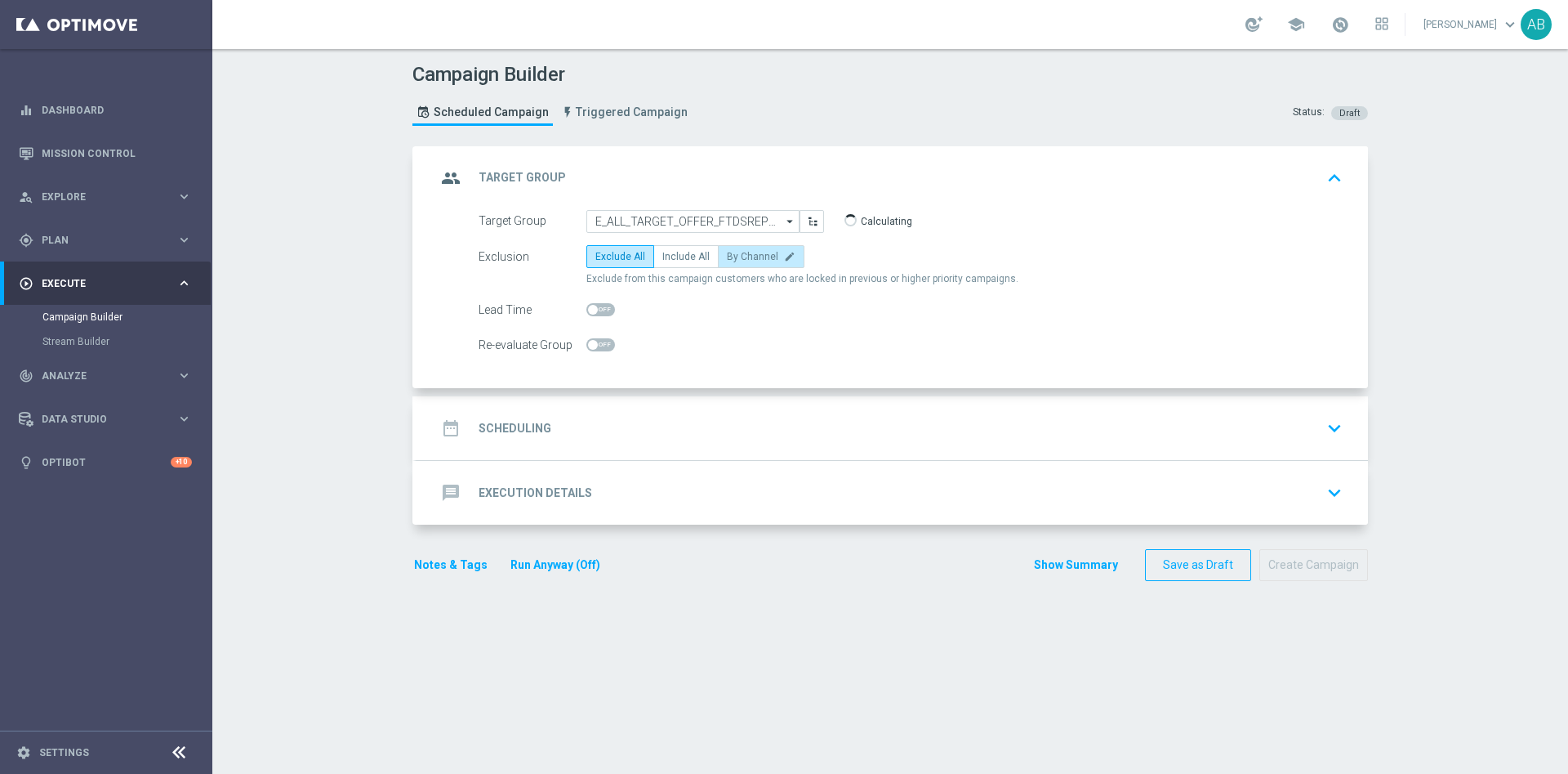
click at [742, 248] on label "By Channel edit" at bounding box center [761, 256] width 87 height 23
click at [738, 254] on input "By Channel edit" at bounding box center [732, 259] width 11 height 11
radio input "true"
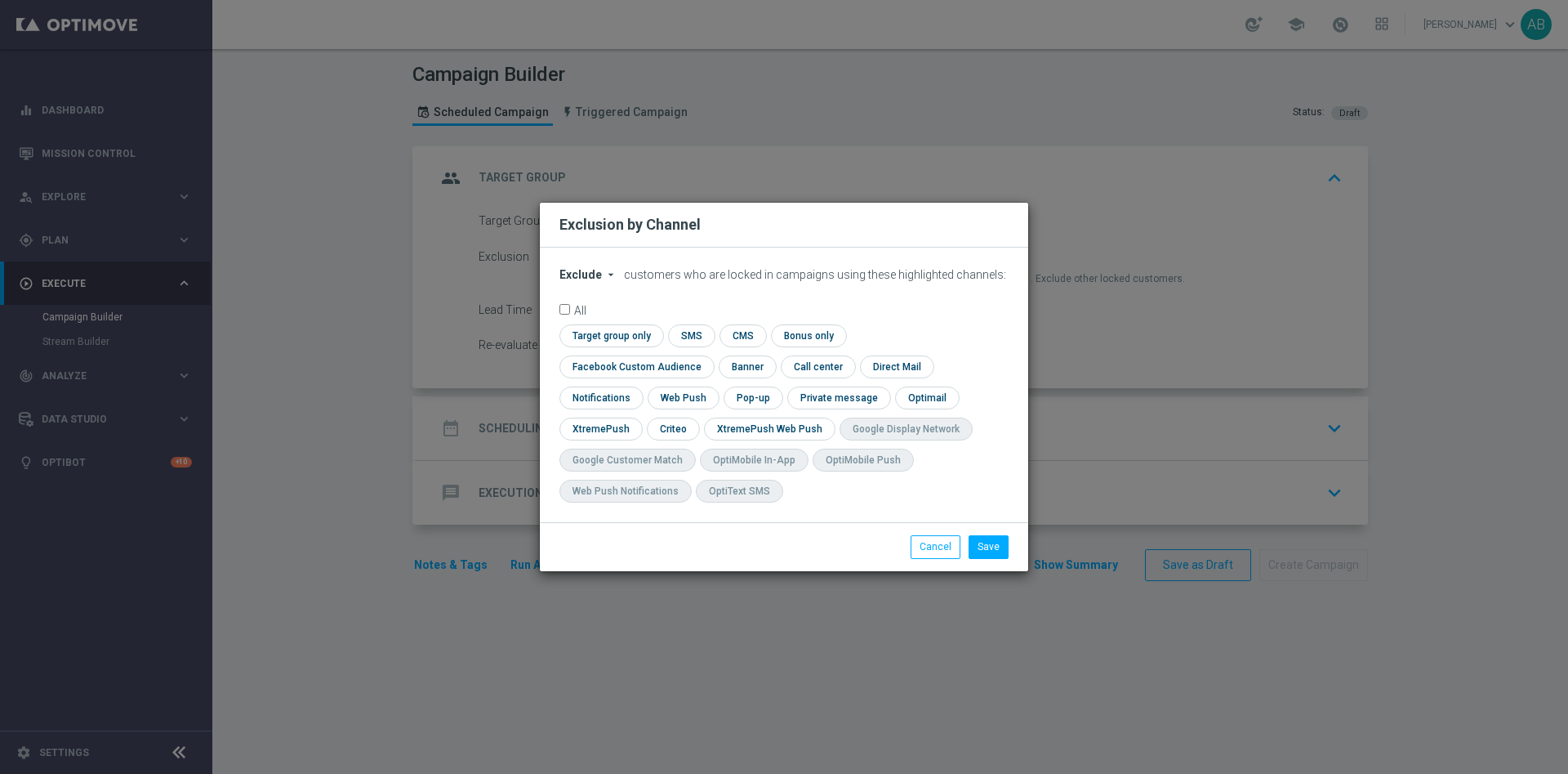
click at [581, 279] on div "Exclude arrow_drop_down × Exclude customers who are locked in campaigns using t…" at bounding box center [784, 384] width 488 height 274
click at [604, 281] on icon "arrow_drop_down" at bounding box center [611, 274] width 13 height 13
click at [0, 0] on span "Include" at bounding box center [0, 0] width 0 height 0
click at [707, 355] on input "checkbox" at bounding box center [633, 366] width 148 height 22
checkbox input "true"
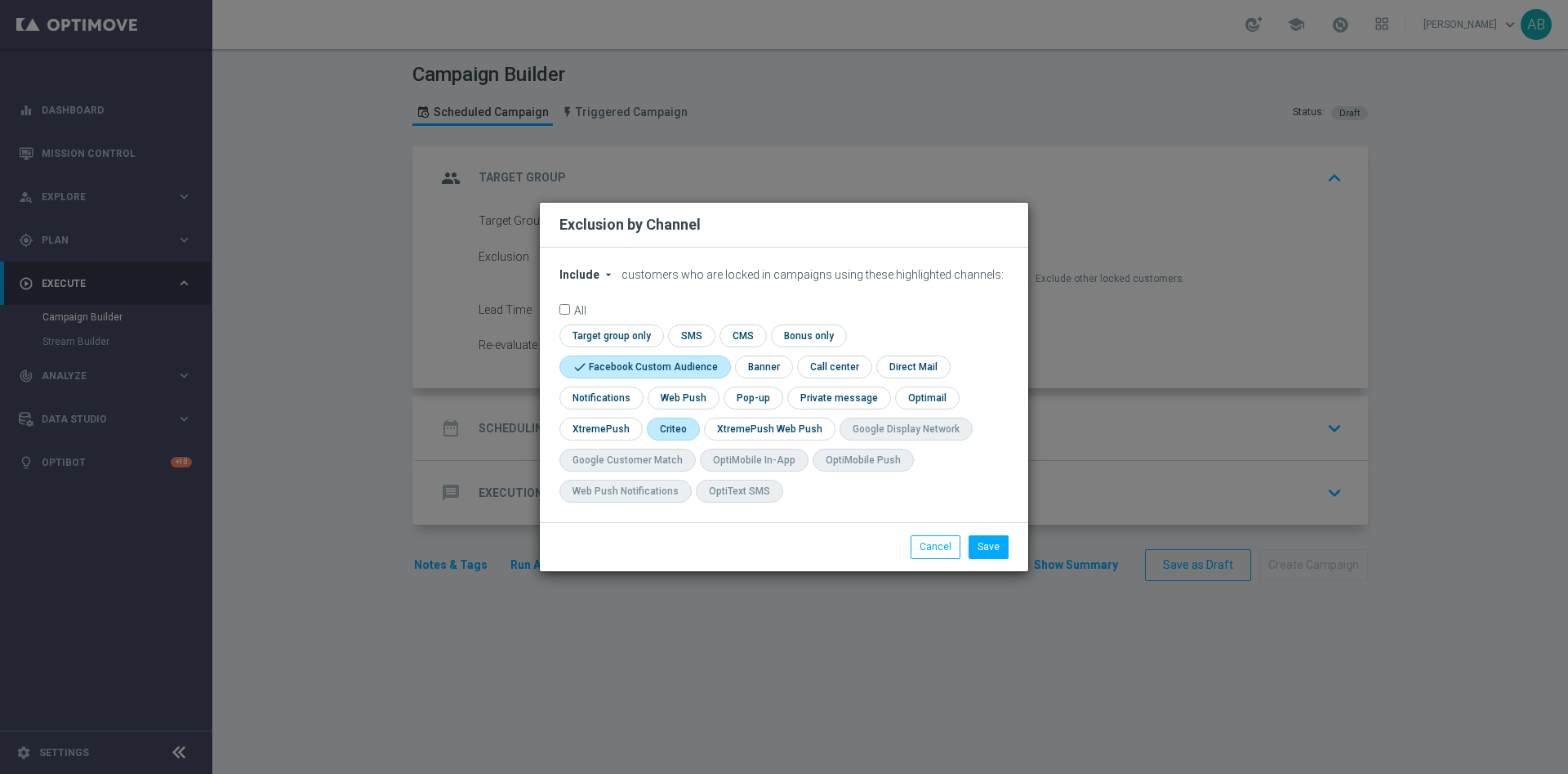
click at [664, 430] on input "checkbox" at bounding box center [672, 429] width 51 height 22
checkbox input "true"
click at [743, 390] on input "checkbox" at bounding box center [752, 397] width 57 height 22
checkbox input "true"
click at [989, 544] on button "Save" at bounding box center [989, 546] width 40 height 23
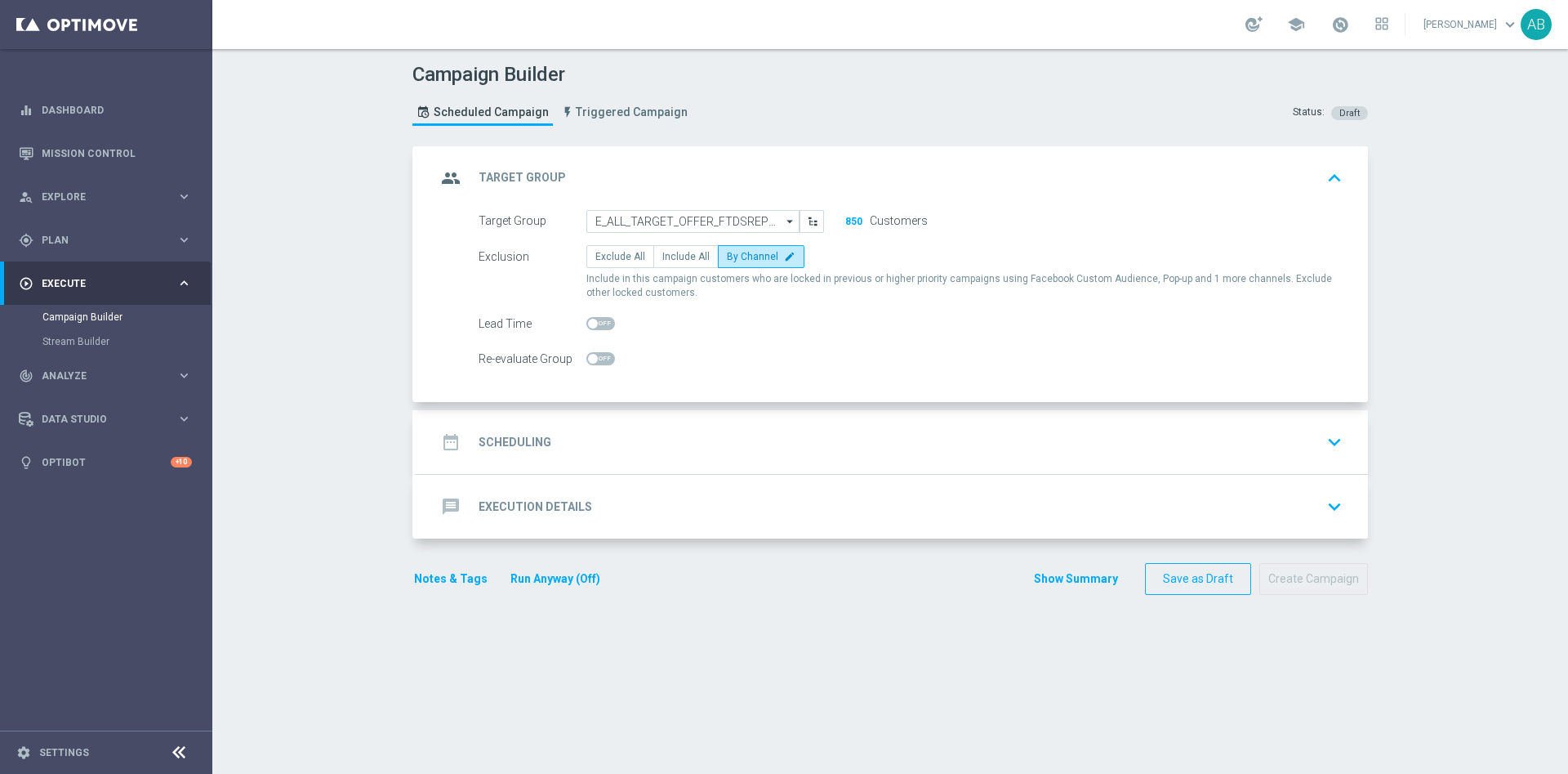
drag, startPoint x: 724, startPoint y: 448, endPoint x: 716, endPoint y: 444, distance: 8.9
click at [720, 447] on div "date_range Scheduling keyboard_arrow_down" at bounding box center [892, 441] width 912 height 31
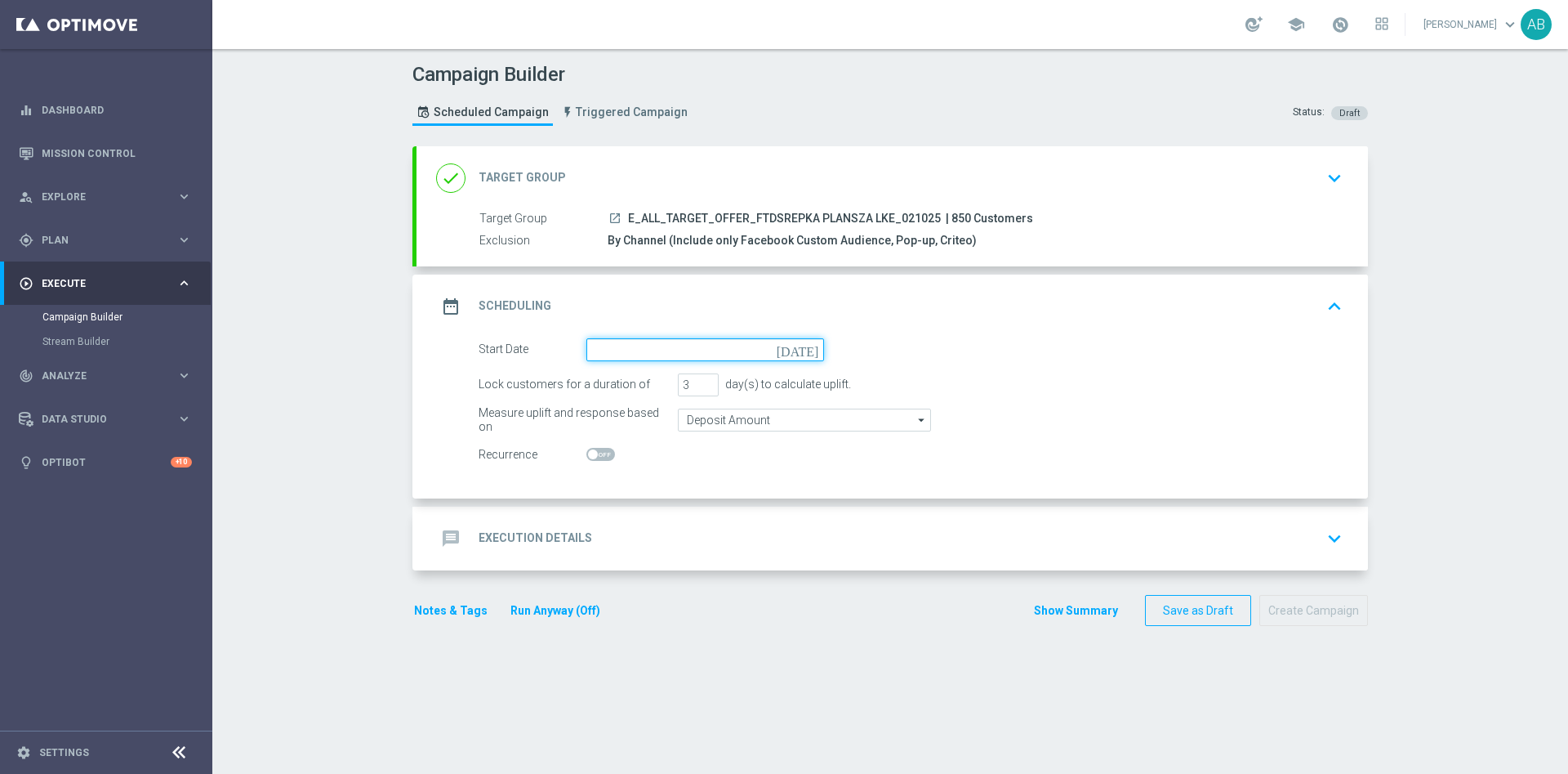
click at [657, 351] on input at bounding box center [704, 349] width 238 height 23
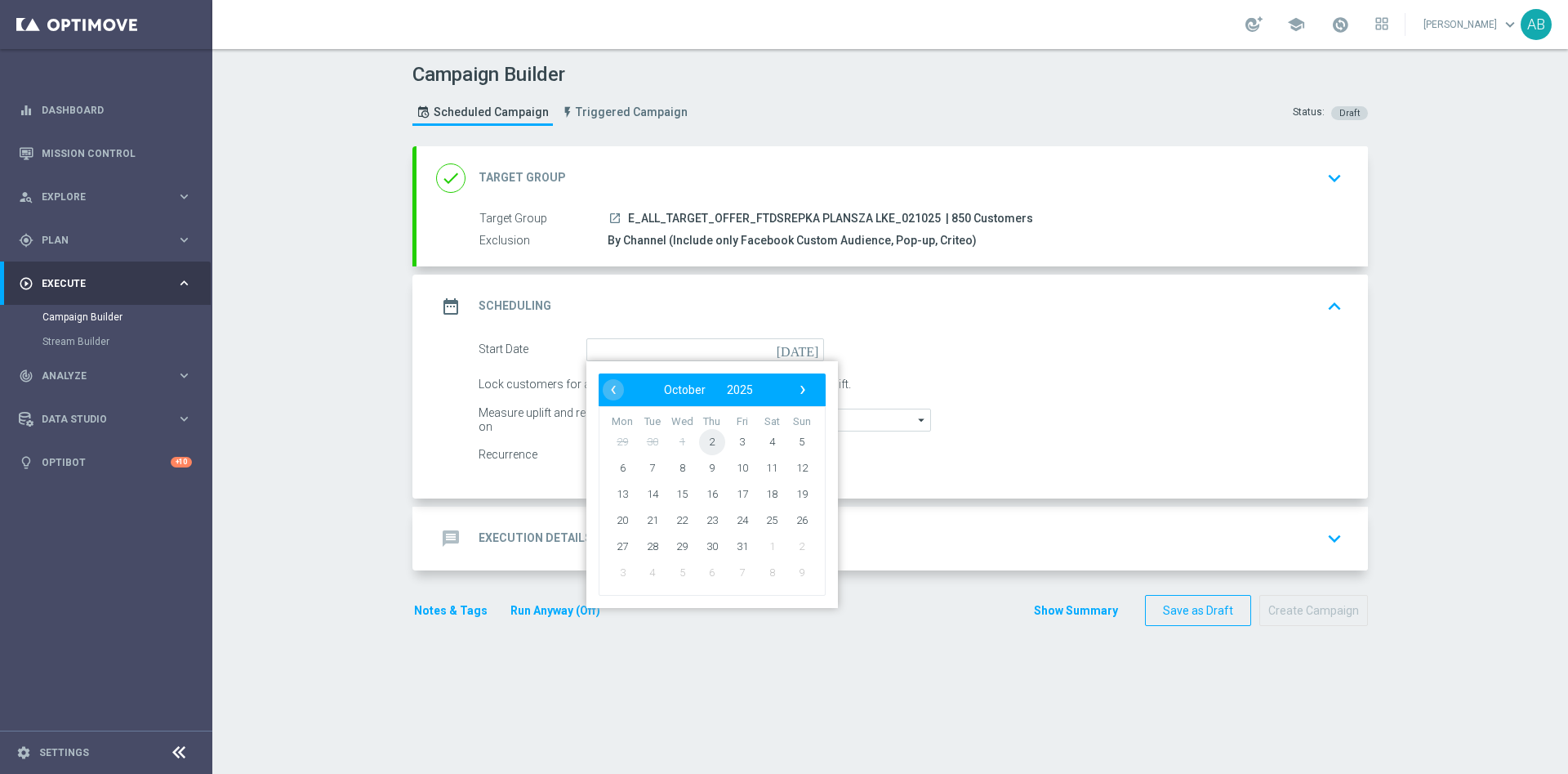
click at [701, 447] on span "2" at bounding box center [712, 440] width 26 height 26
type input "02 Oct 2025"
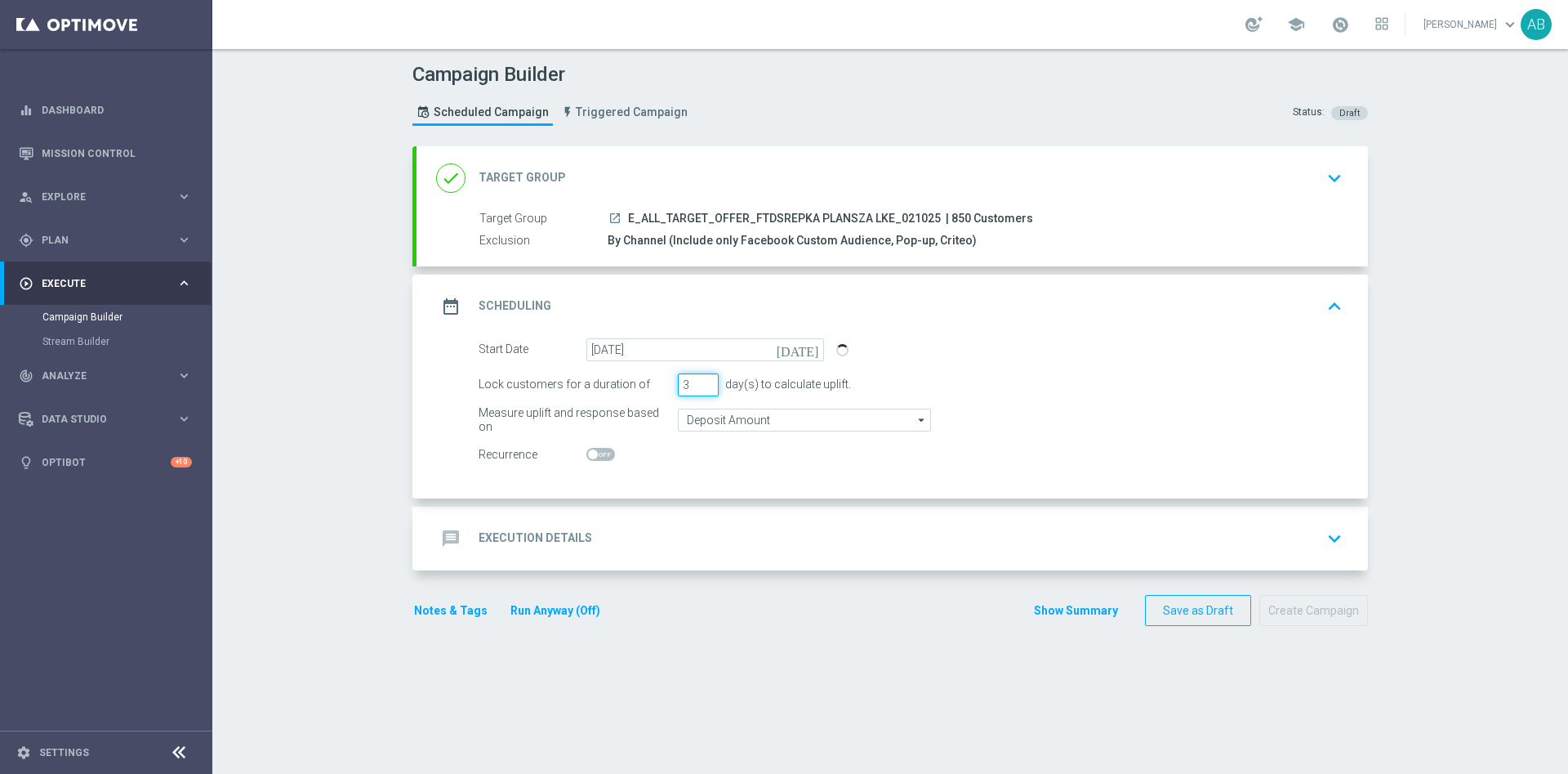
click at [649, 392] on div "Lock customers for a duration of 3 day(s) to calculate uplift." at bounding box center [910, 384] width 889 height 23
type input "1"
click at [680, 555] on div "message Execution Details keyboard_arrow_down" at bounding box center [892, 538] width 951 height 63
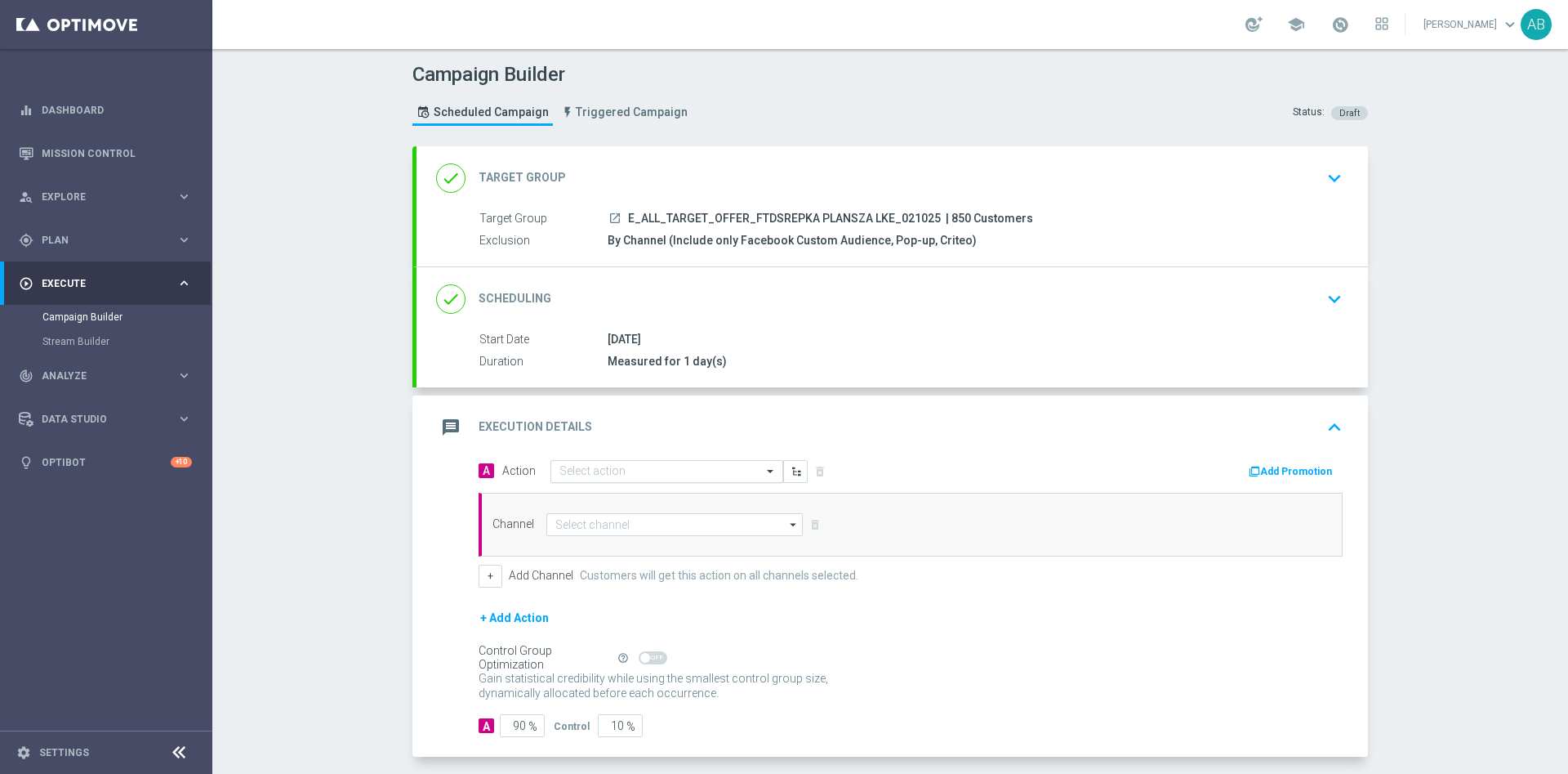
click at [604, 465] on input "text" at bounding box center [650, 471] width 182 height 14
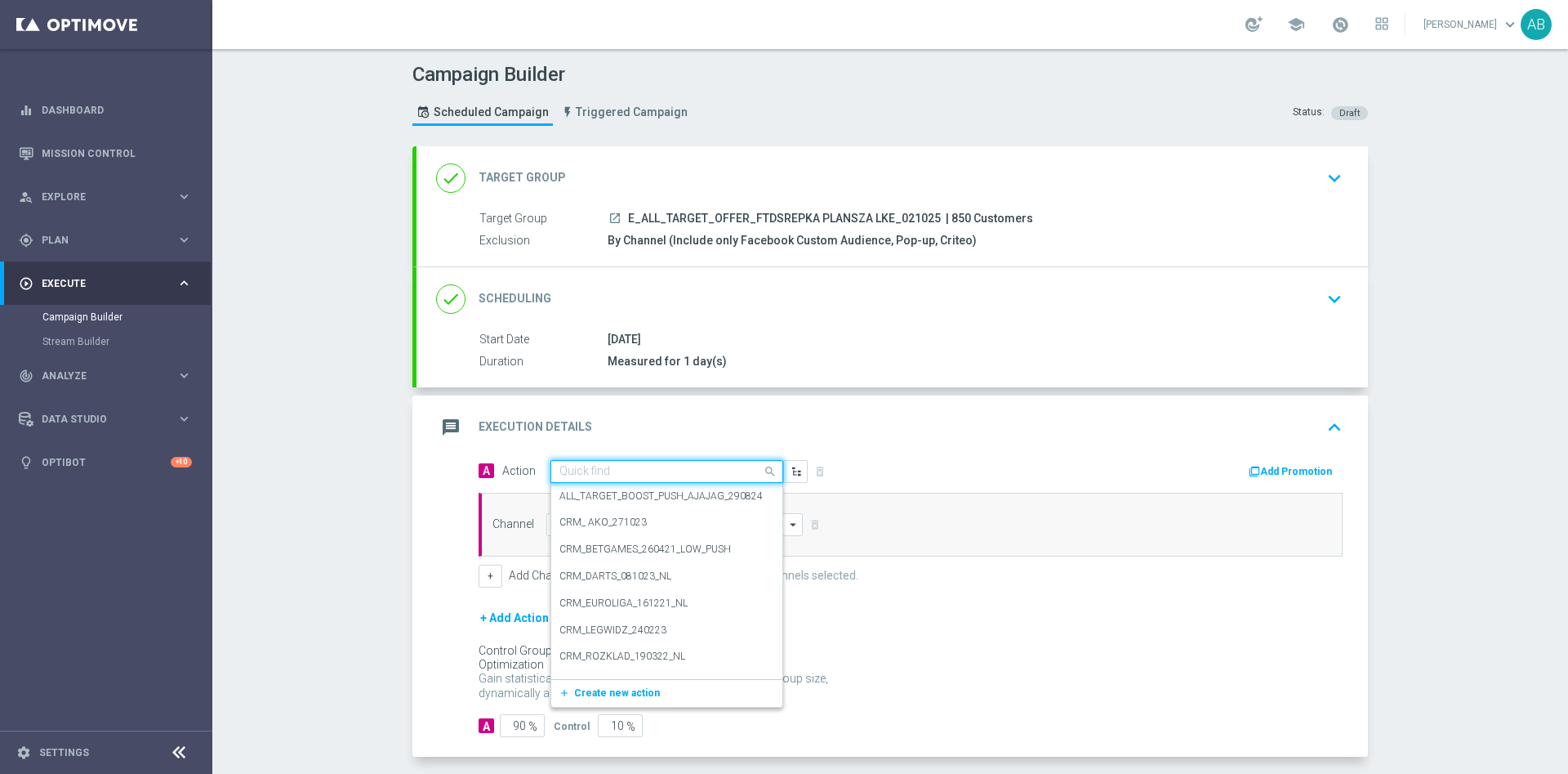
paste input "E_ALL_TARGET_OFFER_FTDSREPKA PLANSZA LKE_021025"
type input "E_ALL_TARGET_OFFER_FTDSREPKA PLANSZA LKE_021025"
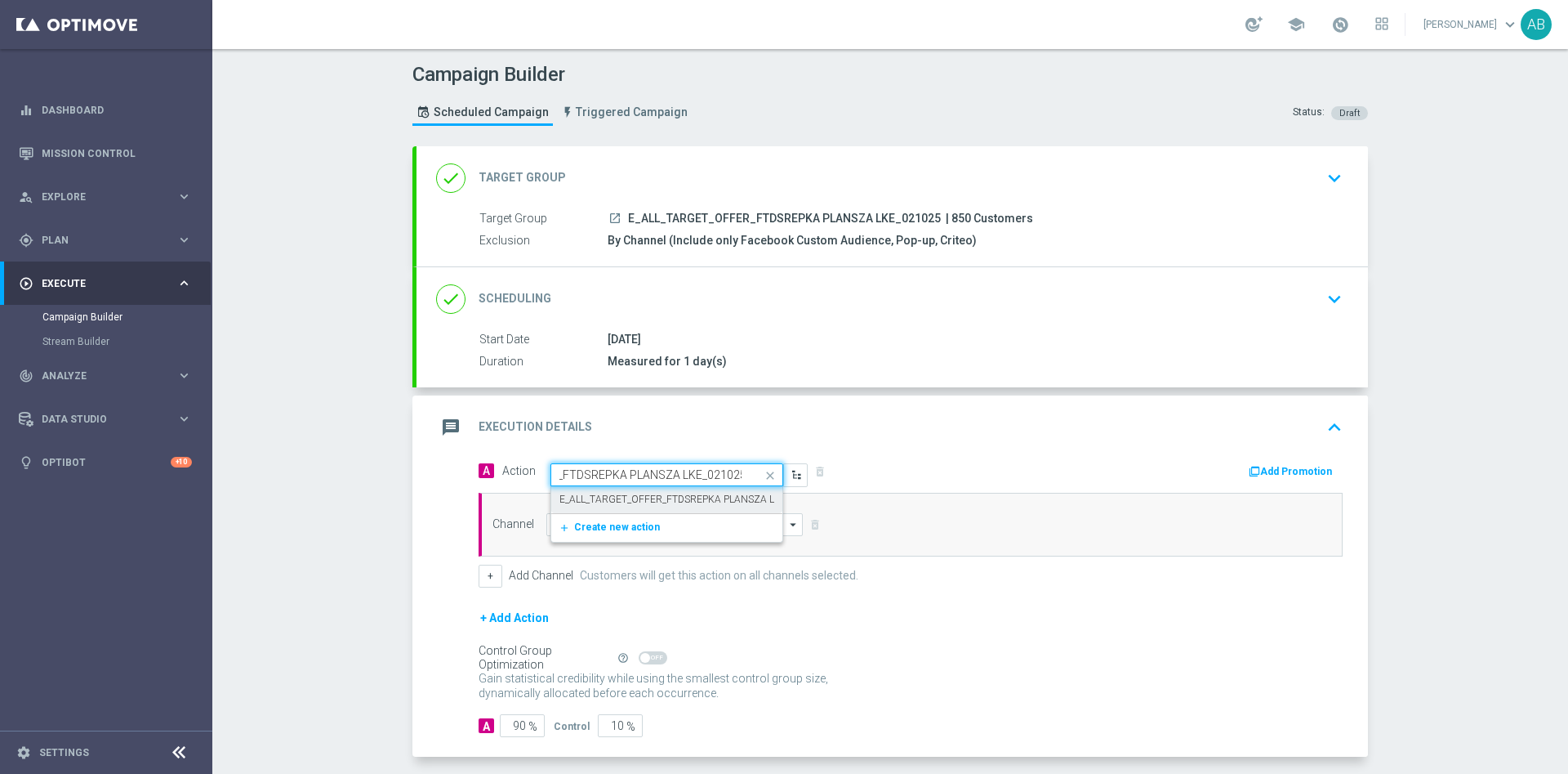
click at [582, 499] on label "E_ALL_TARGET_OFFER_FTDSREPKA PLANSZA LKE_021025" at bounding box center [692, 500] width 265 height 14
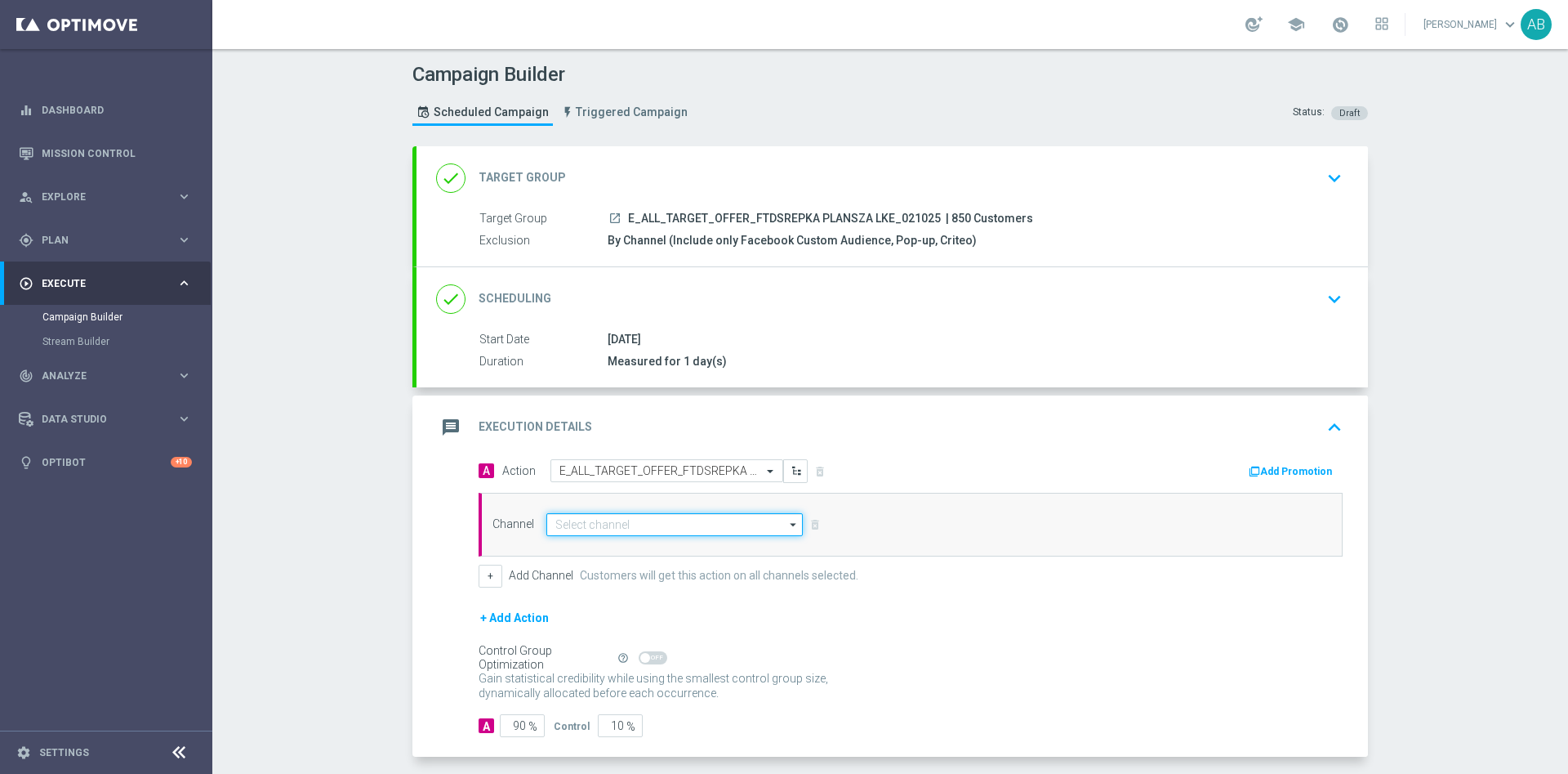
click at [563, 524] on input at bounding box center [674, 524] width 257 height 23
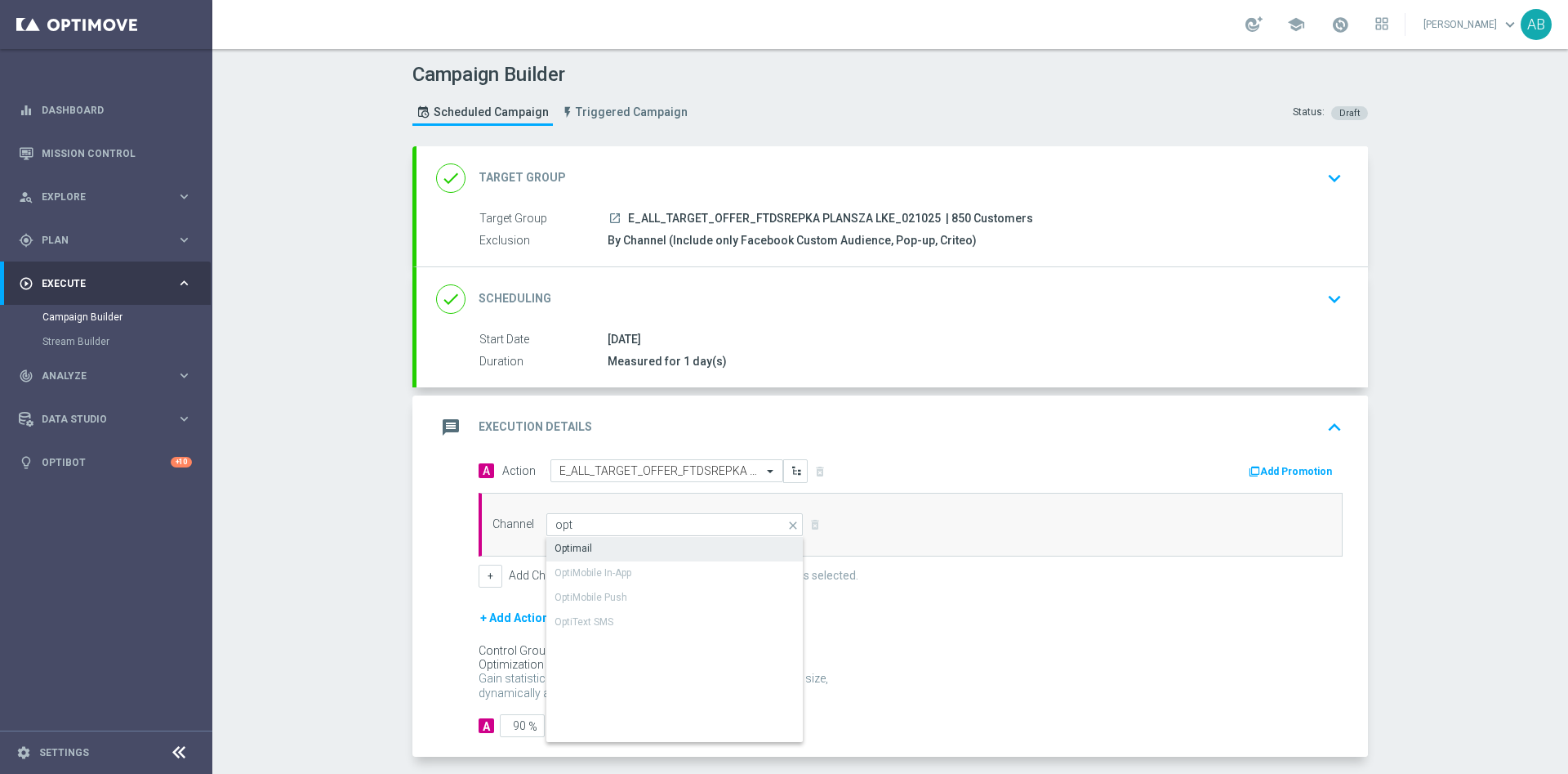
click at [584, 542] on div "Optimail" at bounding box center [674, 548] width 258 height 23
type input "Optimail"
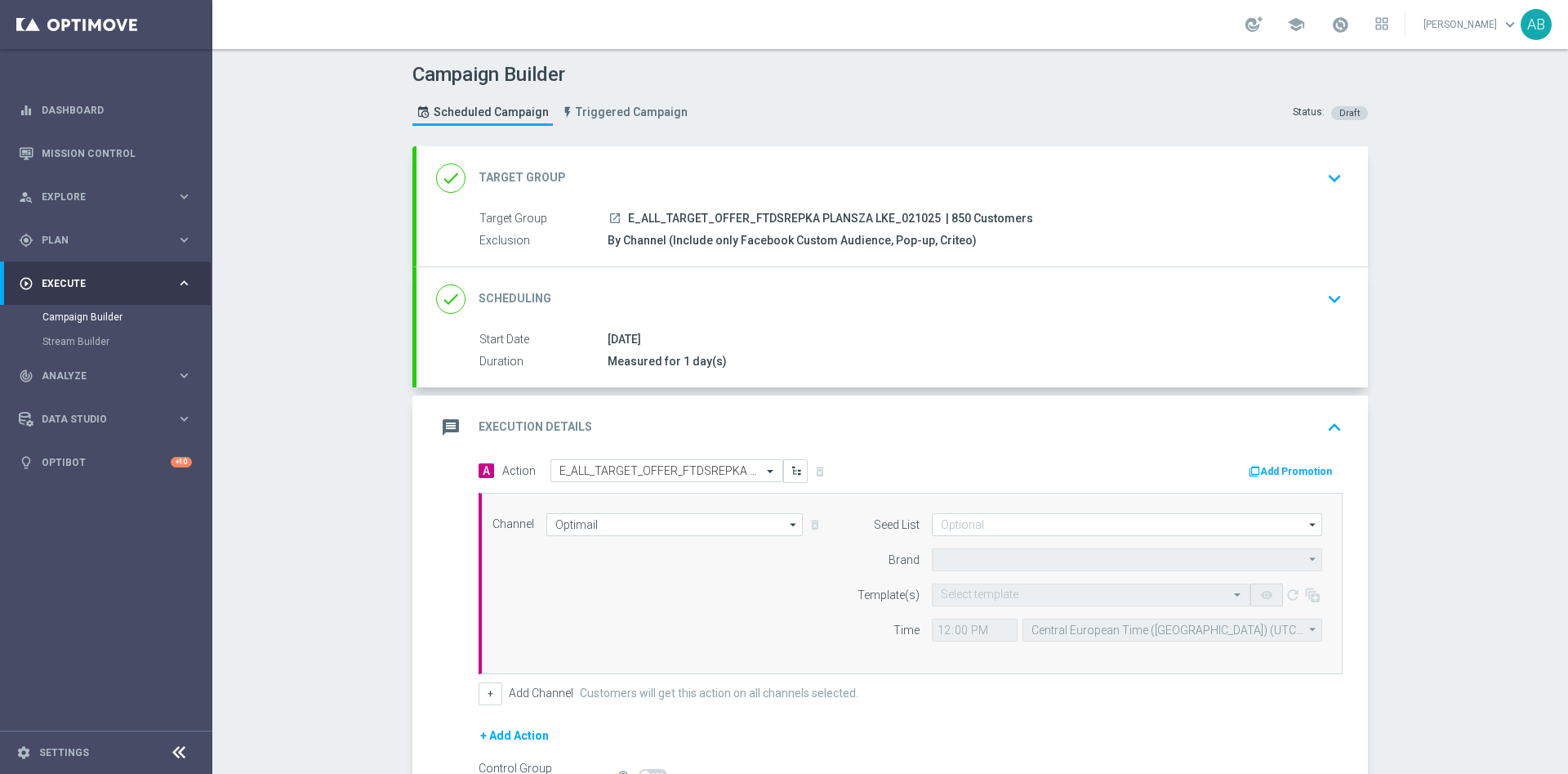
type input "STS"
click at [965, 595] on input "text" at bounding box center [1075, 595] width 268 height 14
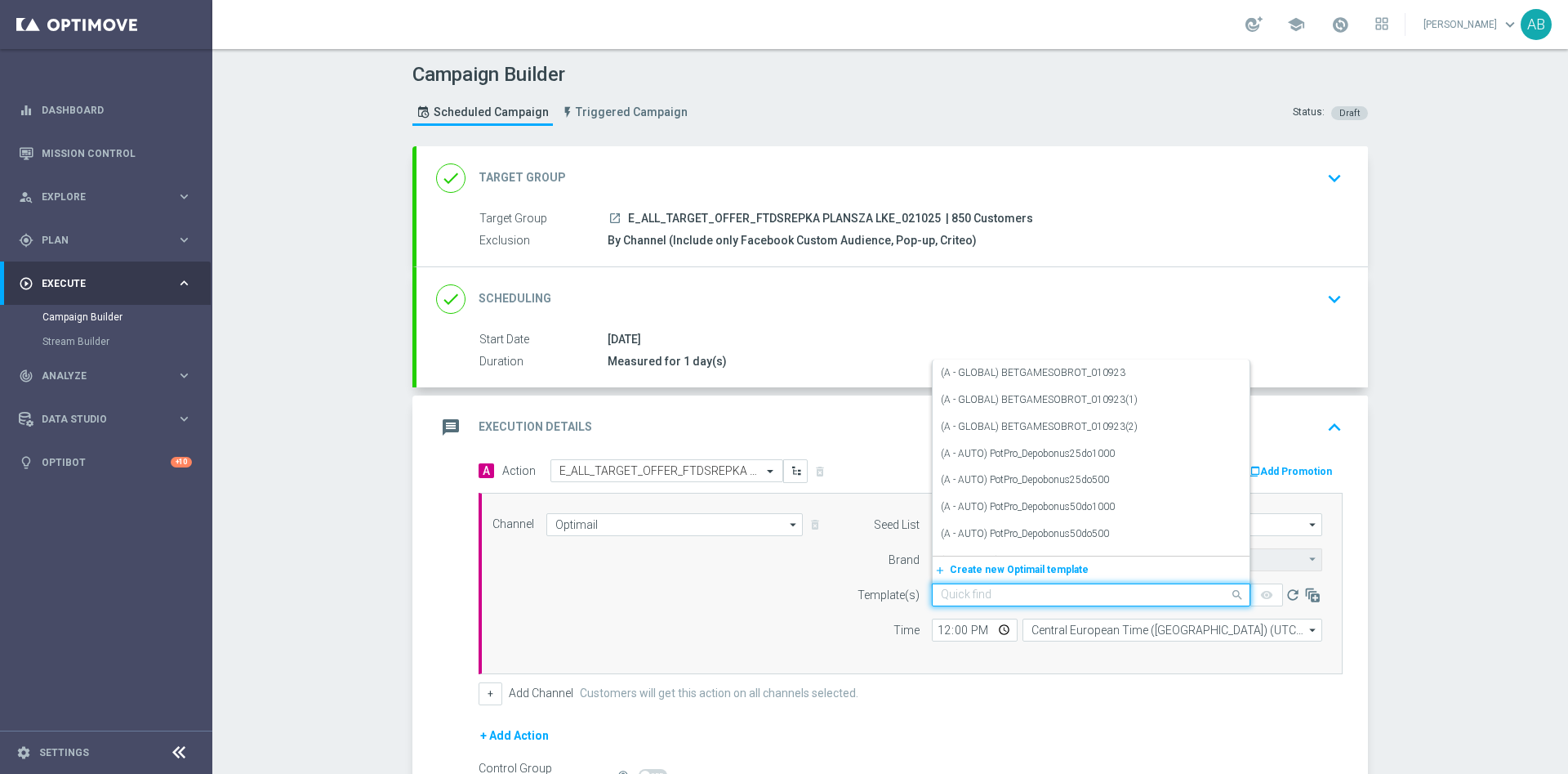
paste input "E_ALL_TARGET_OFFER_FTDSREPKA PLANSZA LKE_021025"
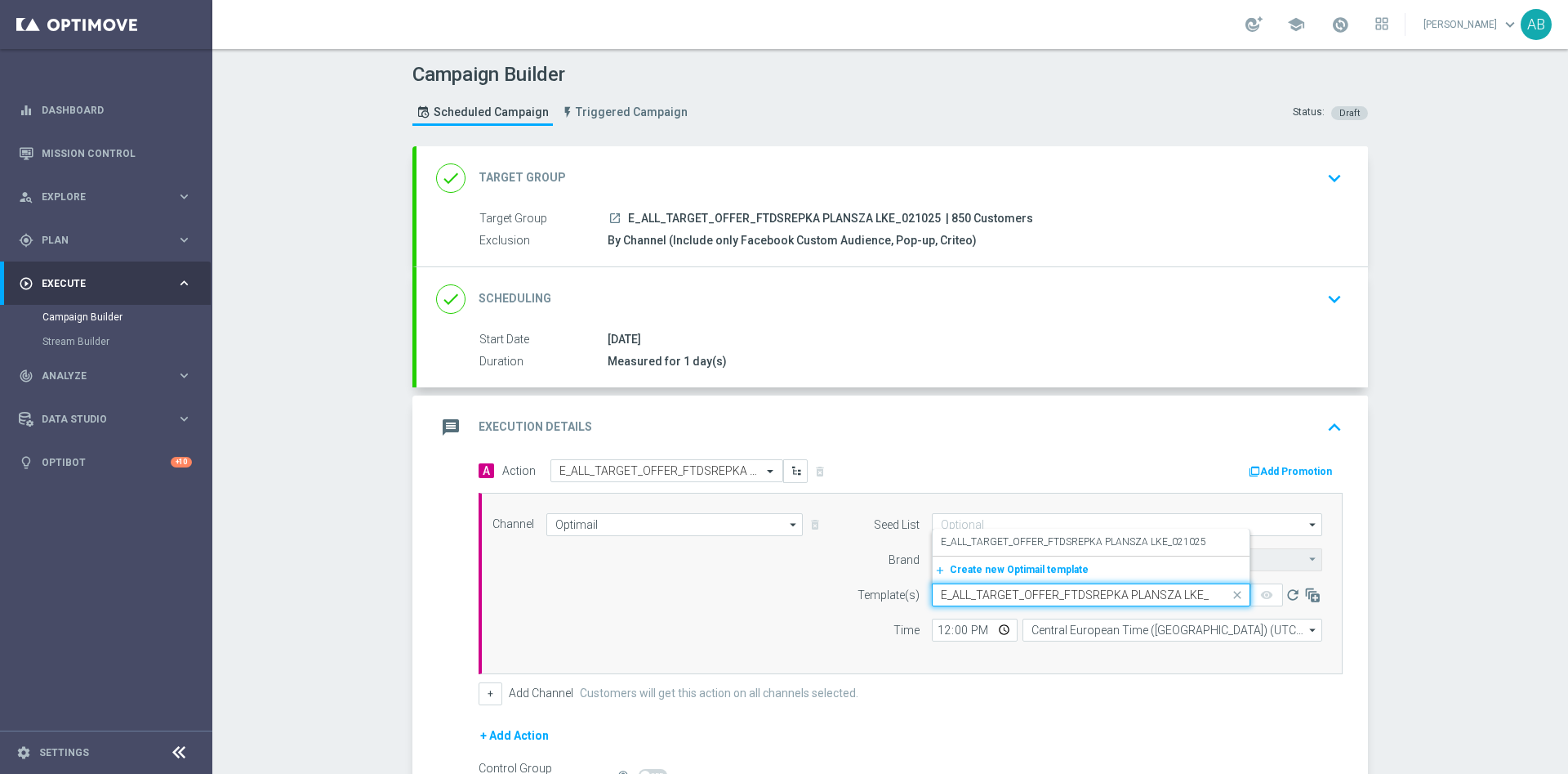
scroll to position [0, 34]
click at [979, 542] on label "E_ALL_TARGET_OFFER_FTDSREPKA PLANSZA LKE_021025" at bounding box center [1074, 542] width 265 height 14
type input "E_ALL_TARGET_OFFER_FTDSREPKA PLANSZA LKE_021025"
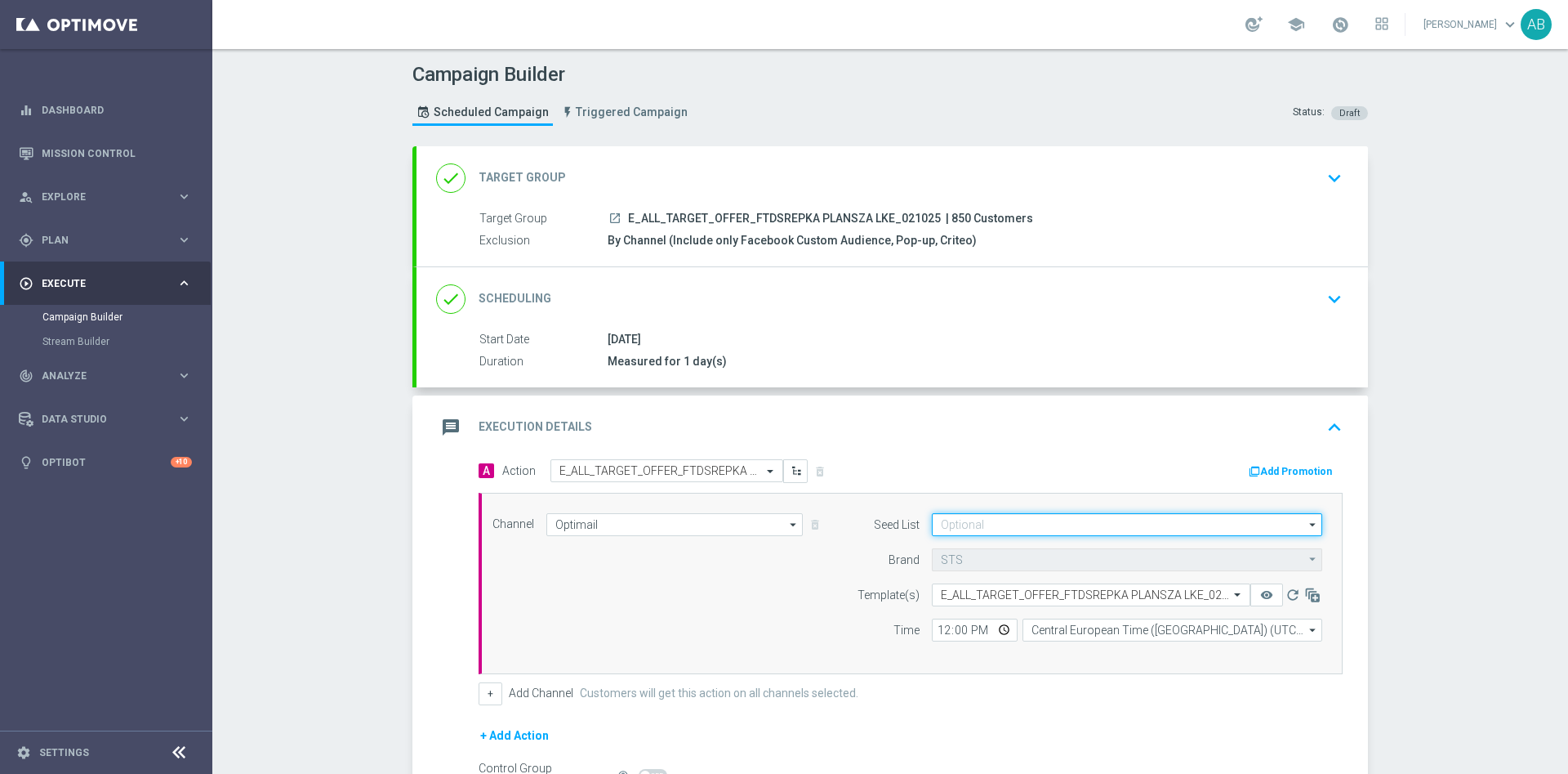
click at [968, 523] on input at bounding box center [1127, 524] width 390 height 23
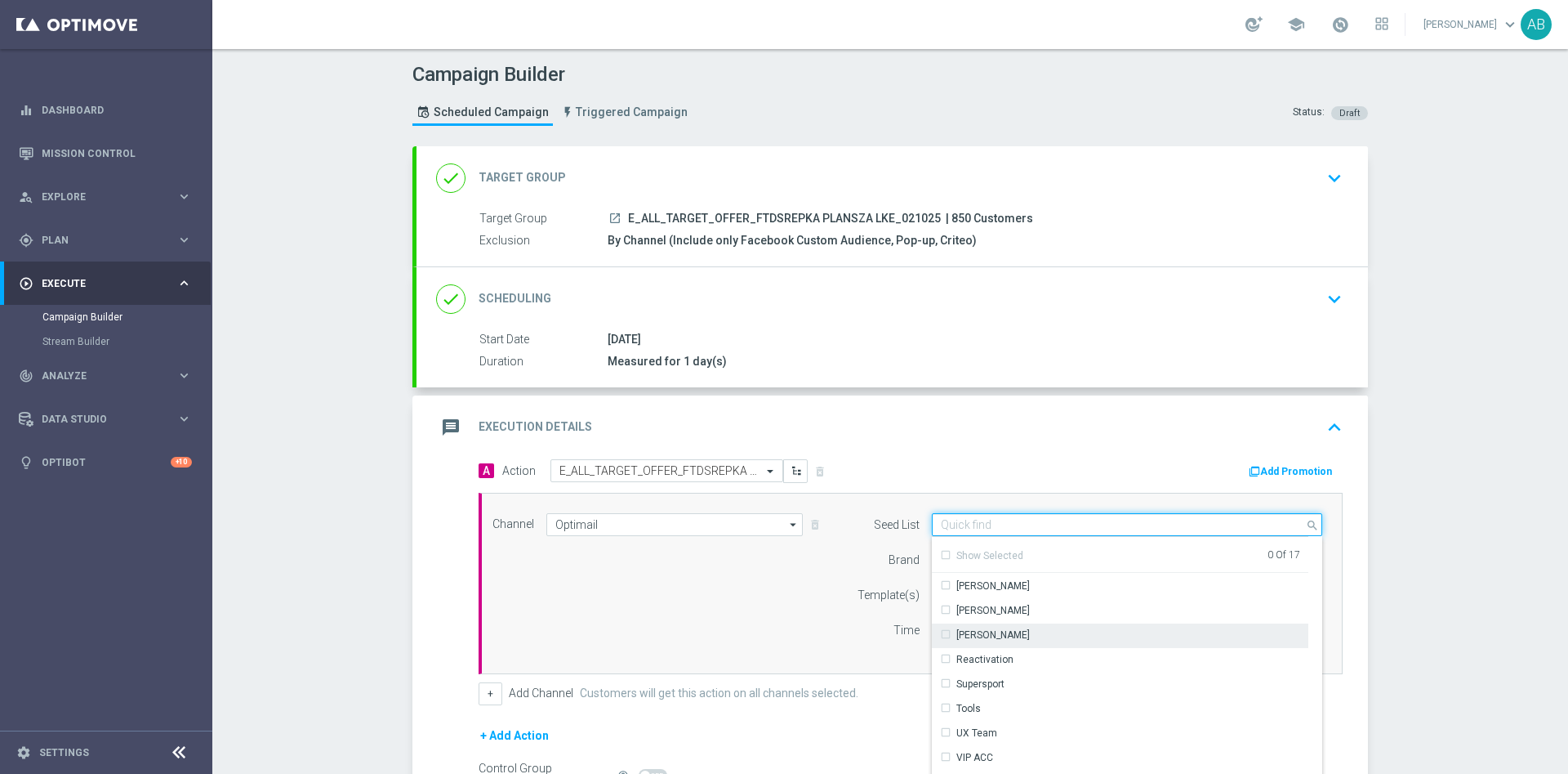
scroll to position [236, 0]
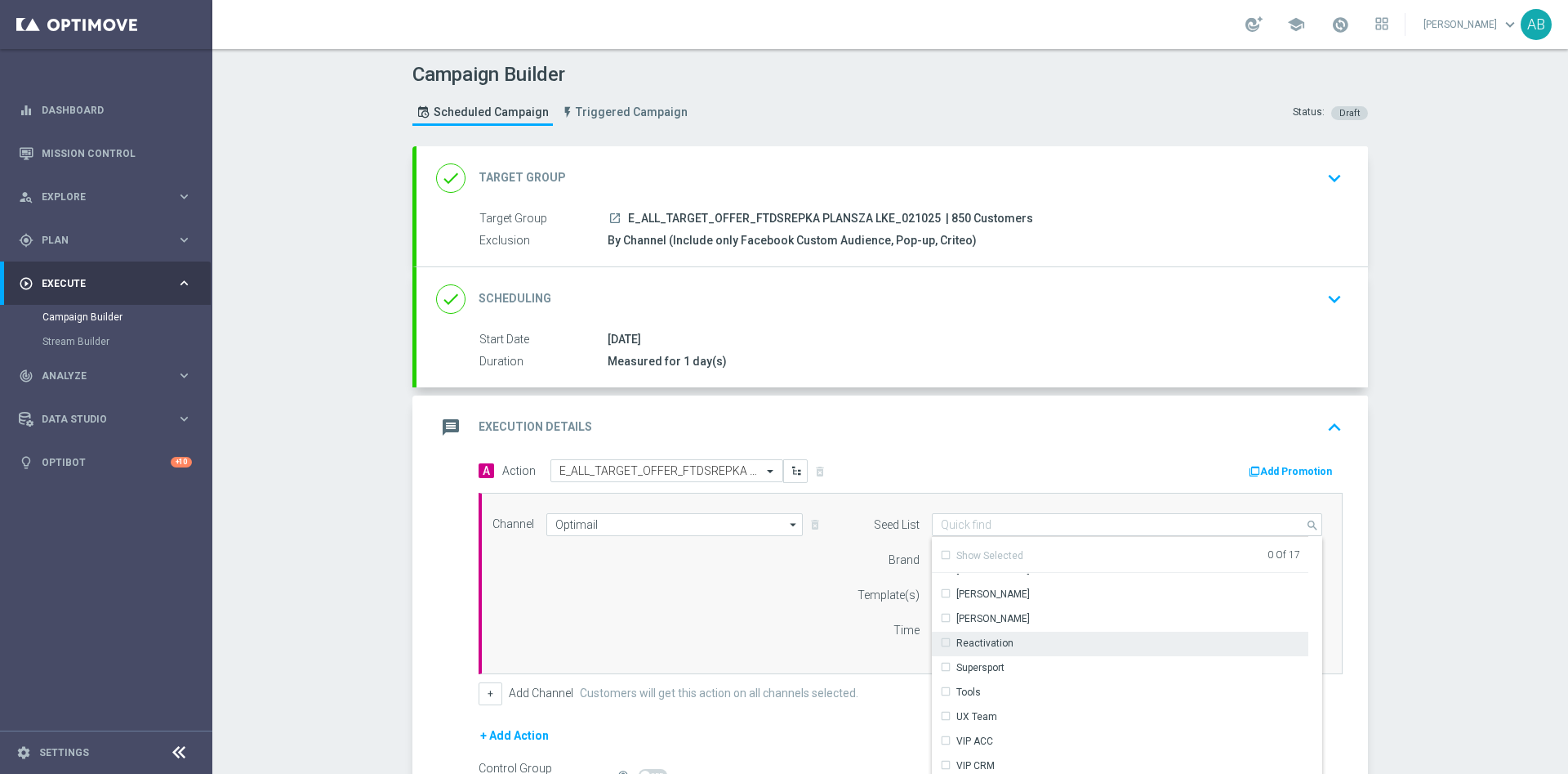
click at [996, 644] on div "Reactivation" at bounding box center [984, 643] width 58 height 15
click at [751, 637] on div "Channel Optimail Optimail arrow_drop_down Show Selected 1 of 22 Target group on…" at bounding box center [907, 583] width 854 height 141
type input "Reactivation"
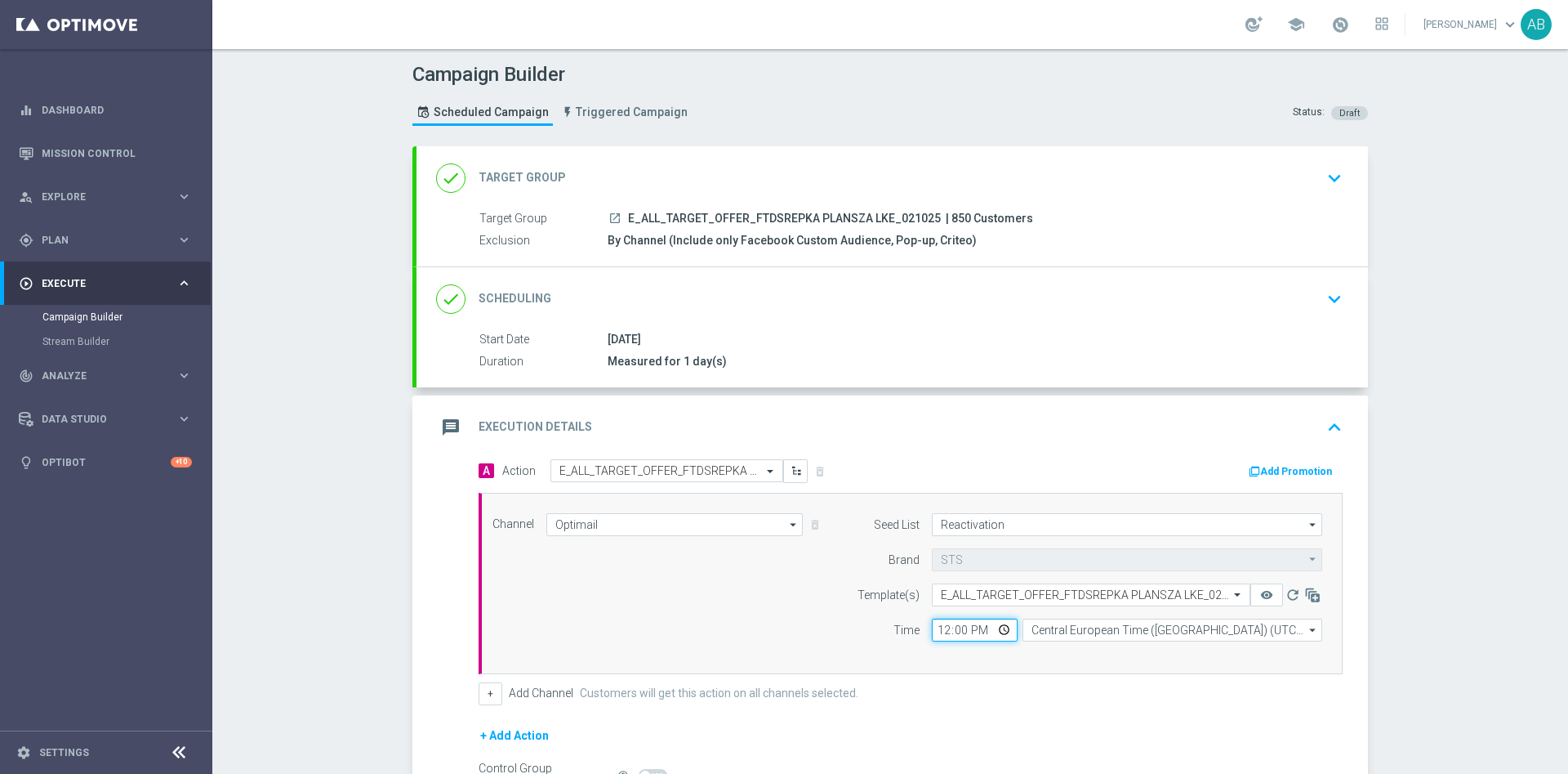
click at [934, 633] on input "12:00" at bounding box center [974, 630] width 86 height 23
type input "16:05"
click at [749, 608] on div "Channel Optimail Optimail arrow_drop_down Show Selected 1 of 22 Target group on…" at bounding box center [907, 583] width 854 height 141
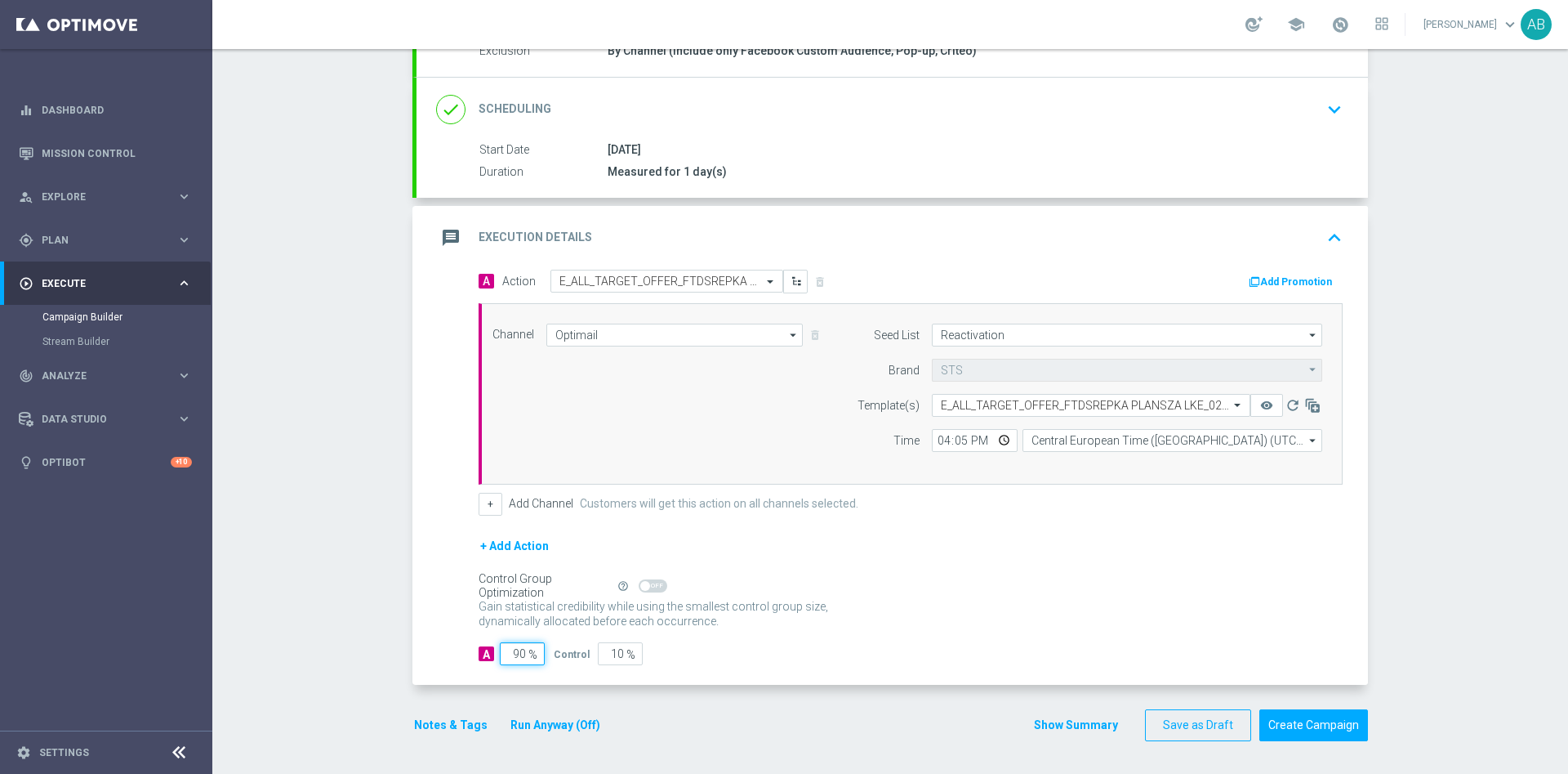
click at [516, 656] on input "90" at bounding box center [523, 653] width 45 height 23
click at [435, 732] on button "Notes & Tags" at bounding box center [451, 725] width 77 height 20
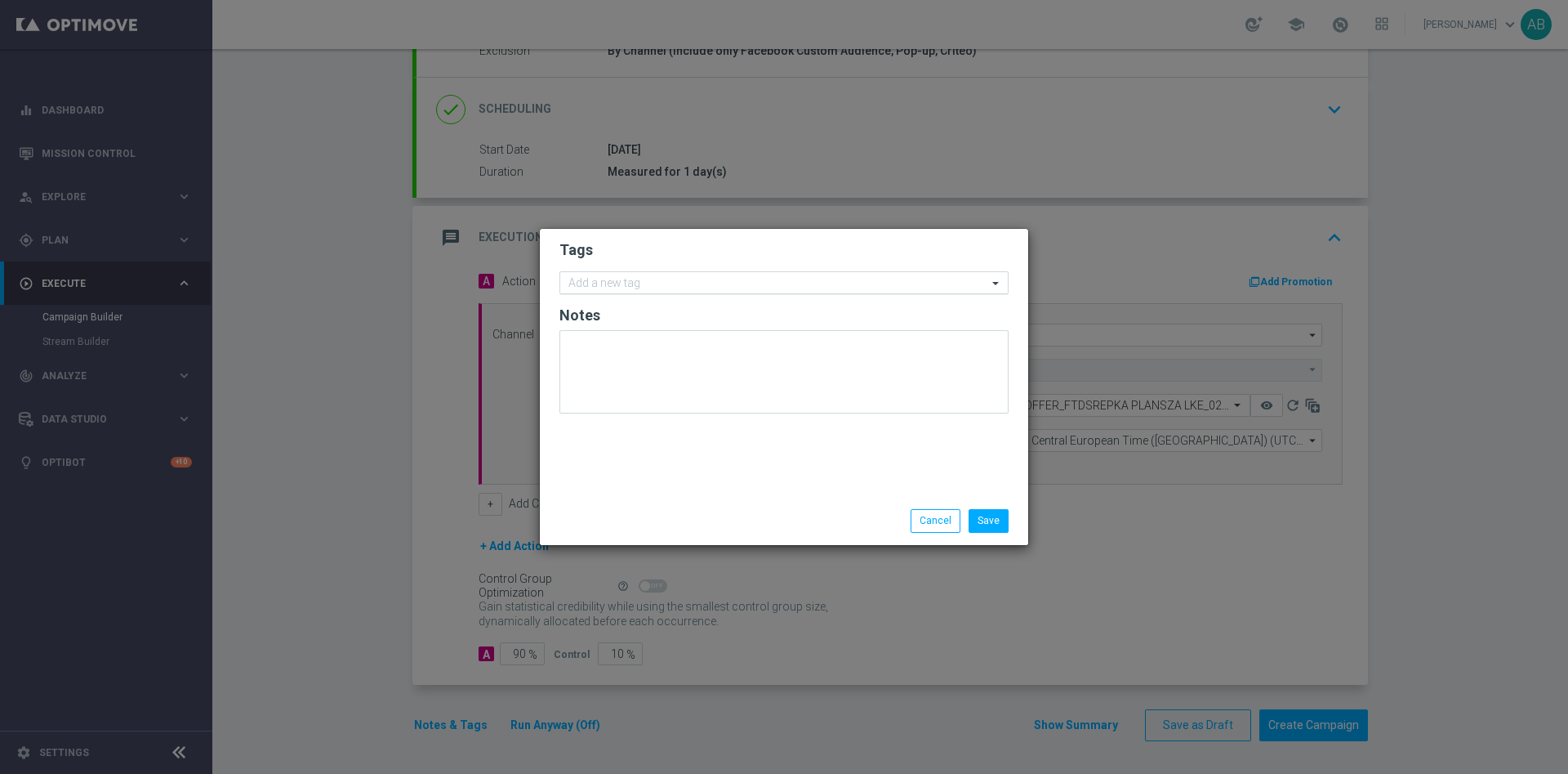
click at [579, 285] on input "text" at bounding box center [778, 284] width 419 height 14
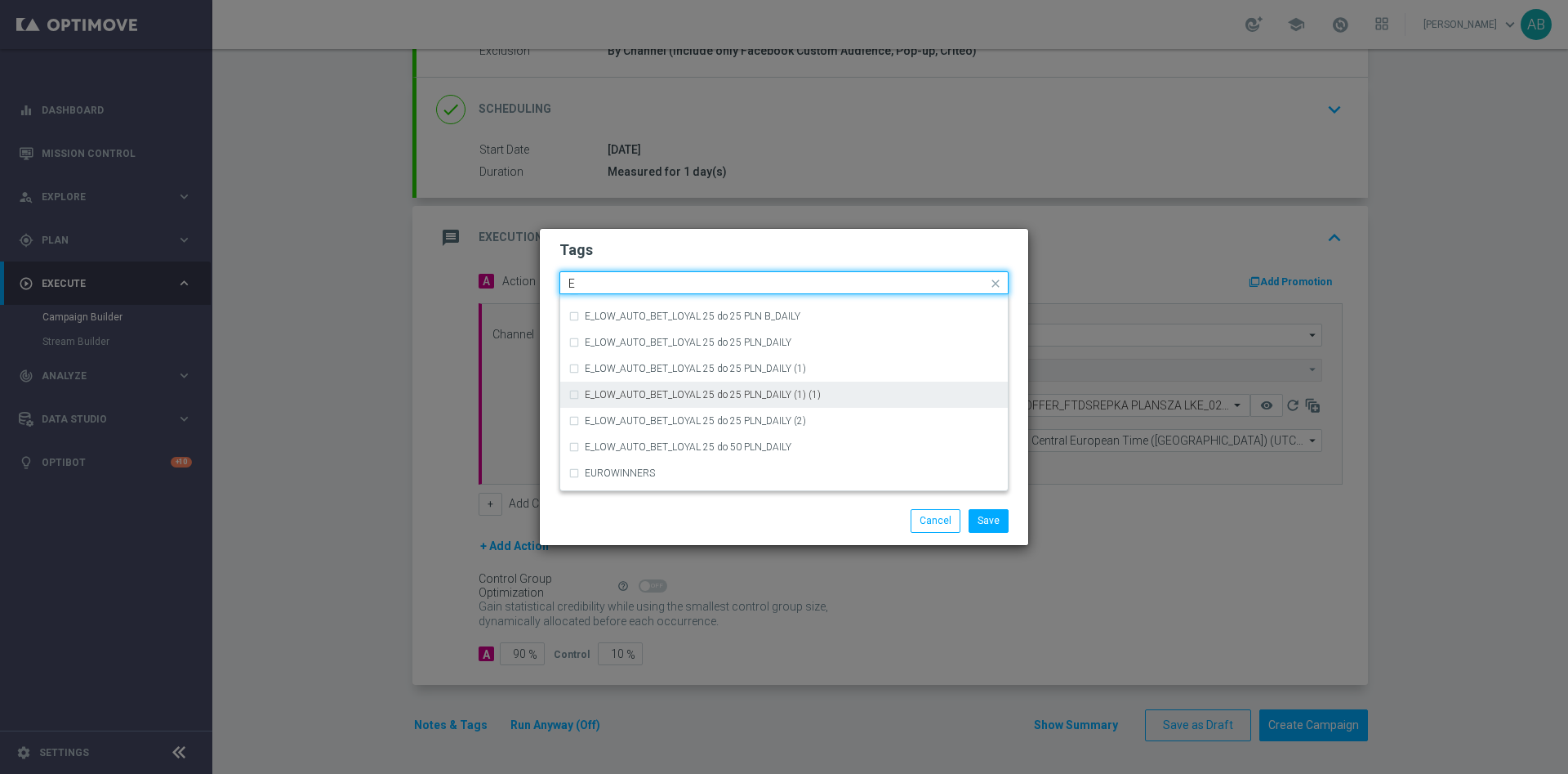
scroll to position [2329, 0]
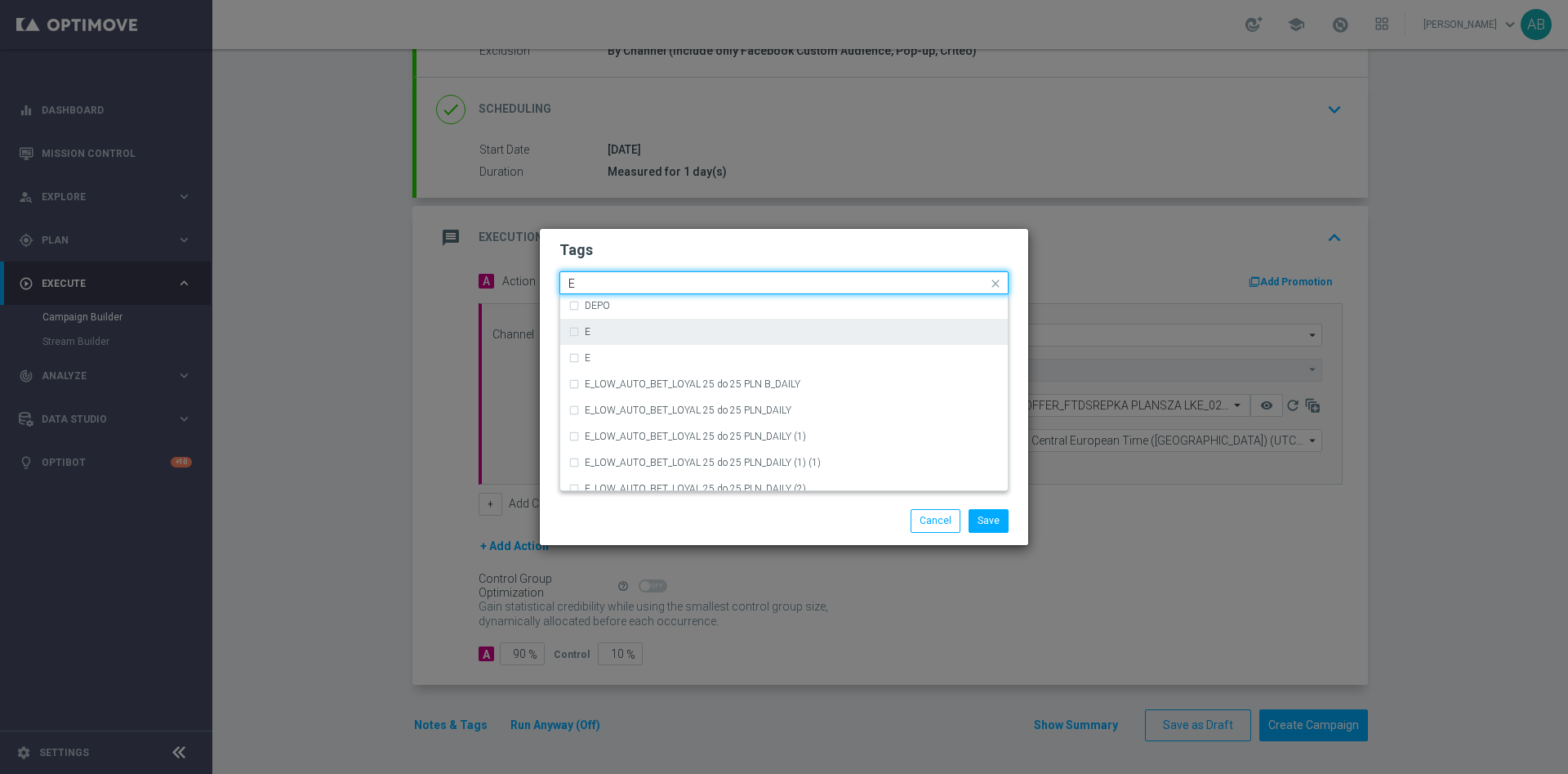
click at [624, 331] on div "E" at bounding box center [792, 332] width 415 height 10
type input "E"
click at [617, 283] on input "E" at bounding box center [778, 284] width 419 height 14
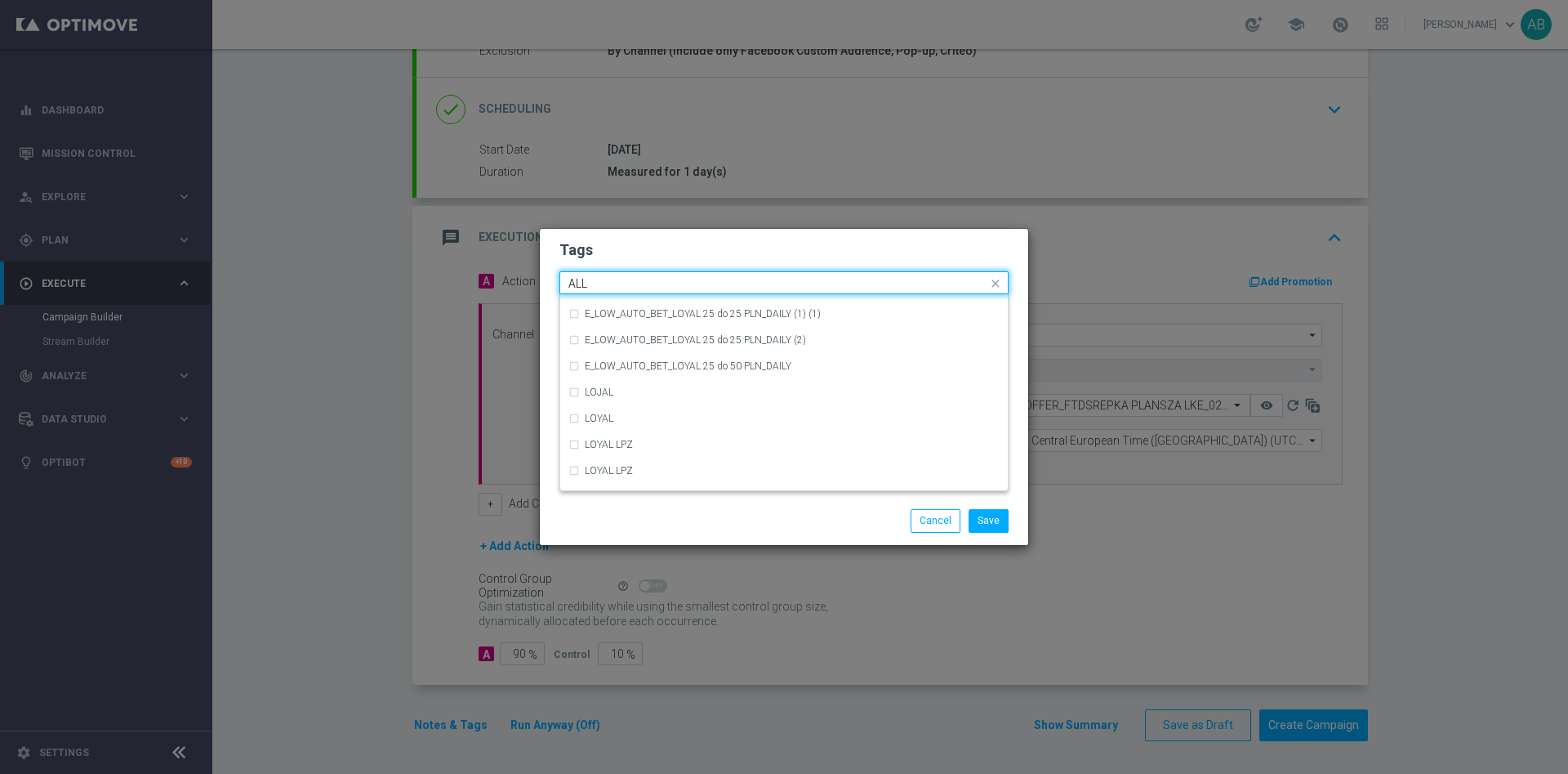
scroll to position [0, 0]
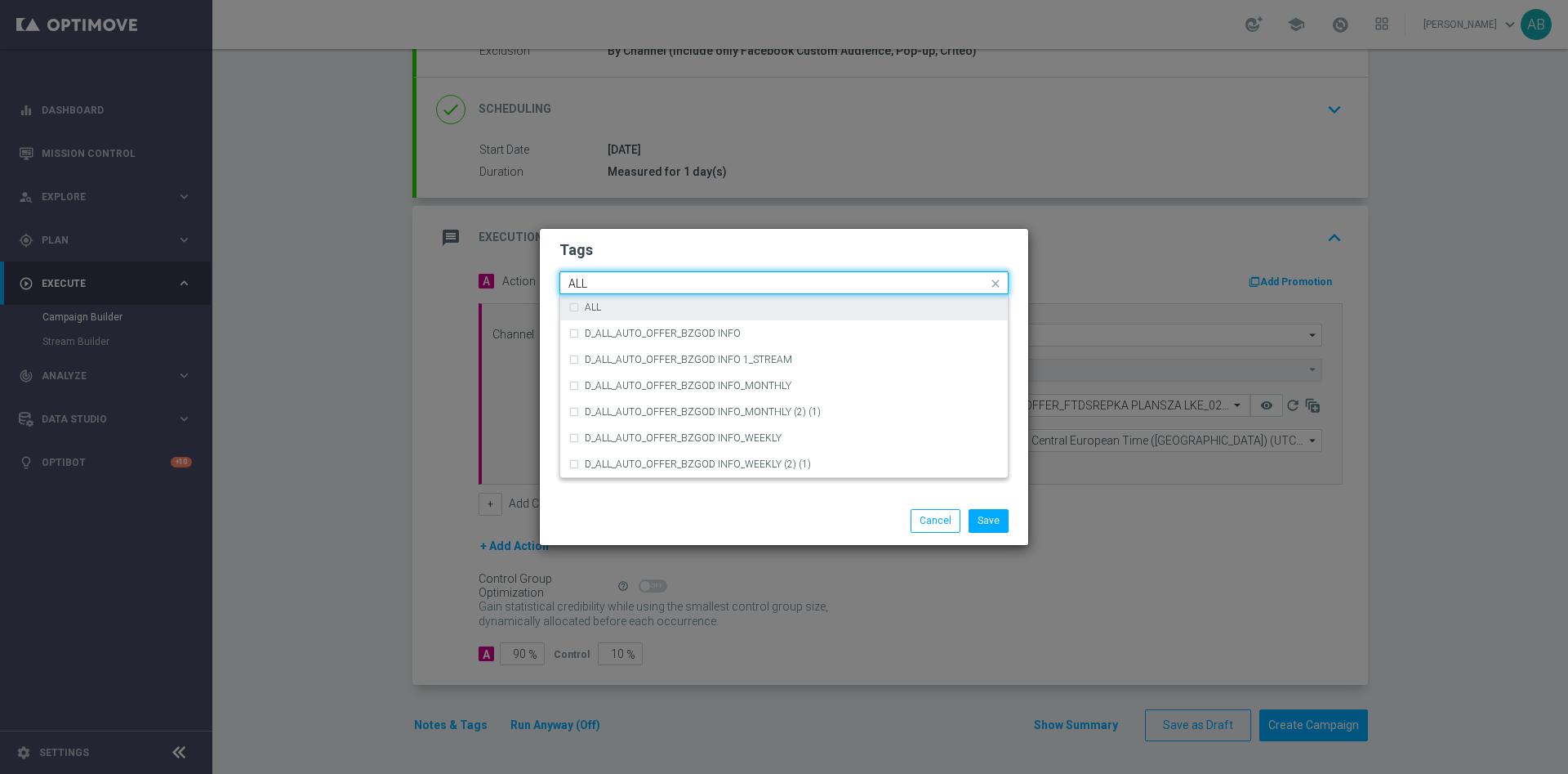
click at [612, 304] on div "ALL" at bounding box center [792, 307] width 415 height 10
click at [632, 279] on input "ALL" at bounding box center [778, 284] width 419 height 14
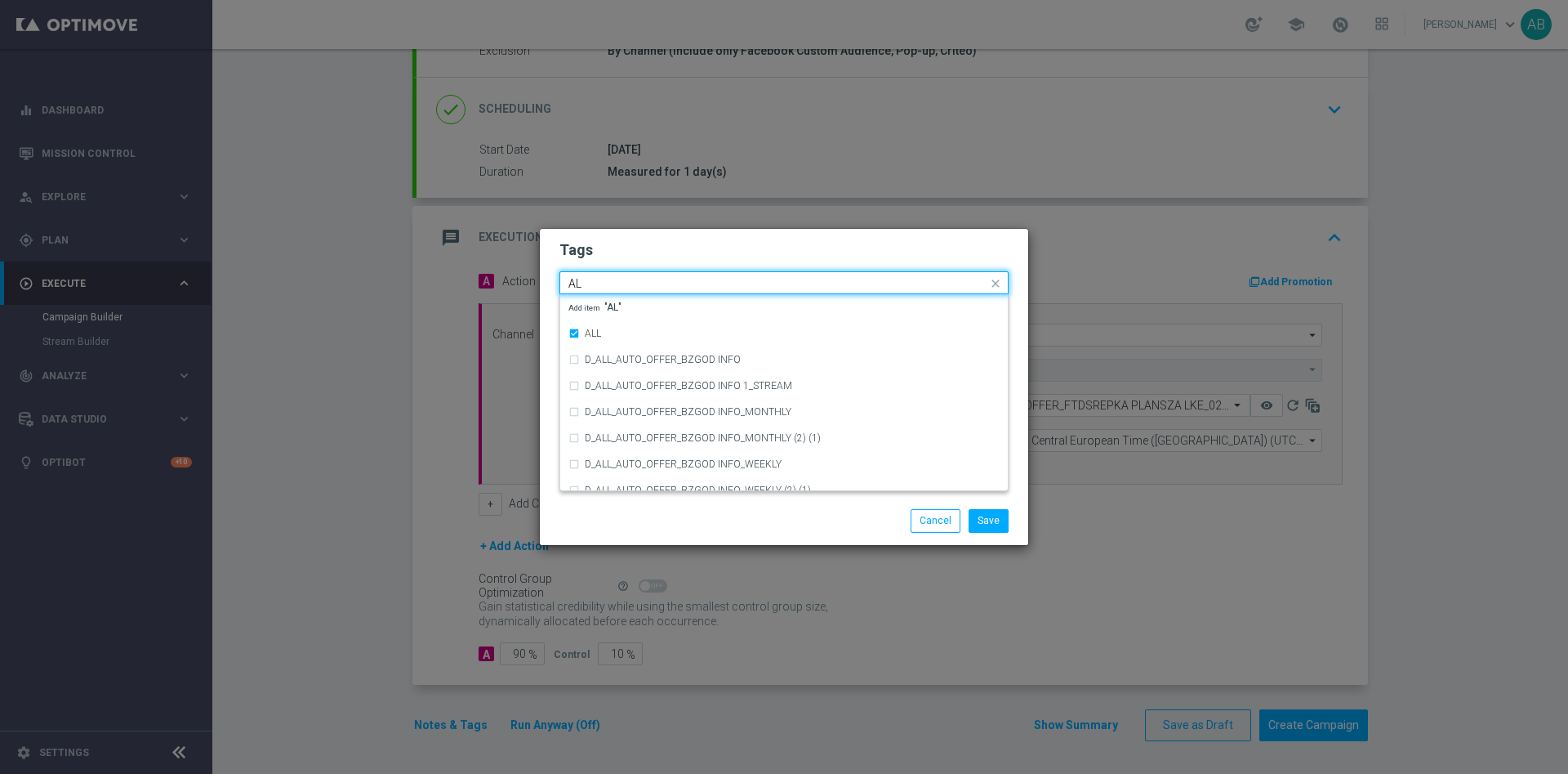
type input "A"
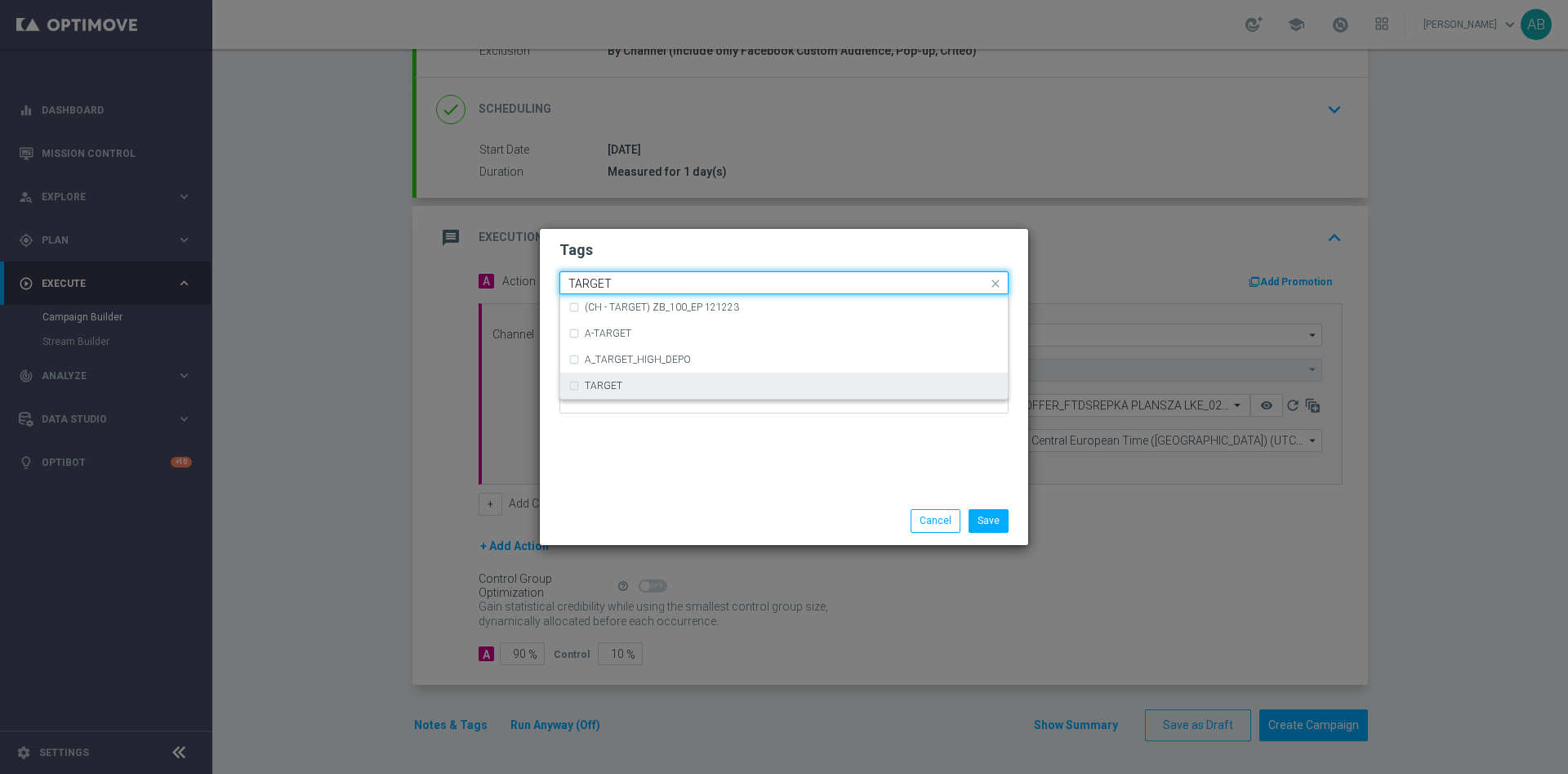
click at [631, 378] on div "TARGET" at bounding box center [784, 385] width 431 height 26
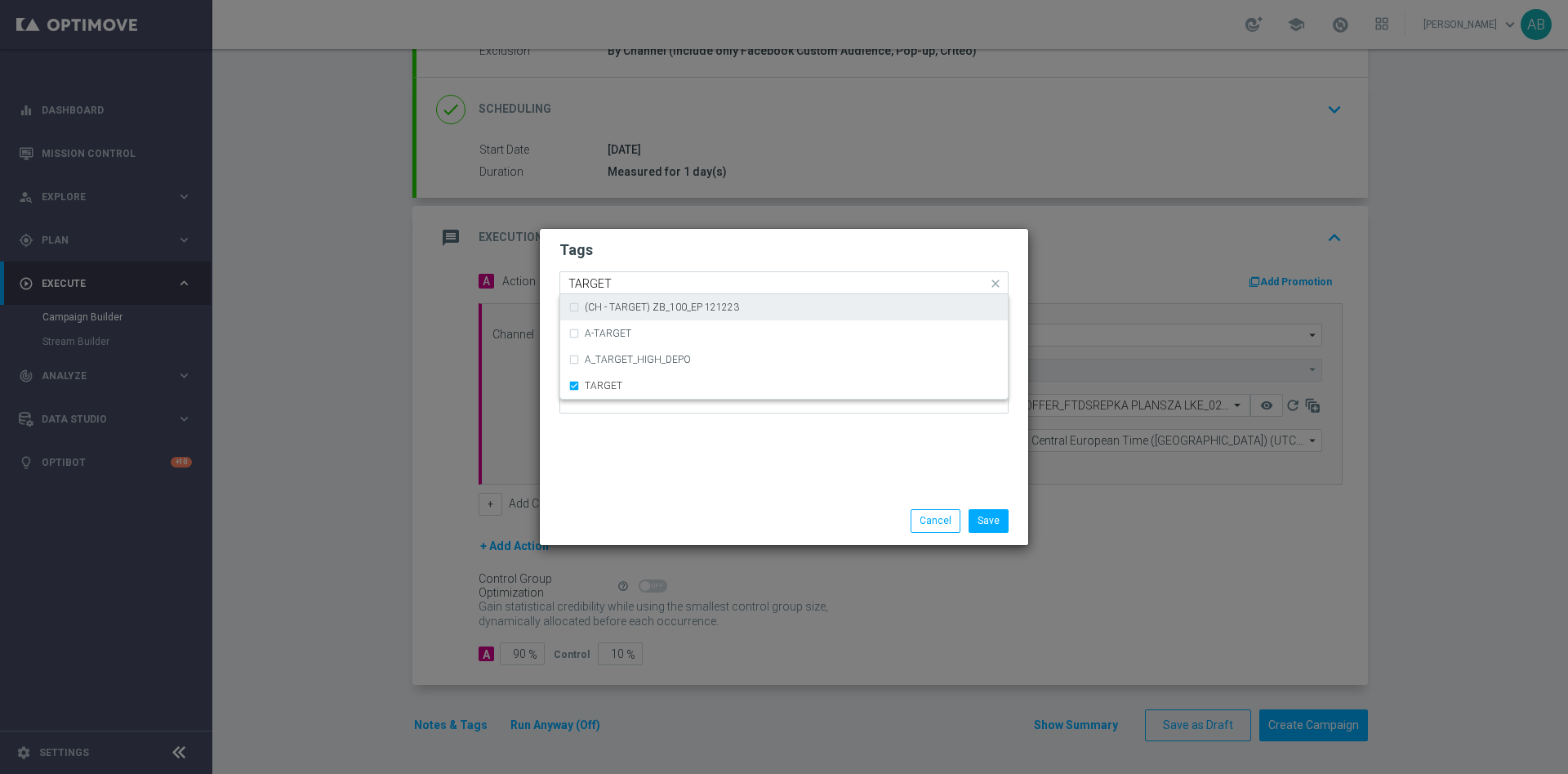
click at [642, 283] on input "TARGET" at bounding box center [778, 284] width 419 height 14
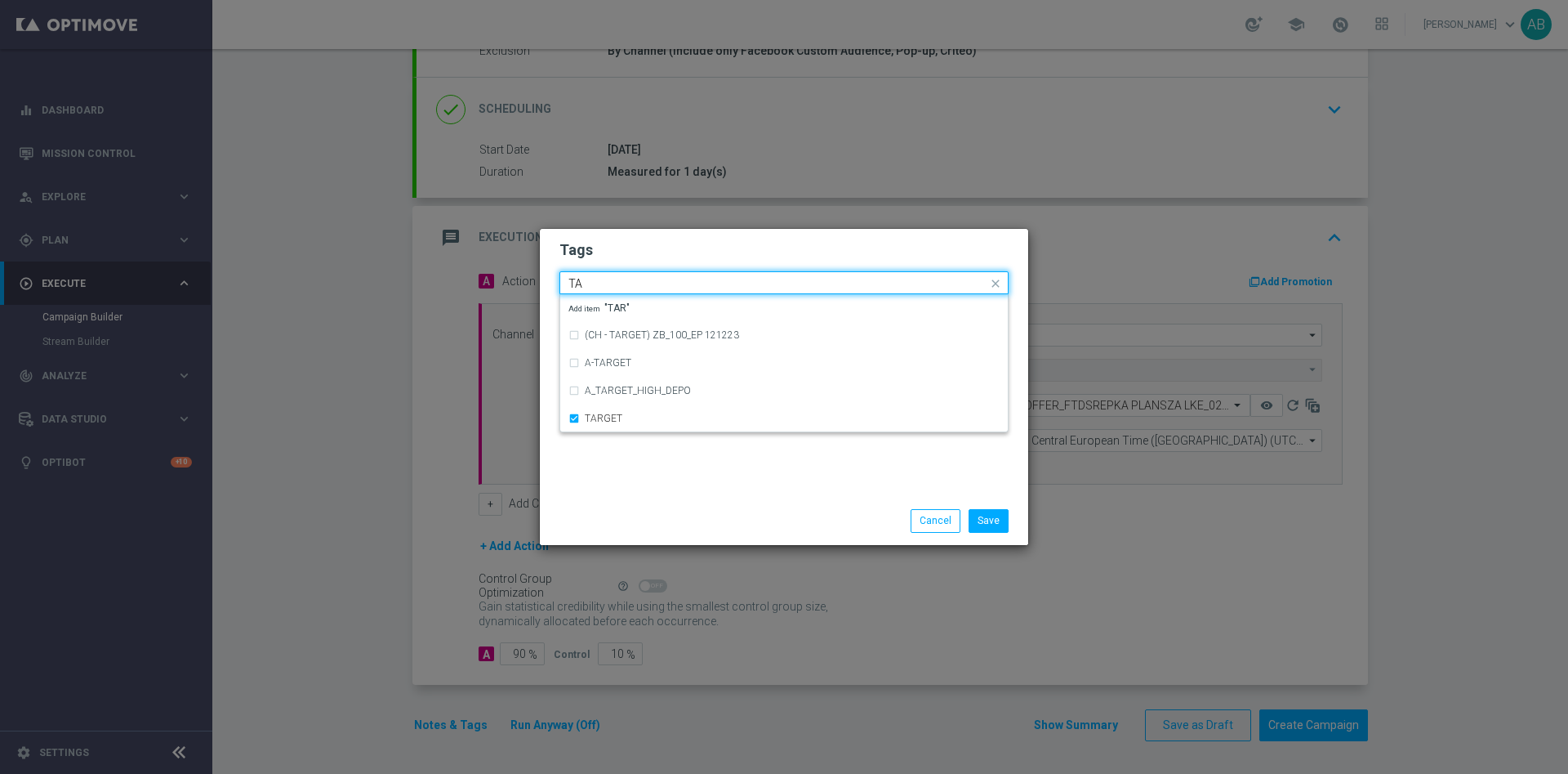
type input "T"
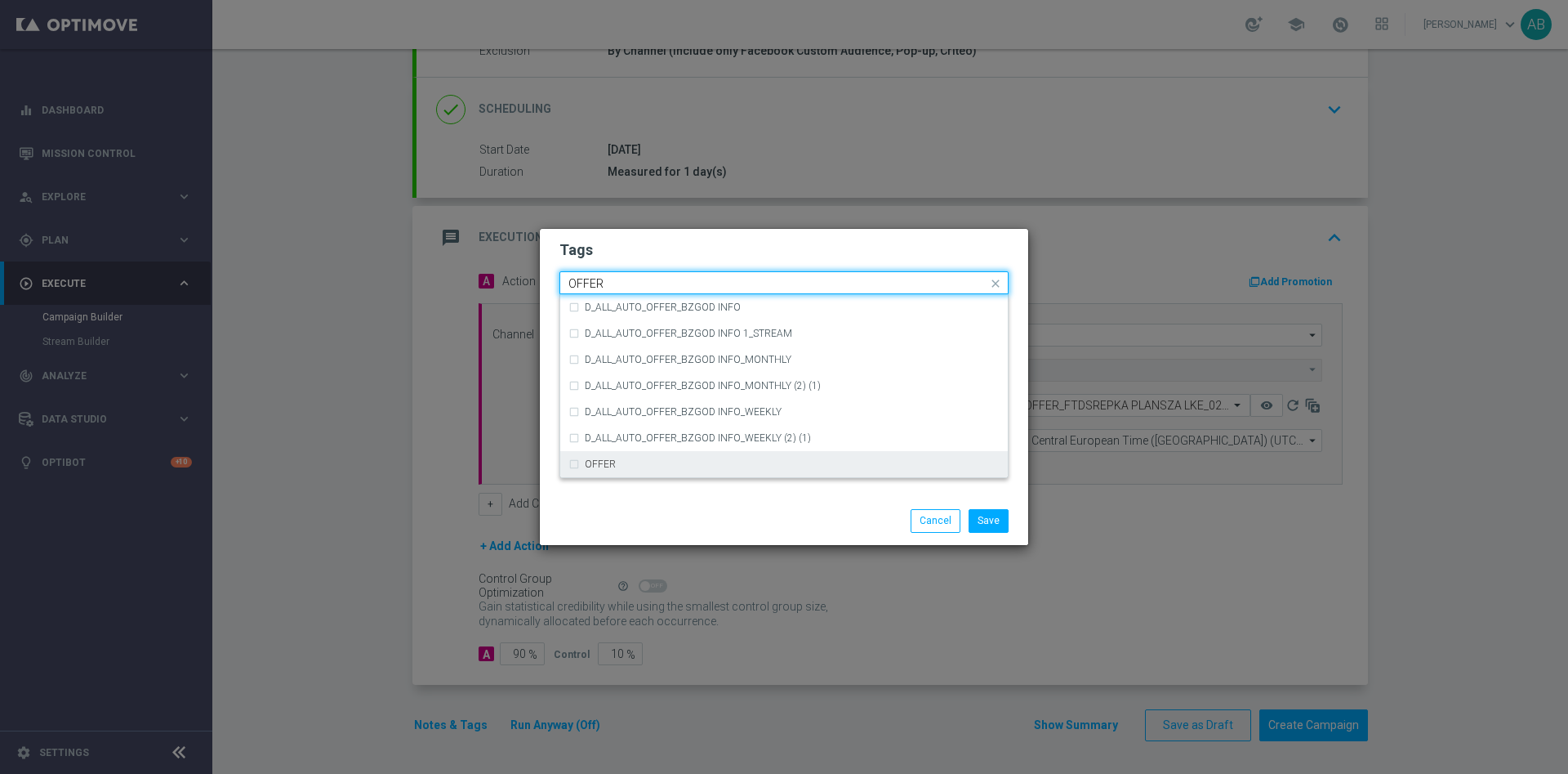
click at [650, 463] on div "OFFER" at bounding box center [792, 465] width 415 height 10
type input "OFFER"
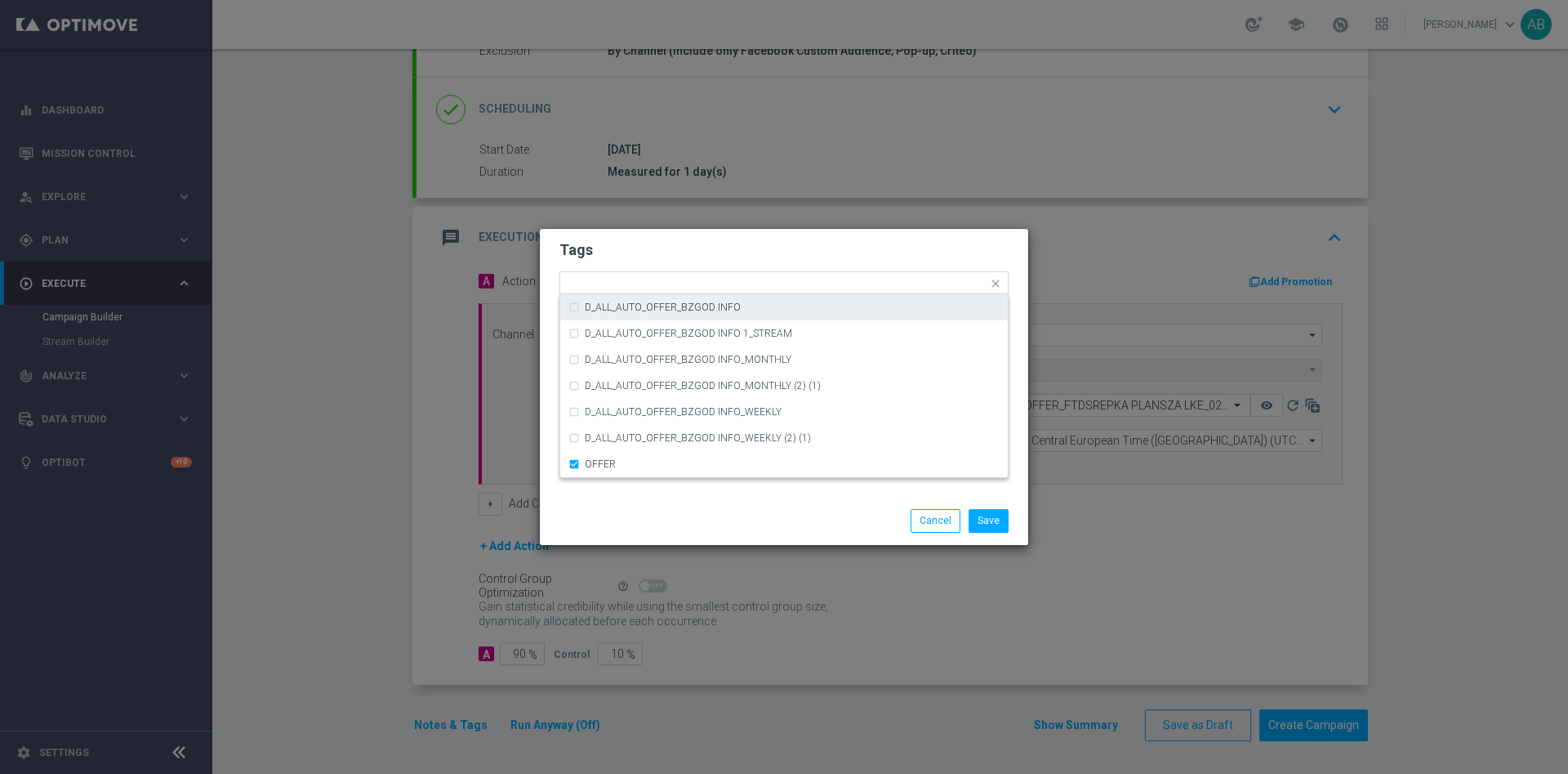
click at [645, 254] on h2 "Tags" at bounding box center [784, 250] width 449 height 20
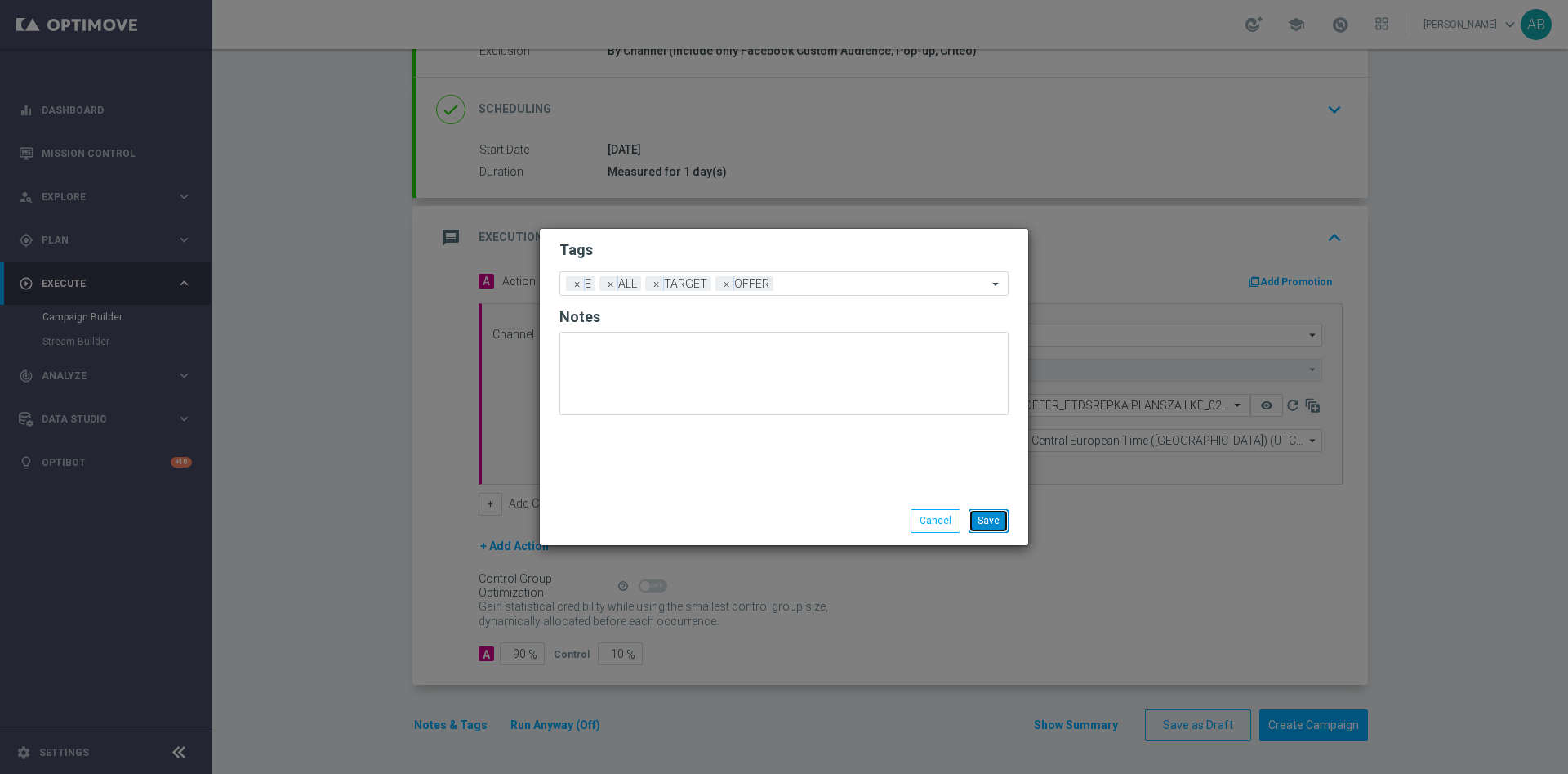
click at [982, 515] on button "Save" at bounding box center [989, 520] width 40 height 23
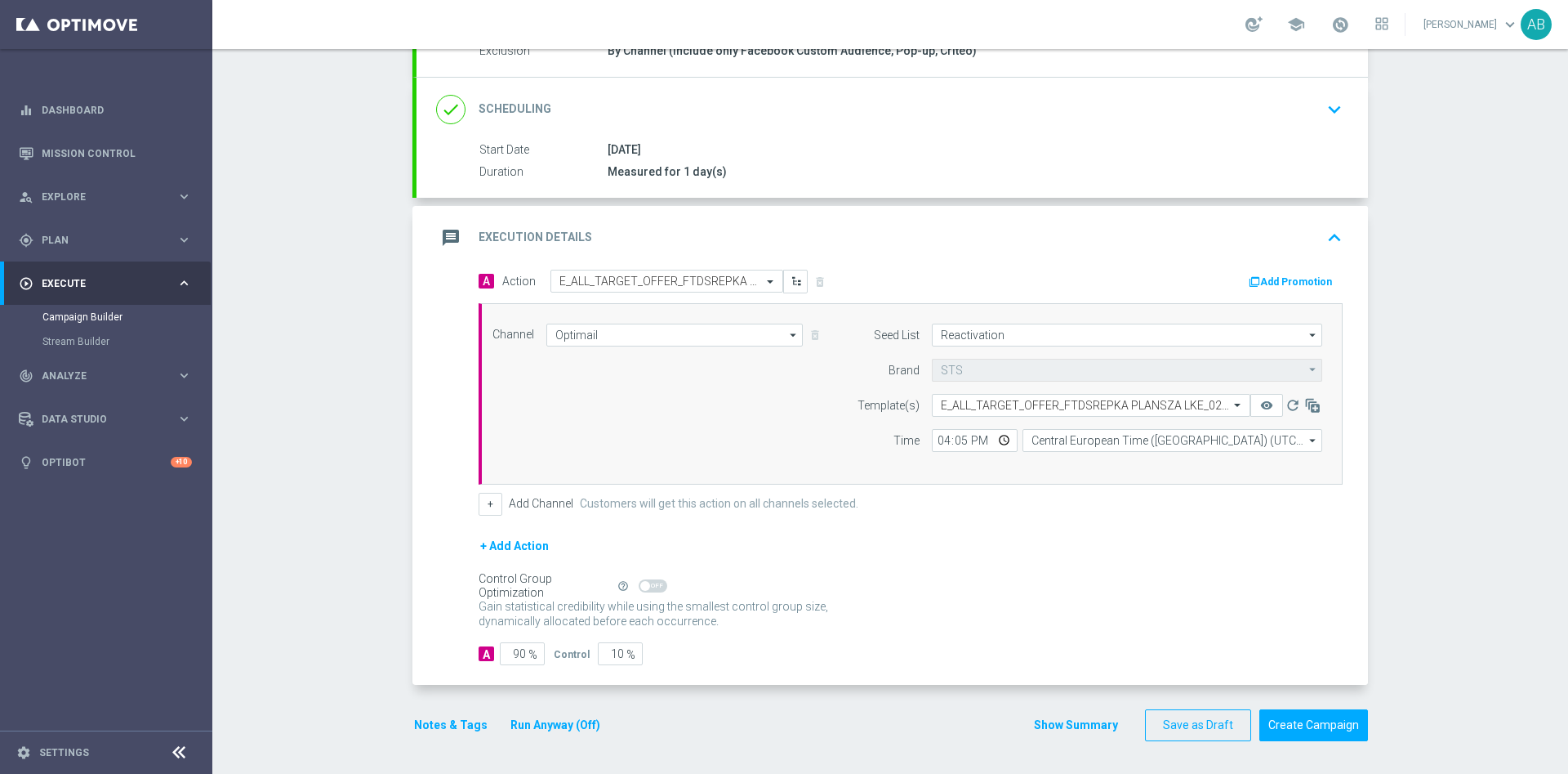
click at [458, 716] on button "Notes & Tags" at bounding box center [451, 725] width 77 height 20
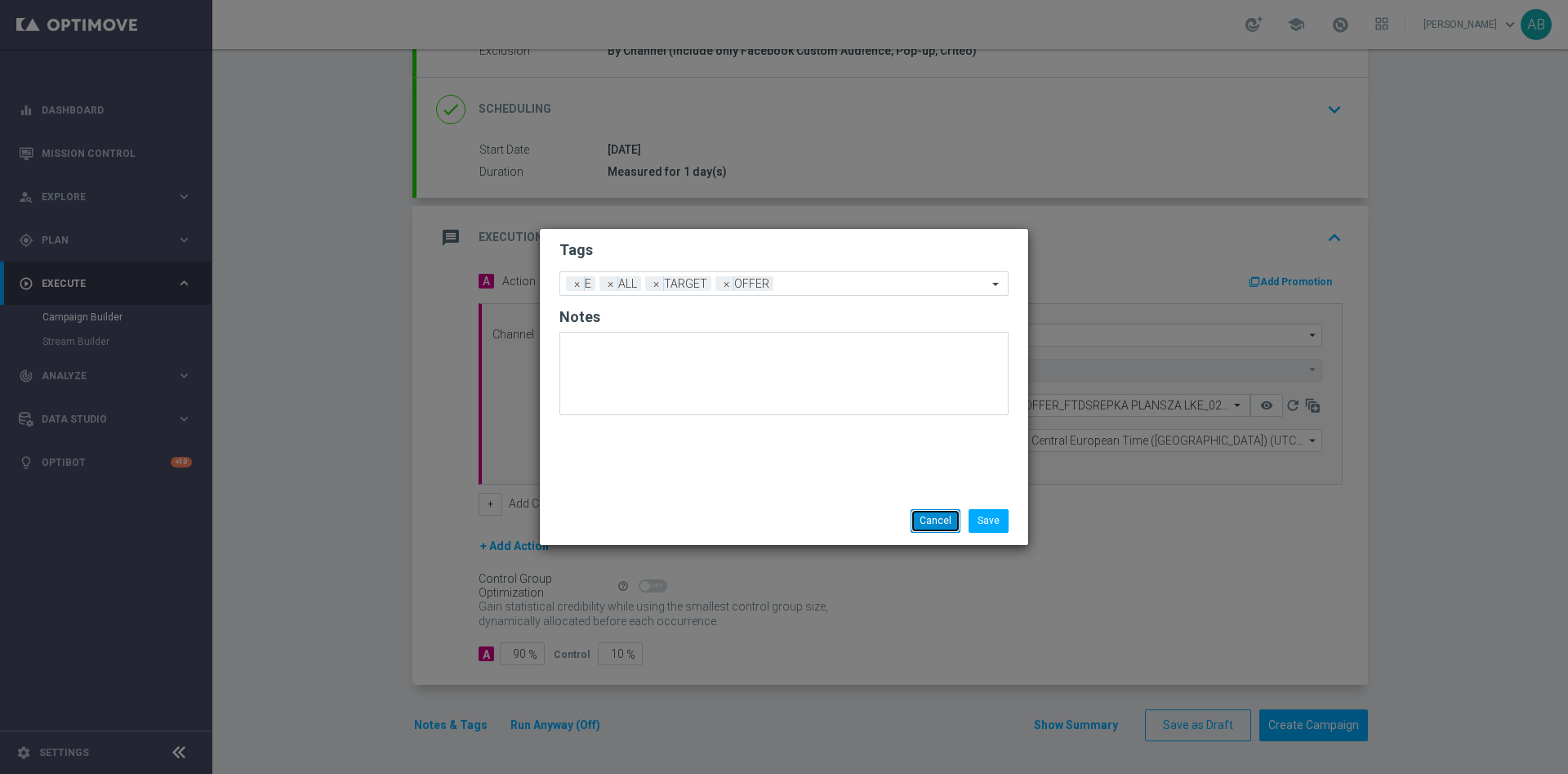
click at [947, 525] on button "Cancel" at bounding box center [935, 520] width 50 height 23
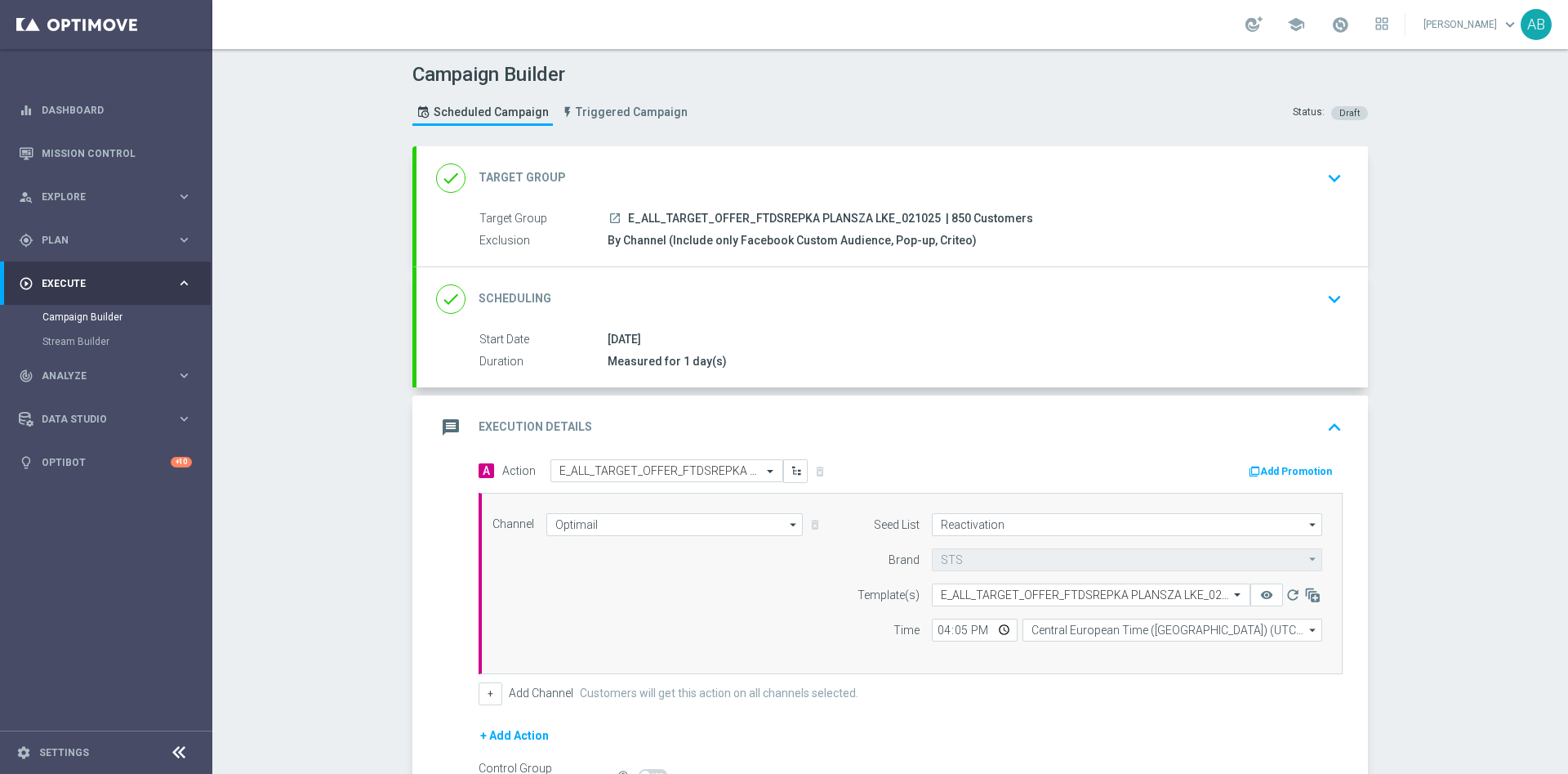
click at [1246, 299] on div "done Scheduling keyboard_arrow_down" at bounding box center [892, 299] width 912 height 31
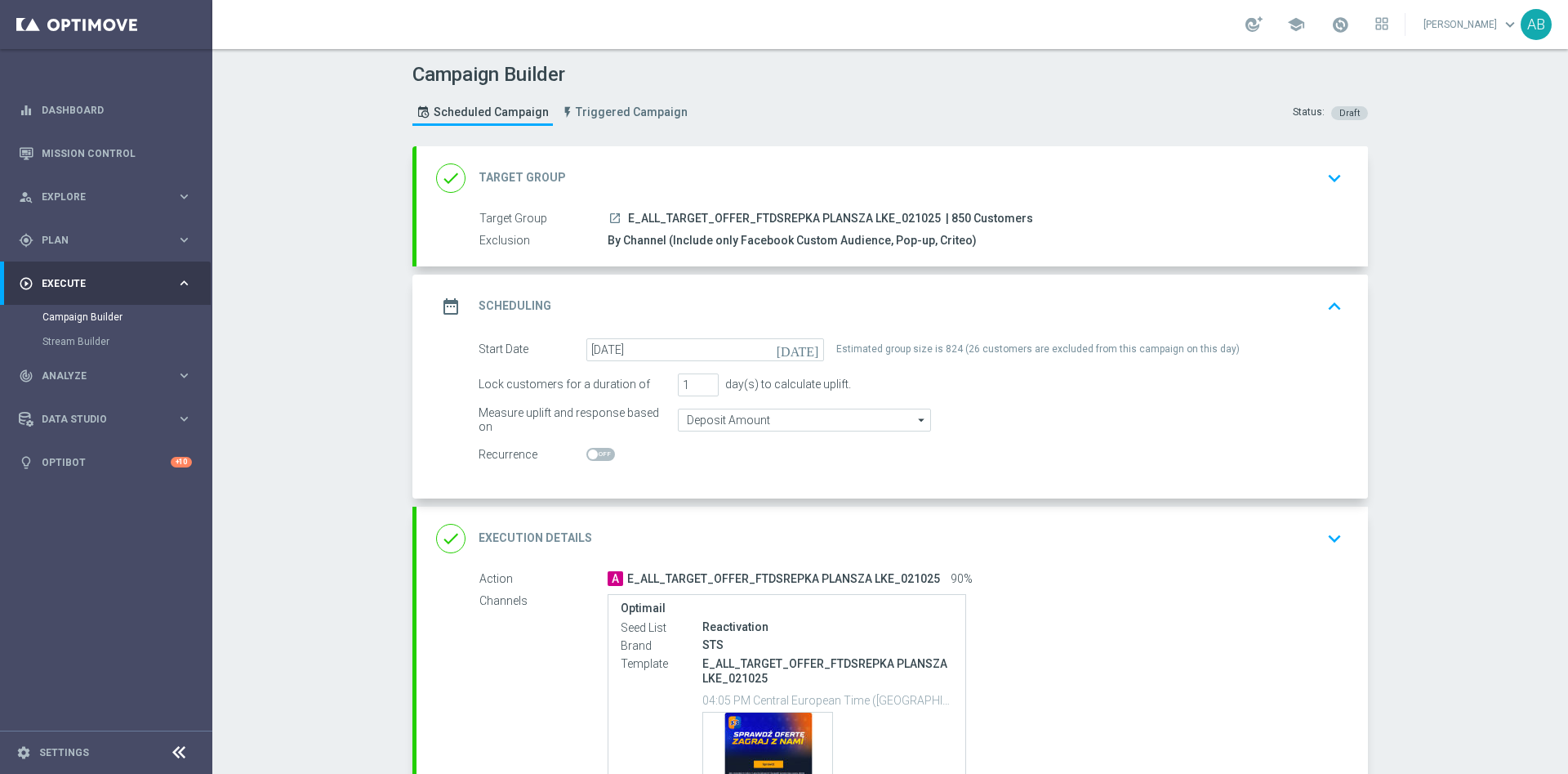
click at [1322, 535] on icon "keyboard_arrow_down" at bounding box center [1334, 538] width 24 height 24
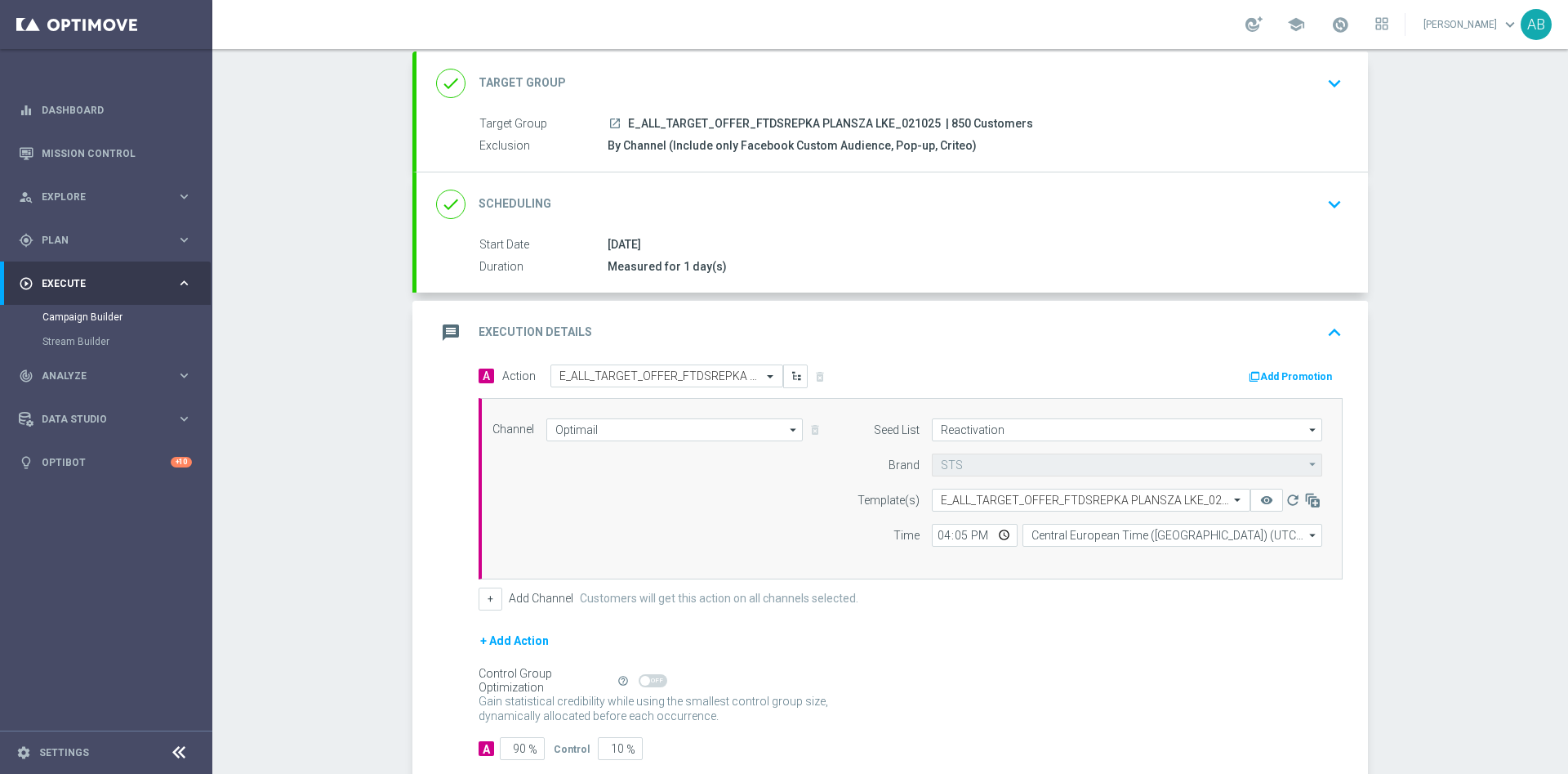
scroll to position [189, 0]
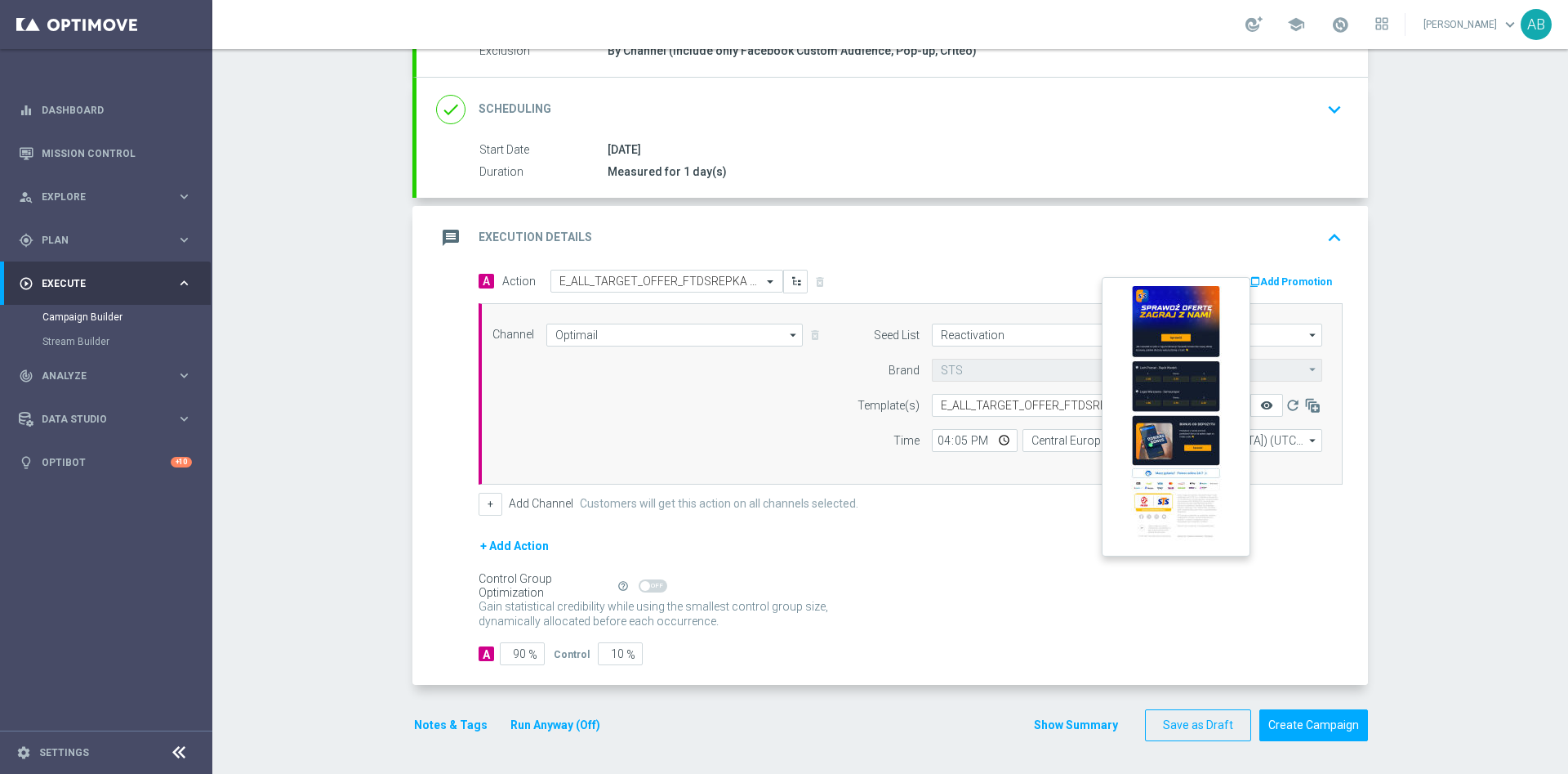
click at [1260, 399] on icon "remove_red_eye" at bounding box center [1267, 405] width 13 height 13
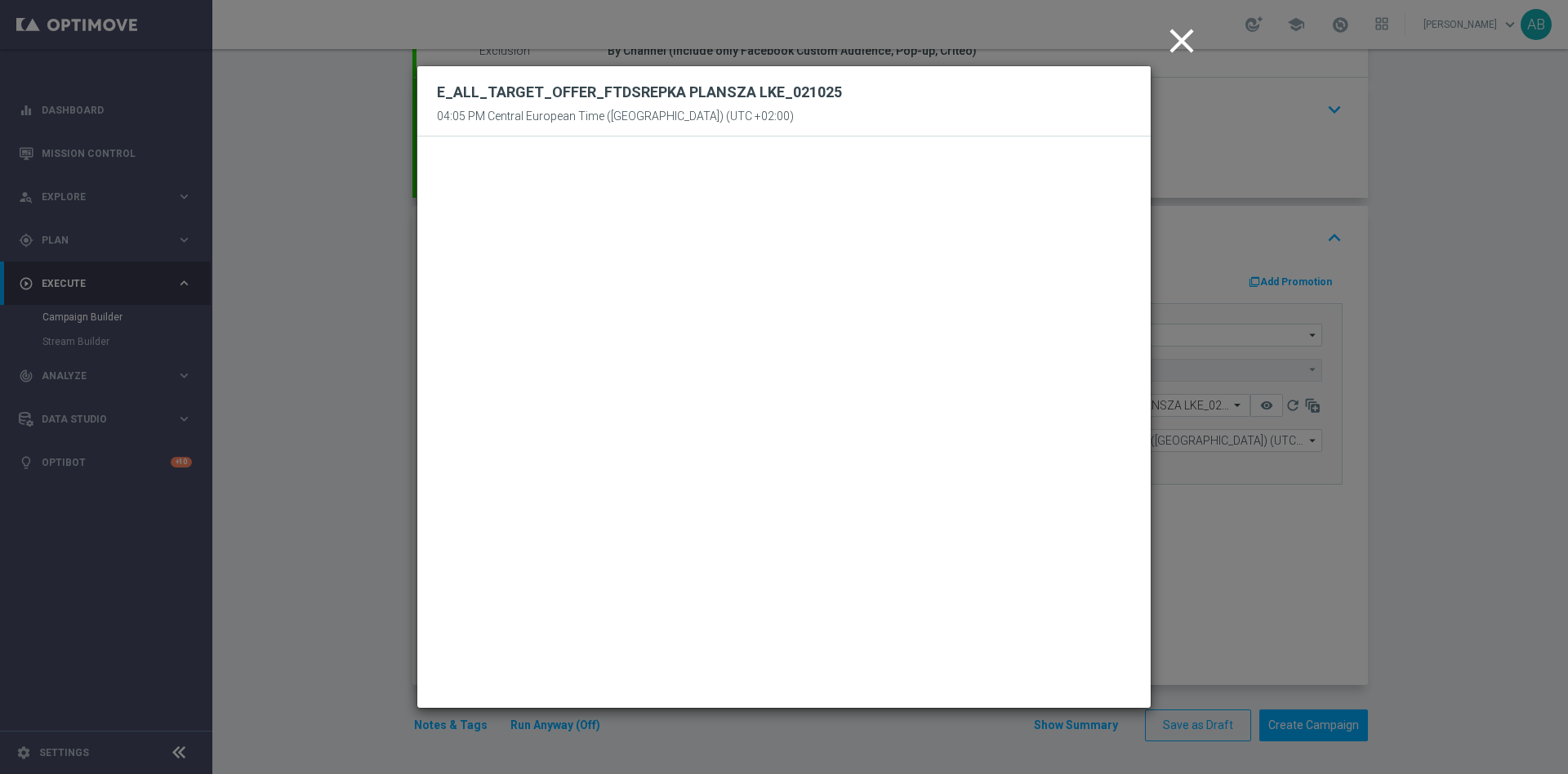
click at [1186, 38] on icon "close" at bounding box center [1181, 40] width 41 height 41
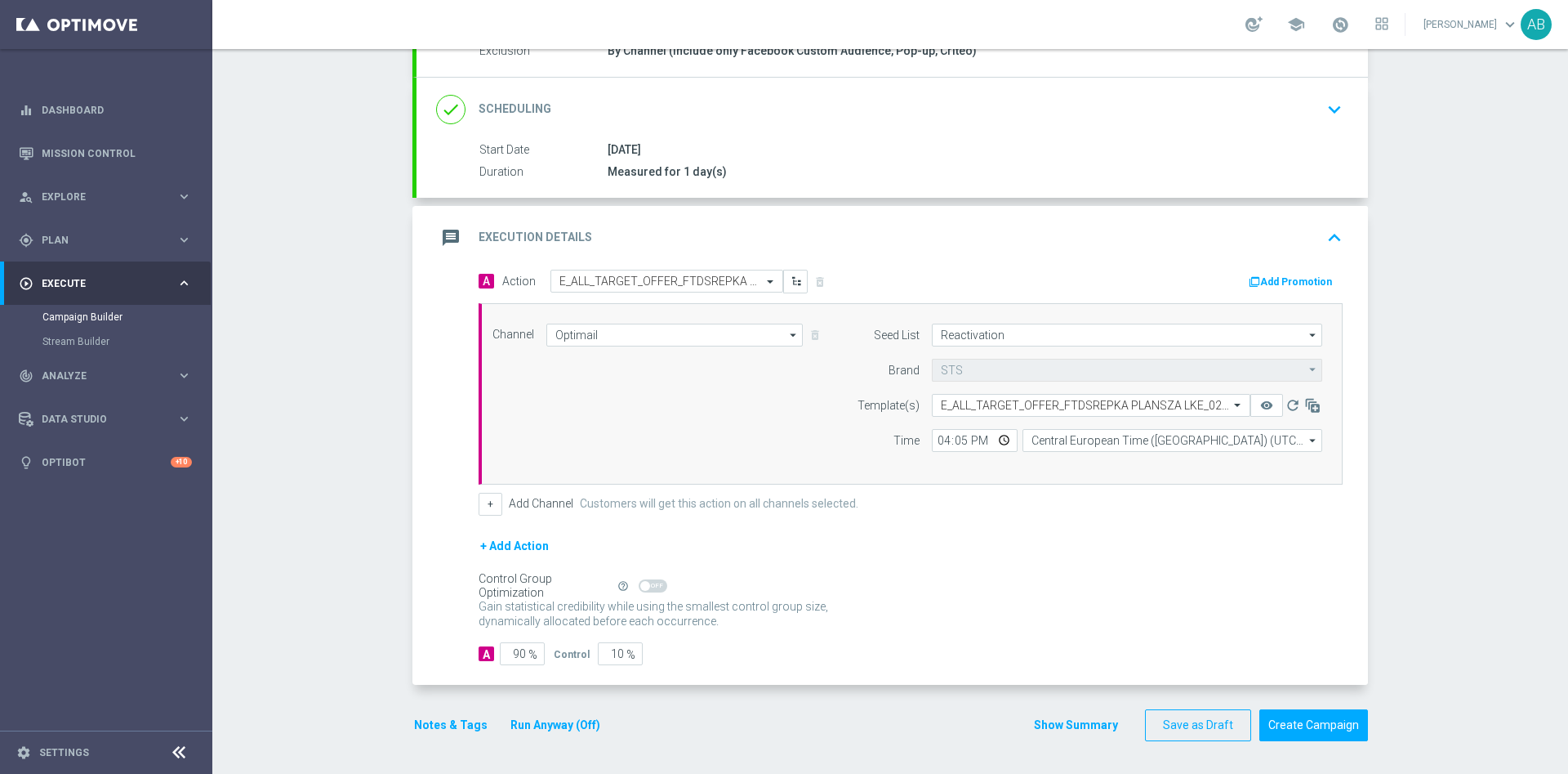
click at [331, 324] on div "Campaign Builder Scheduled Campaign Triggered Campaign Status: Draft done Targe…" at bounding box center [890, 411] width 1355 height 725
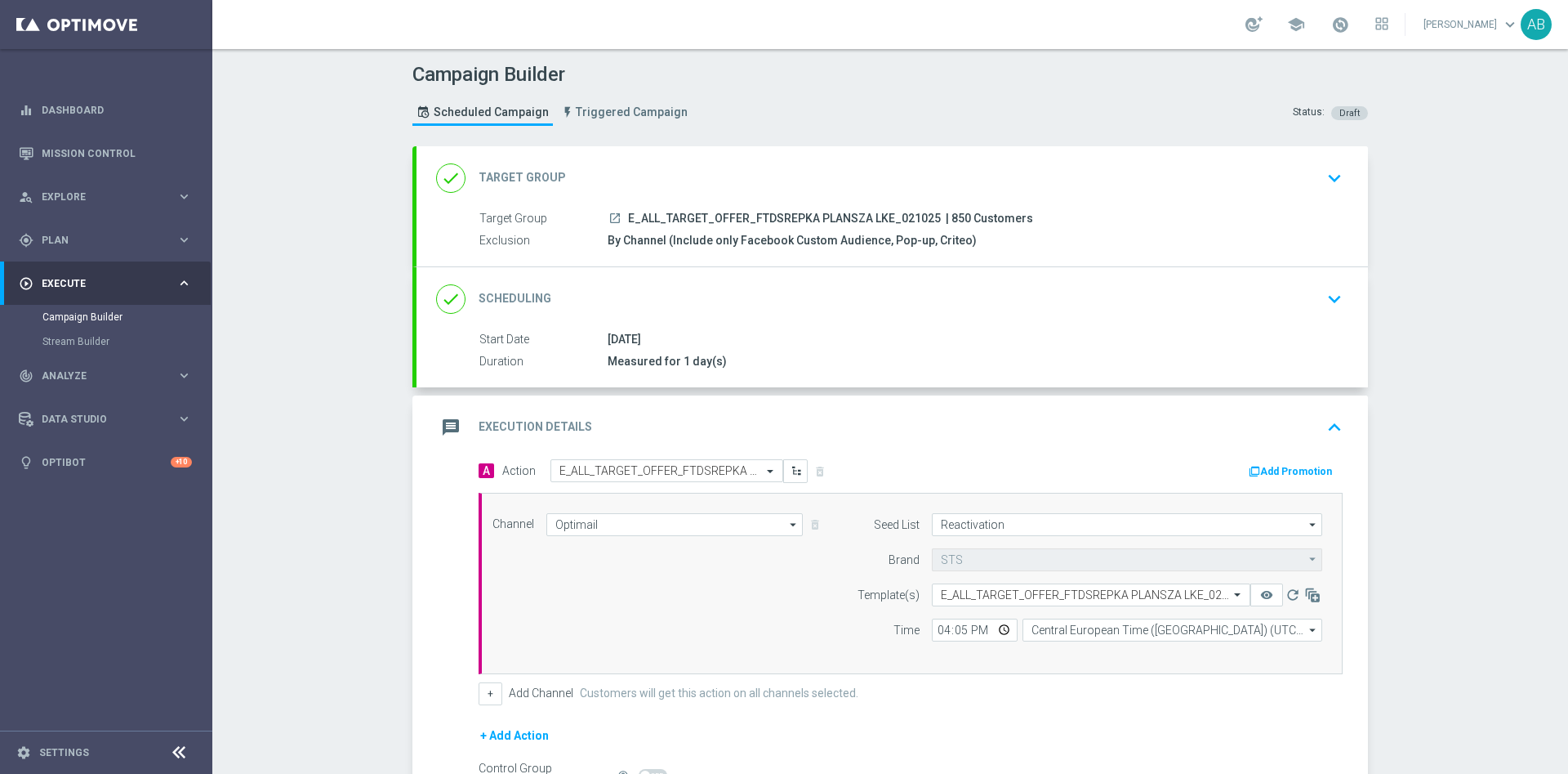
click at [1432, 391] on div "Campaign Builder Scheduled Campaign Triggered Campaign Status: Draft done Targe…" at bounding box center [890, 411] width 1355 height 725
click at [1341, 279] on div "done Scheduling keyboard_arrow_down" at bounding box center [892, 299] width 951 height 63
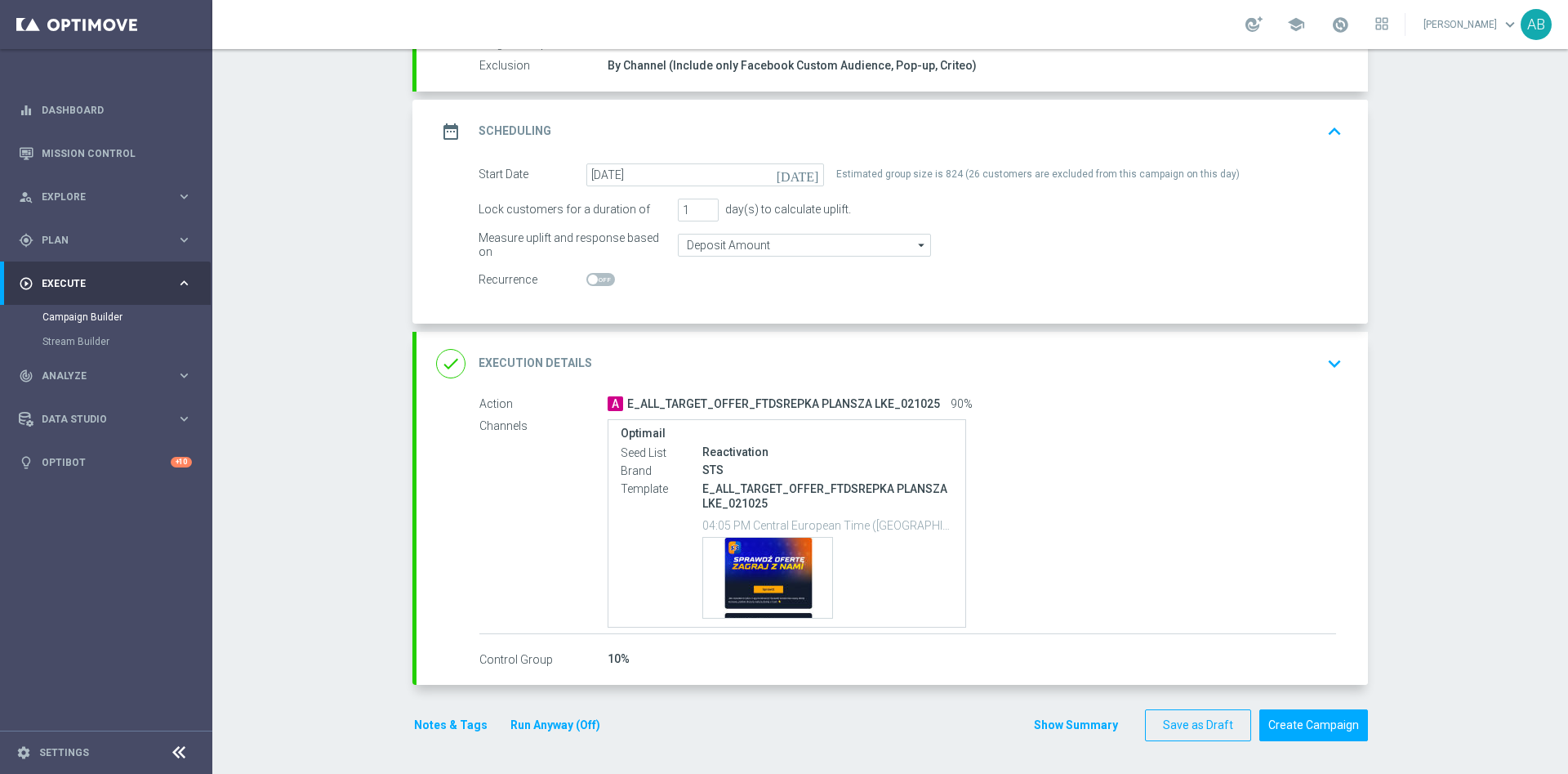
click at [1320, 364] on button "keyboard_arrow_down" at bounding box center [1334, 363] width 28 height 31
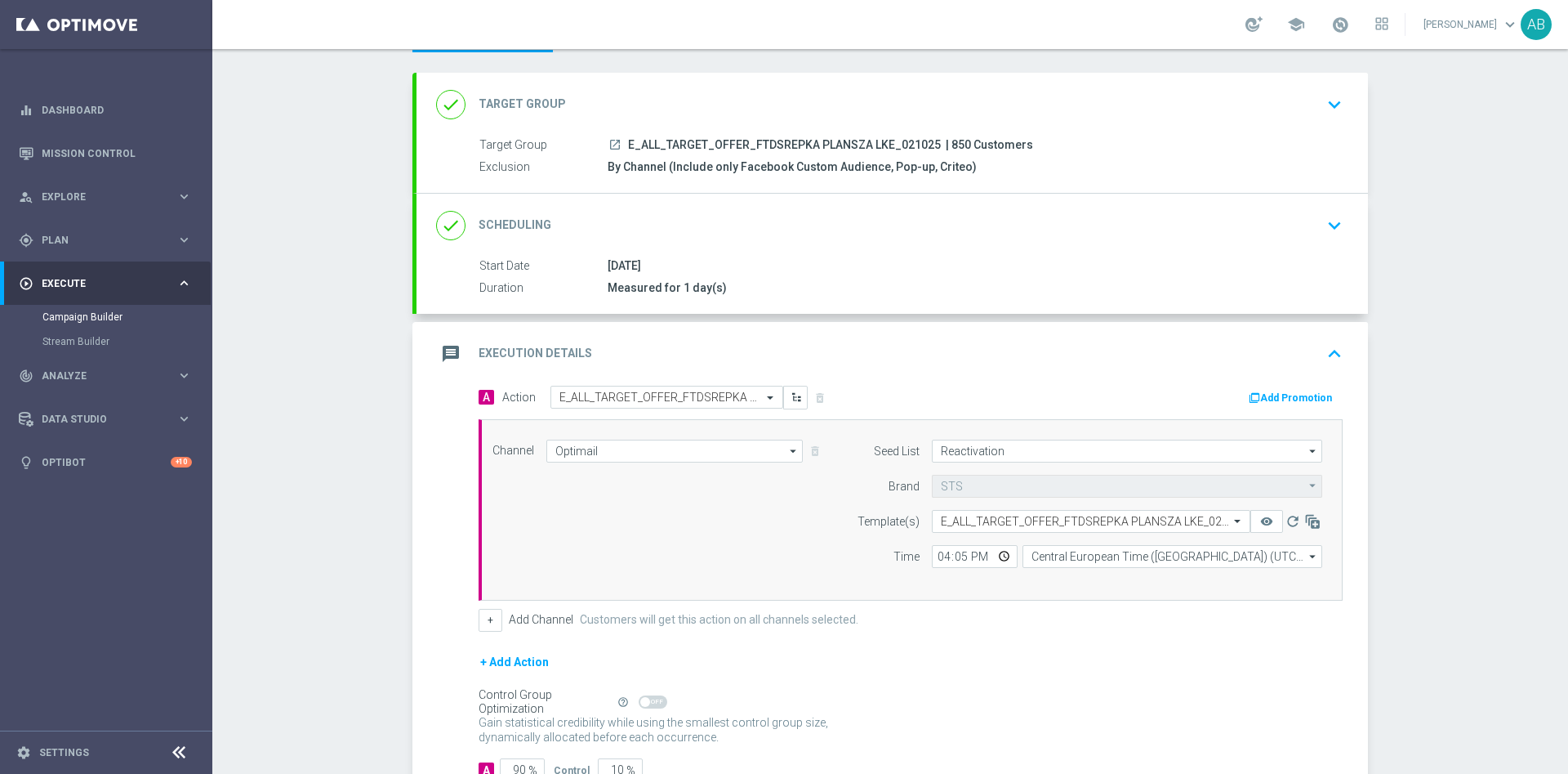
scroll to position [35, 0]
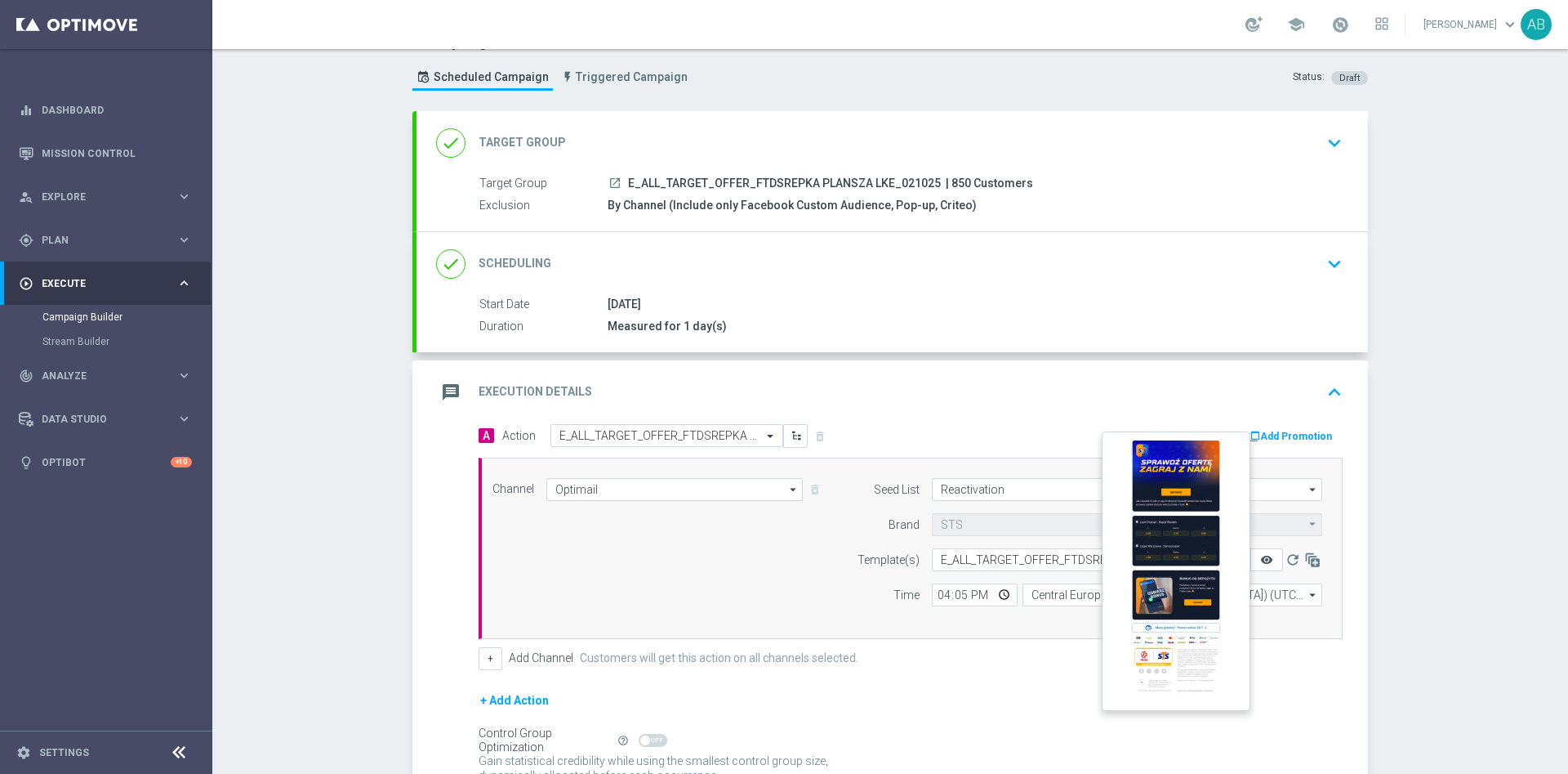
click at [1262, 564] on icon "remove_red_eye" at bounding box center [1267, 560] width 13 height 13
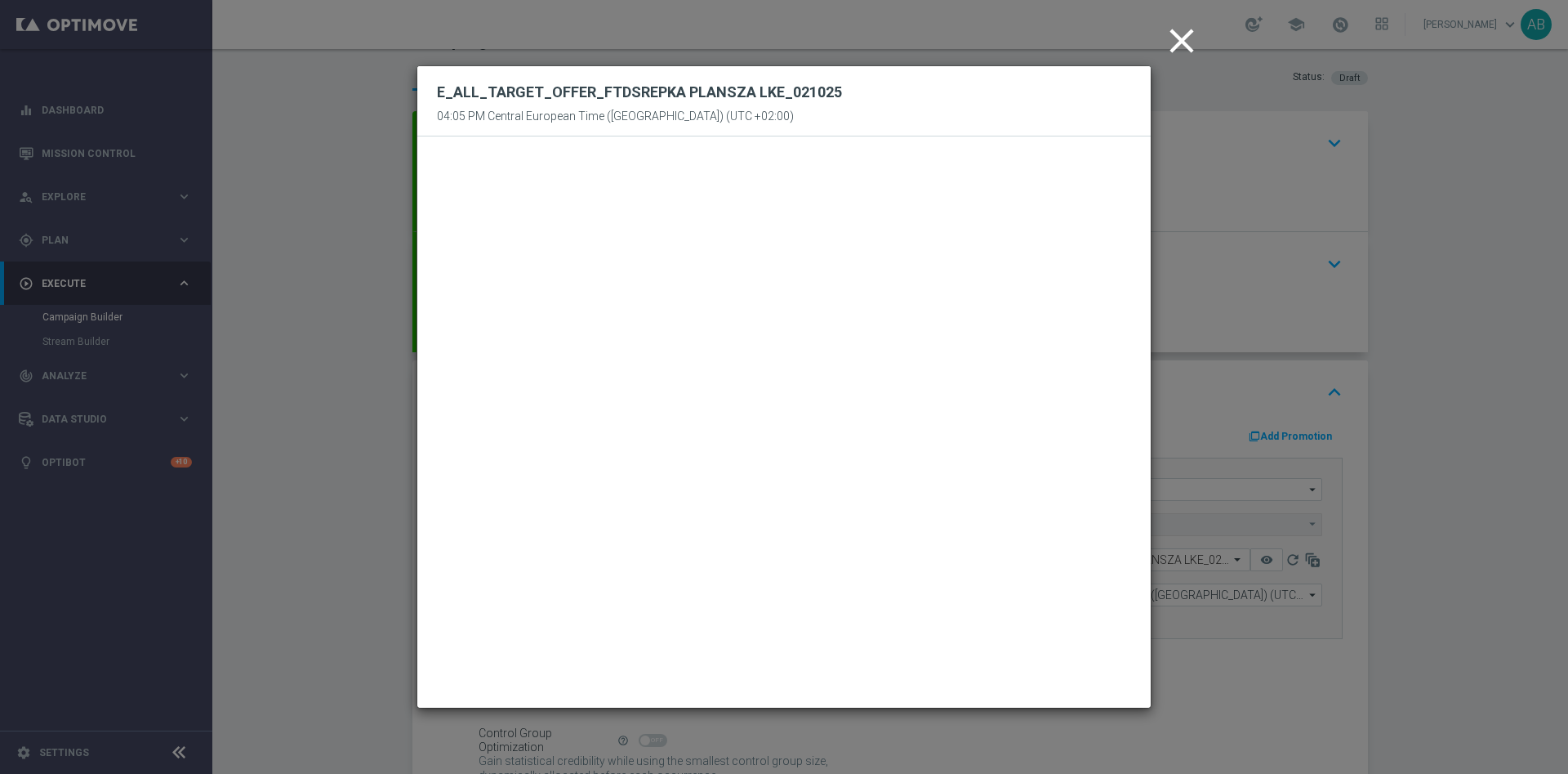
click at [1434, 331] on modal-container "close E_ALL_TARGET_OFFER_FTDSREPKA PLANSZA LKE_021025 04:05 PM Central European…" at bounding box center [784, 387] width 1568 height 774
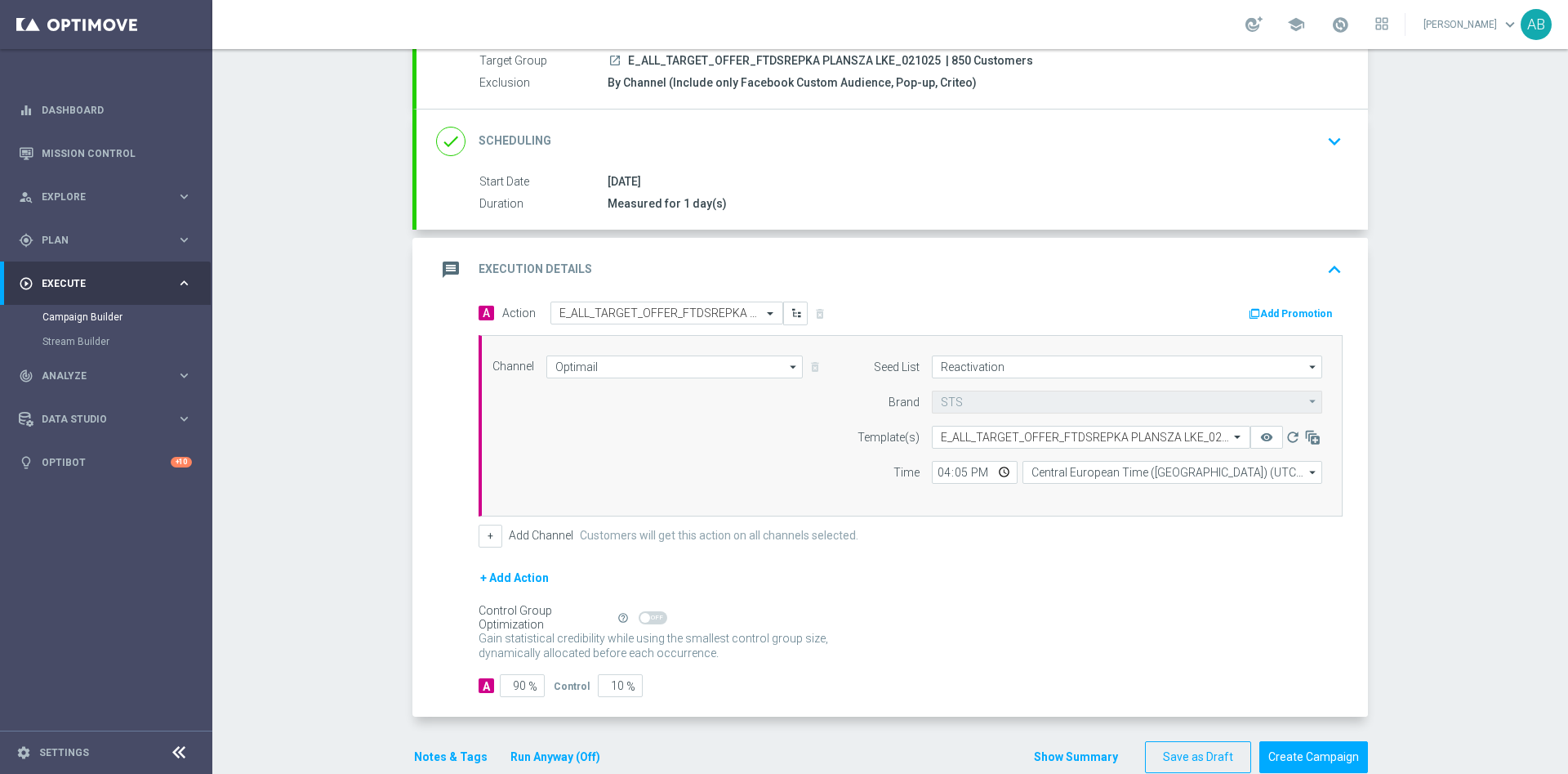
scroll to position [189, 0]
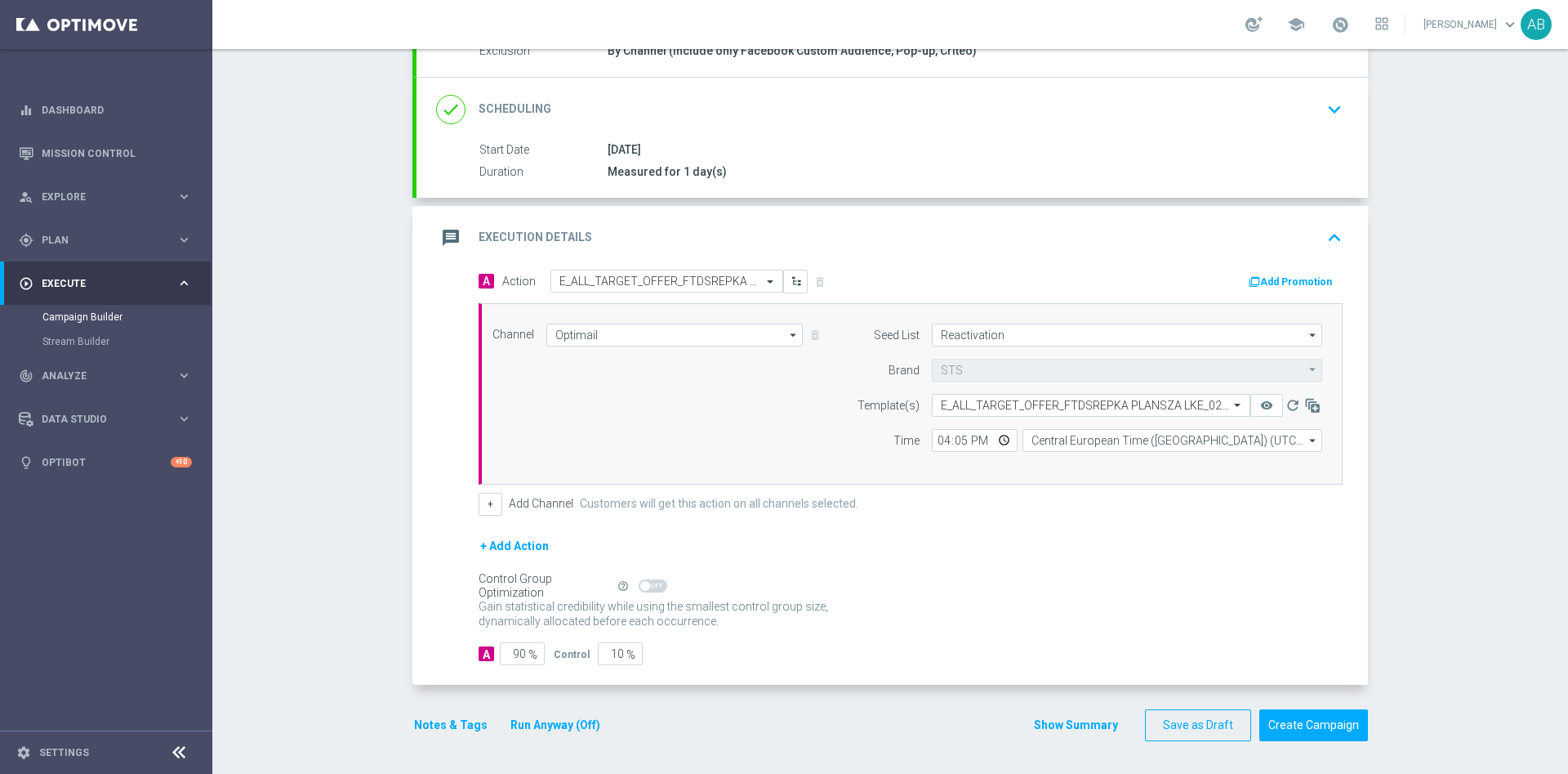
click at [443, 728] on button "Notes & Tags" at bounding box center [451, 725] width 77 height 20
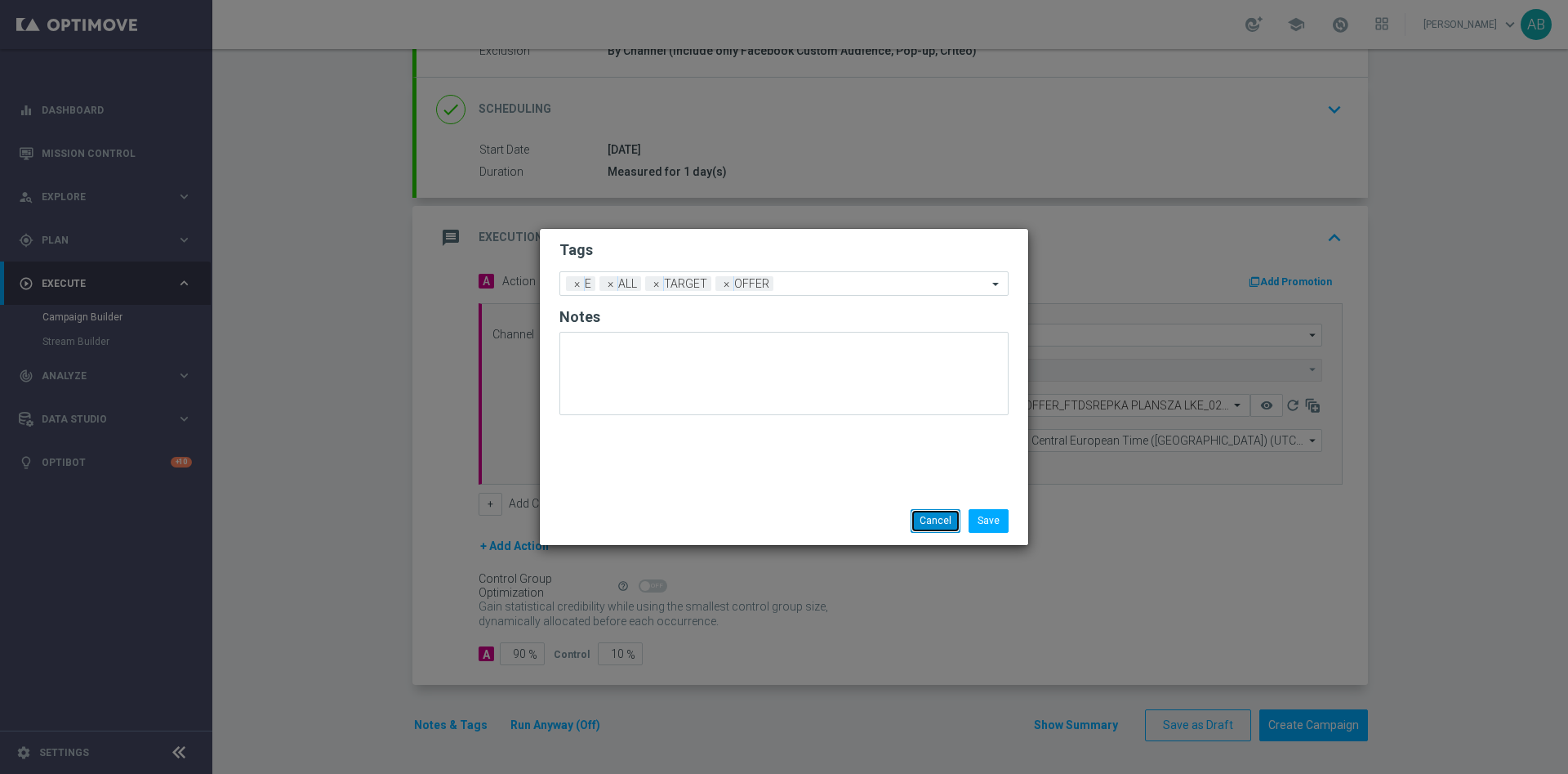
click at [946, 520] on button "Cancel" at bounding box center [935, 520] width 50 height 23
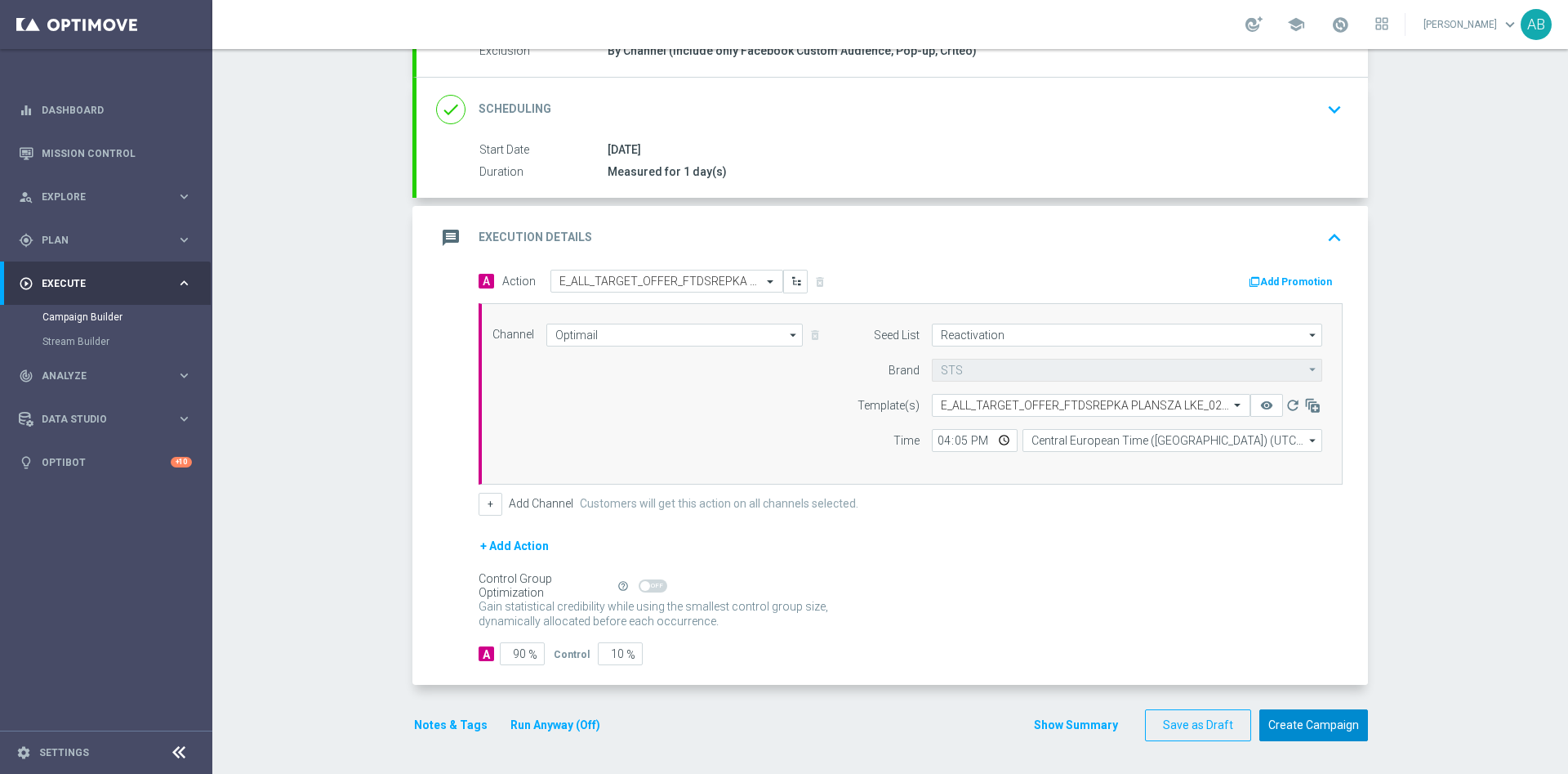
click at [1304, 715] on button "Create Campaign" at bounding box center [1314, 725] width 108 height 32
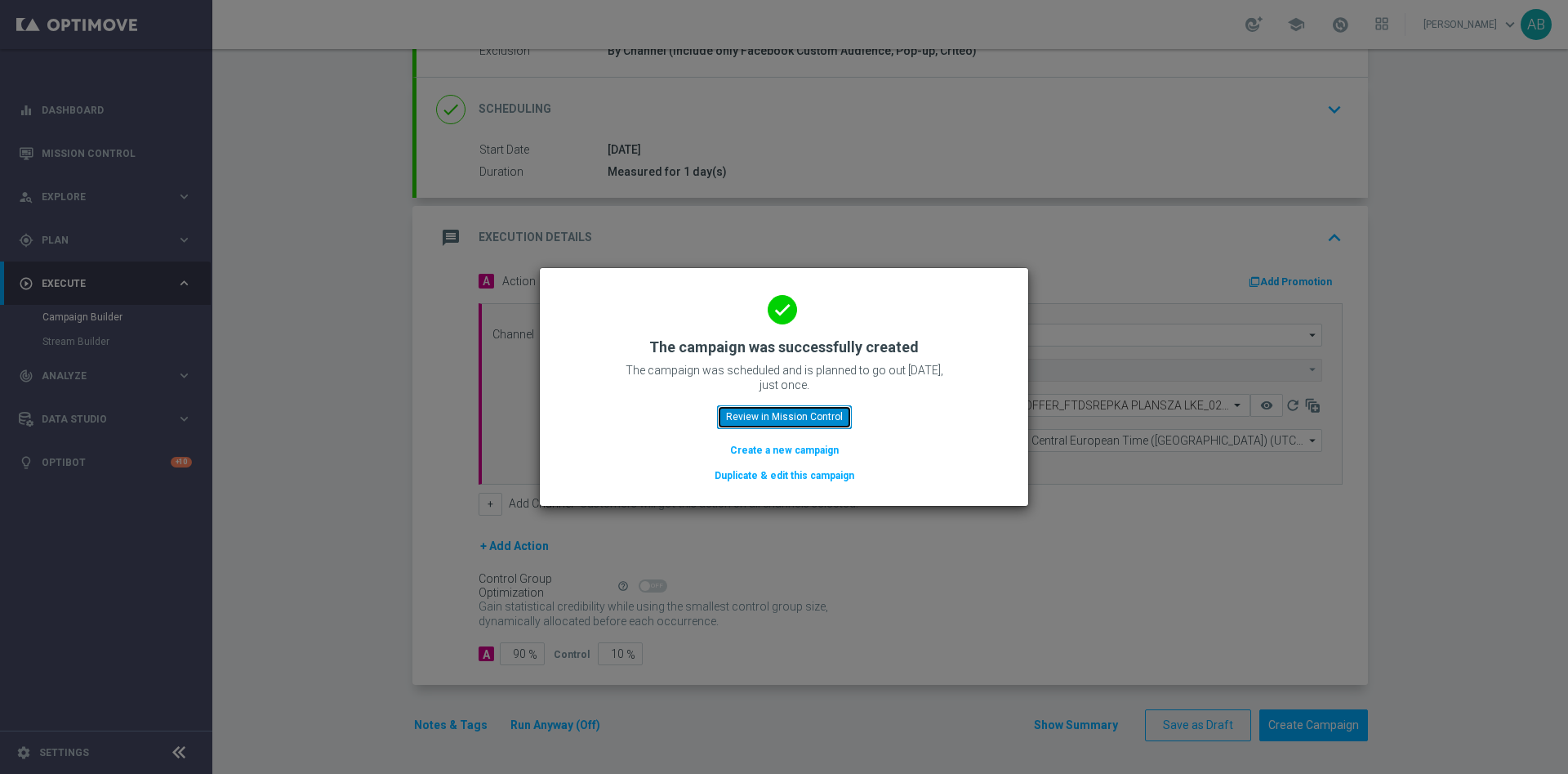
click at [831, 423] on button "Review in Mission Control" at bounding box center [784, 416] width 135 height 23
